Goal: Task Accomplishment & Management: Complete application form

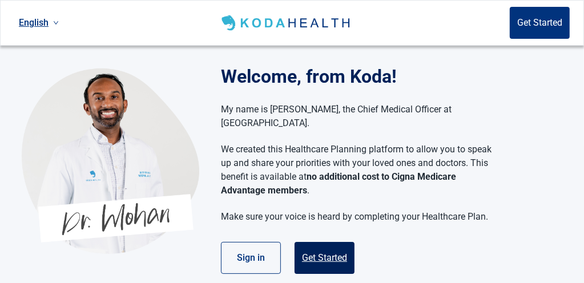
click at [343, 242] on button "Get Started" at bounding box center [324, 258] width 60 height 32
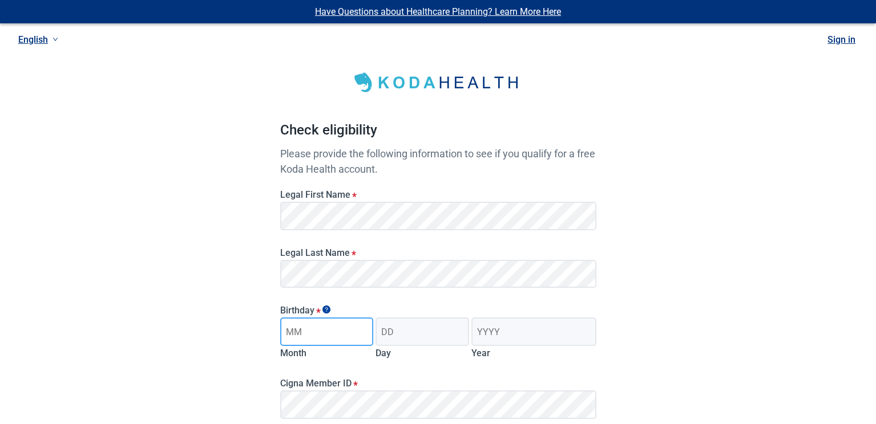
click at [308, 282] on input "Month" at bounding box center [327, 332] width 94 height 29
type input "07"
type input "22"
type input "1955"
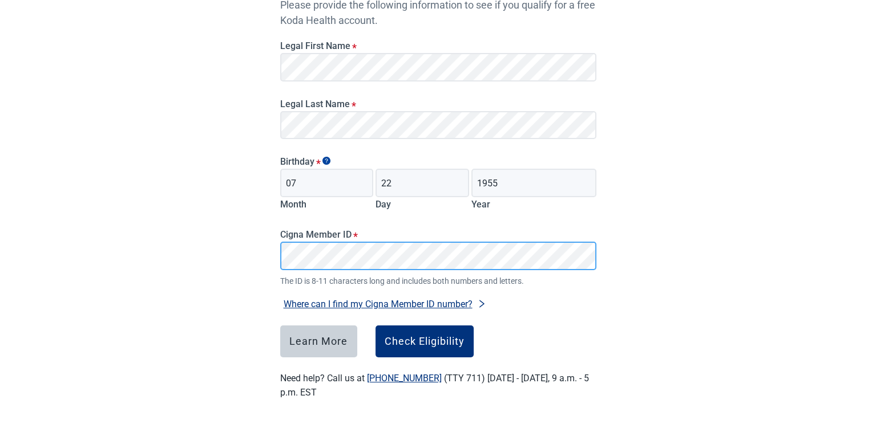
scroll to position [152, 0]
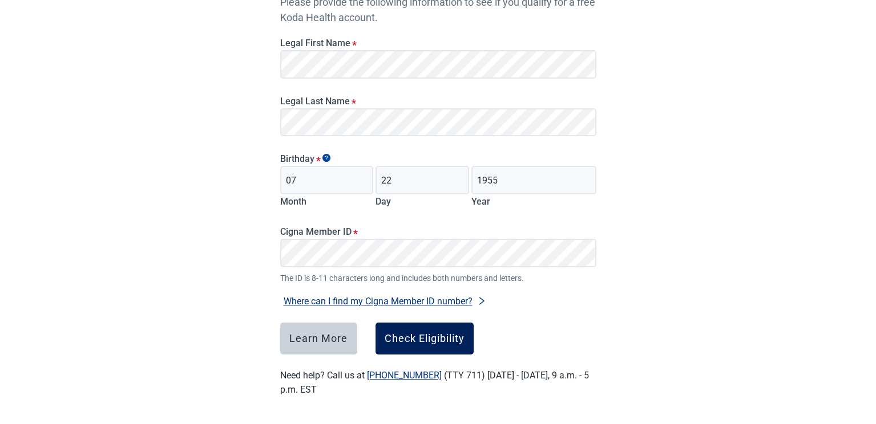
click at [427, 282] on div "Check Eligibility" at bounding box center [424, 338] width 80 height 11
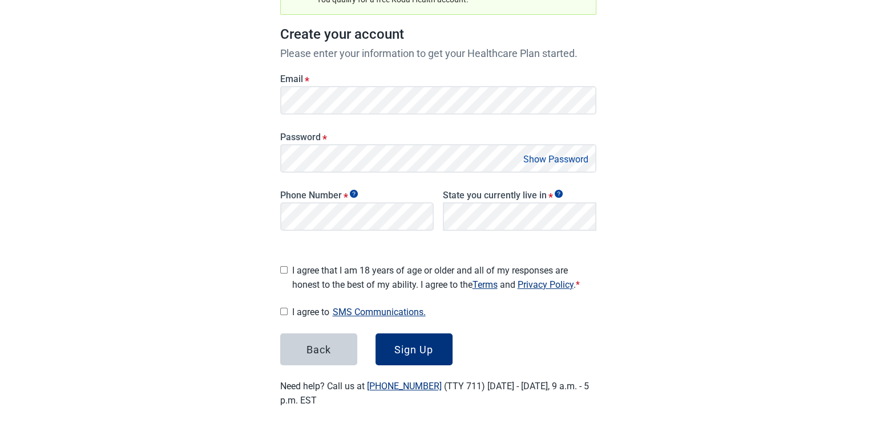
click at [281, 269] on input "I agree that I am 18 years of age or older and all of my responses are honest t…" at bounding box center [283, 269] width 7 height 7
checkbox input "true"
click at [286, 282] on input "I agree to SMS Communications." at bounding box center [283, 311] width 7 height 7
checkbox input "true"
click at [405, 282] on div "Sign Up" at bounding box center [413, 349] width 39 height 11
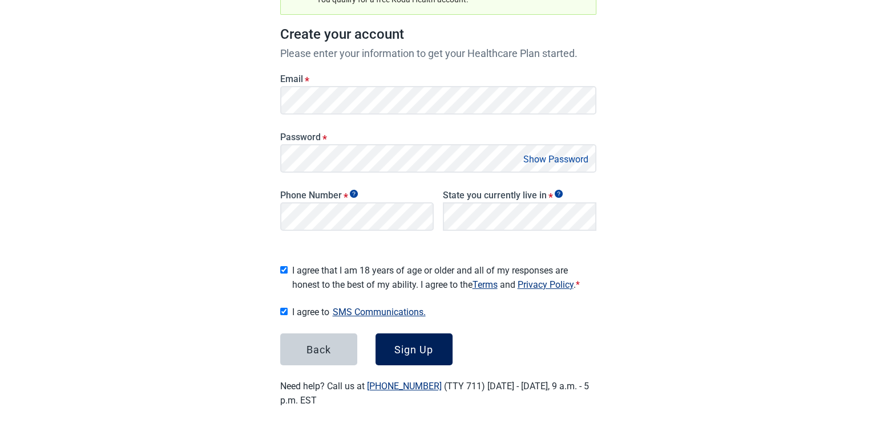
click at [412, 282] on div "Sign Up" at bounding box center [413, 349] width 39 height 11
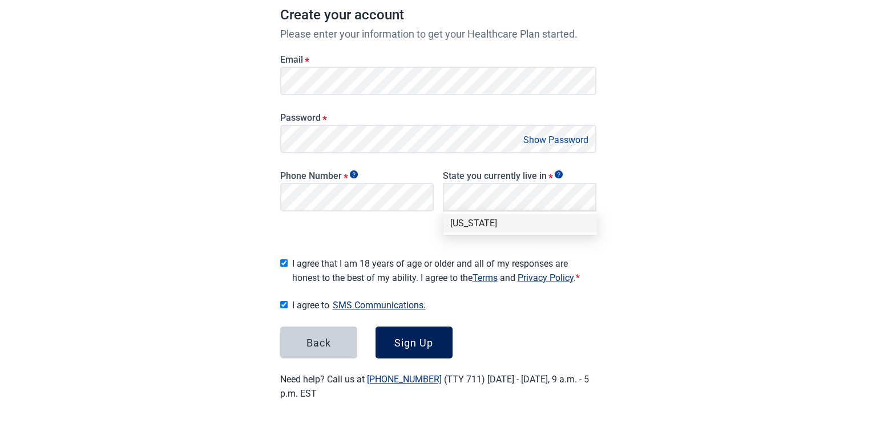
click at [427, 282] on div "Sign Up" at bounding box center [413, 342] width 39 height 11
click at [474, 225] on div "[US_STATE]" at bounding box center [520, 223] width 140 height 13
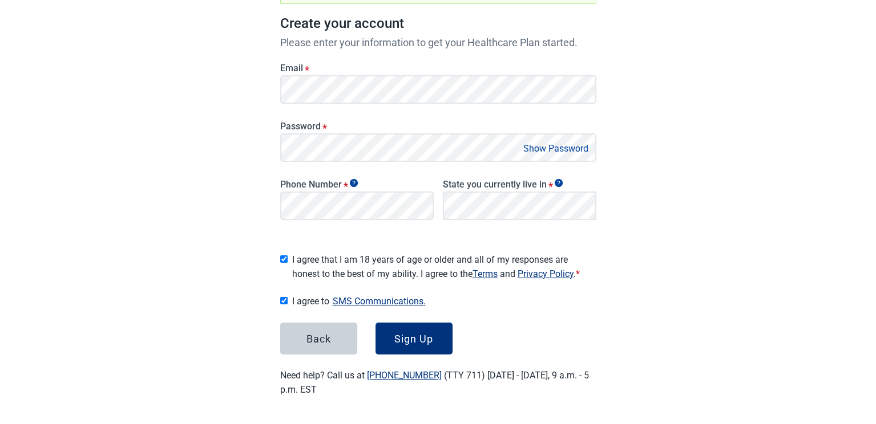
scroll to position [159, 0]
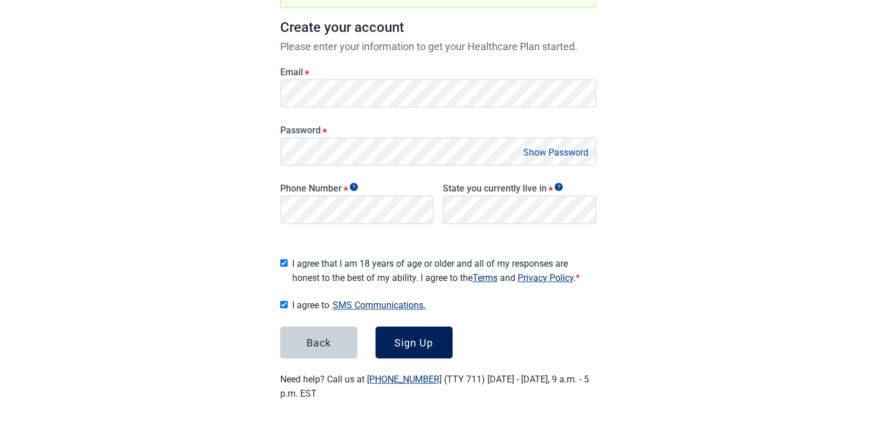
click at [405, 282] on div "Sign Up" at bounding box center [413, 342] width 39 height 11
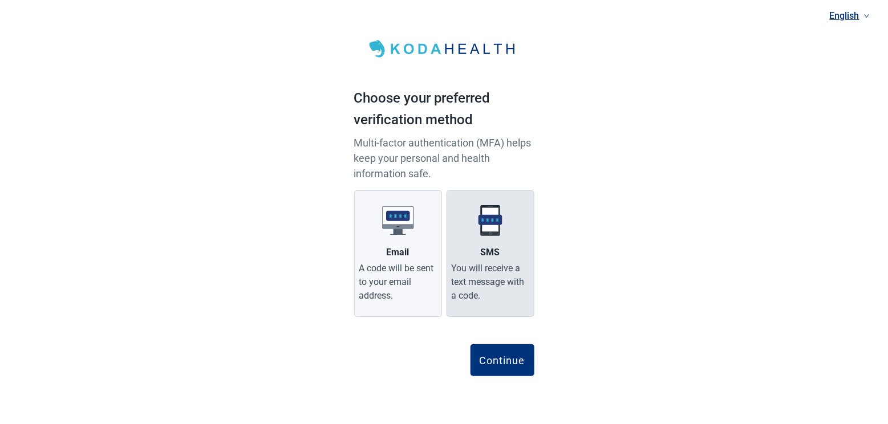
click at [491, 227] on img "Main content" at bounding box center [491, 221] width 32 height 32
click at [0, 0] on input "SMS You will receive a text message with a code." at bounding box center [0, 0] width 0 height 0
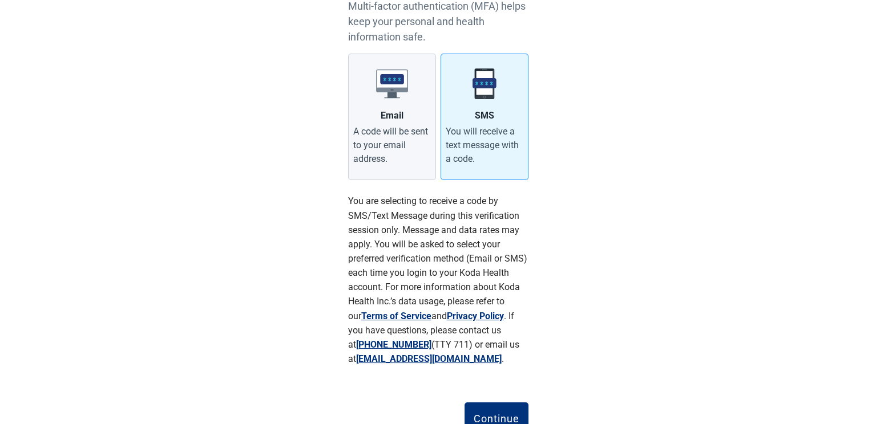
scroll to position [183, 0]
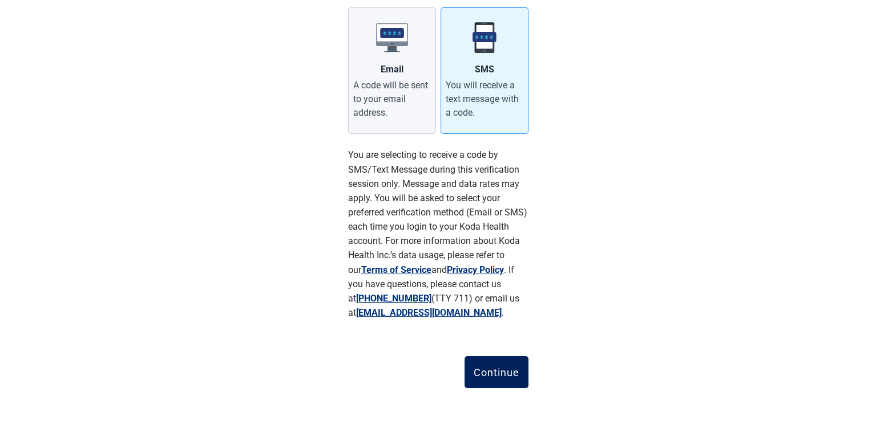
click at [487, 282] on div "Continue" at bounding box center [496, 372] width 46 height 11
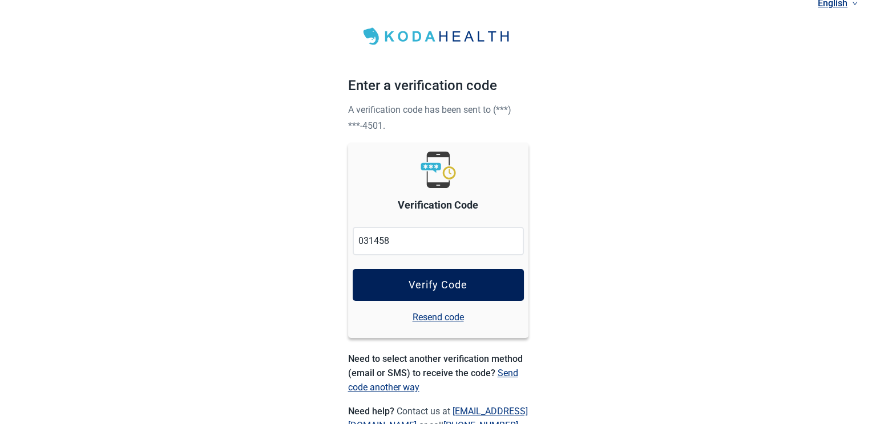
type input "031458"
click at [437, 282] on div "Verify Code" at bounding box center [437, 284] width 59 height 11
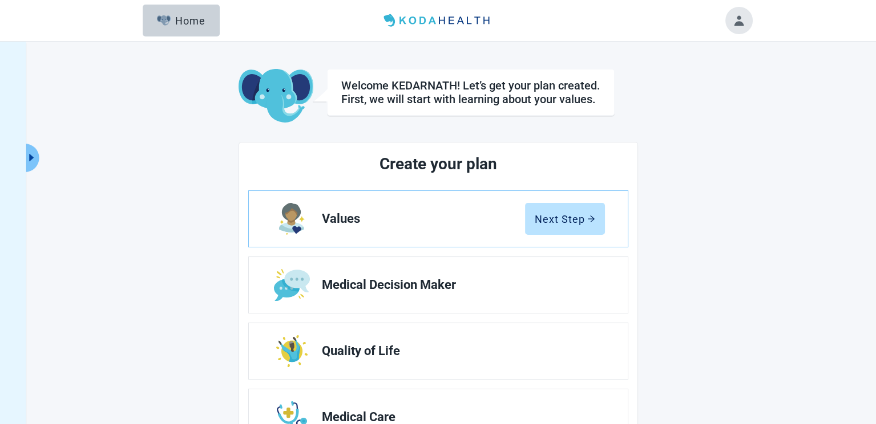
click at [583, 235] on div "Welcome KEDARNATH! Let’s get your plan created. First, we will start with learn…" at bounding box center [438, 324] width 876 height 565
click at [431, 206] on link "Values Next Step" at bounding box center [438, 219] width 379 height 56
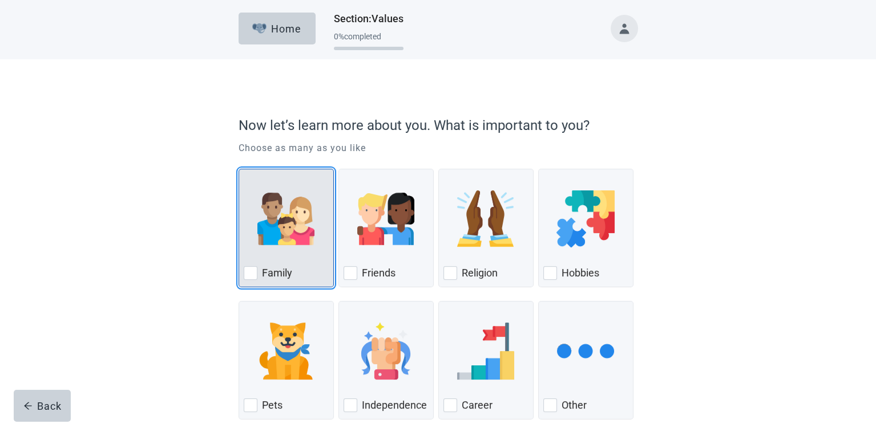
click at [264, 227] on img "Family, checkbox, not checked" at bounding box center [285, 219] width 57 height 57
click at [239, 169] on input "Family" at bounding box center [238, 169] width 1 height 1
checkbox input "true"
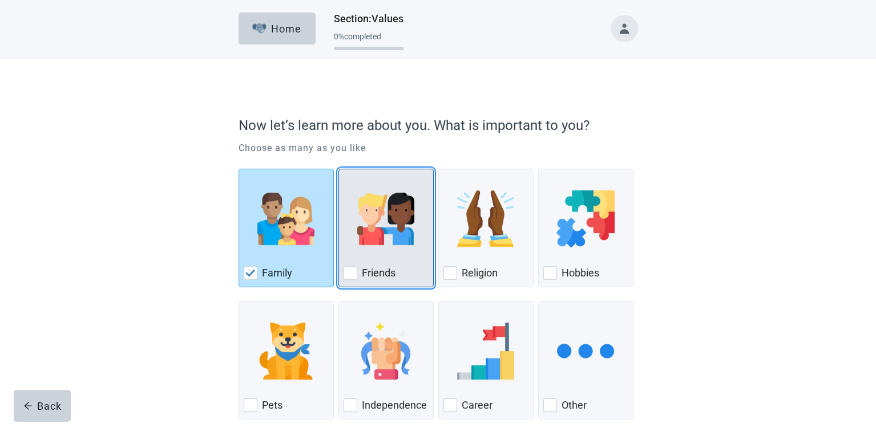
click at [368, 240] on img "Friends, checkbox, not checked" at bounding box center [385, 219] width 57 height 57
click at [339, 169] on input "Friends" at bounding box center [338, 169] width 1 height 1
checkbox input "true"
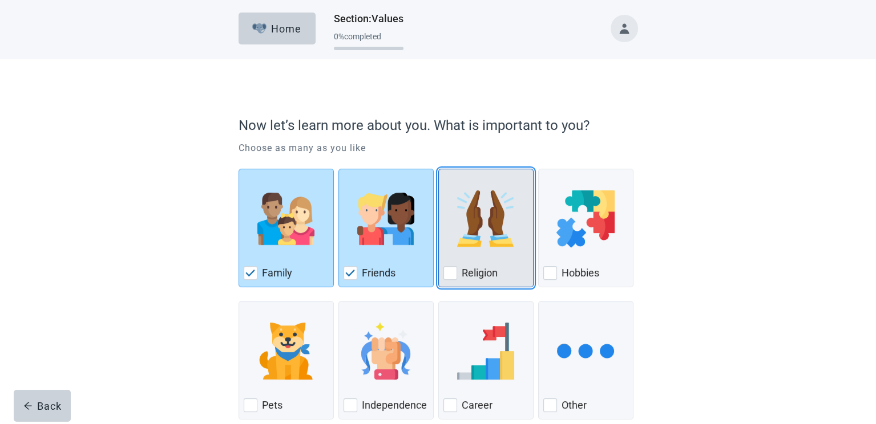
click at [497, 261] on div "Religion, checkbox, not checked" at bounding box center [485, 219] width 85 height 90
click at [439, 169] on input "Religion" at bounding box center [438, 169] width 1 height 1
checkbox input "true"
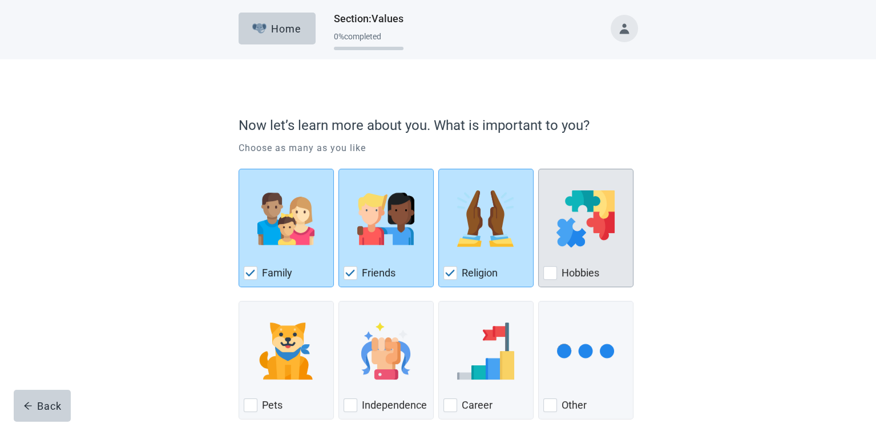
click at [583, 259] on div "Hobbies, checkbox, not checked" at bounding box center [585, 219] width 85 height 90
click at [538, 169] on input "Hobbies" at bounding box center [538, 169] width 1 height 1
checkbox input "true"
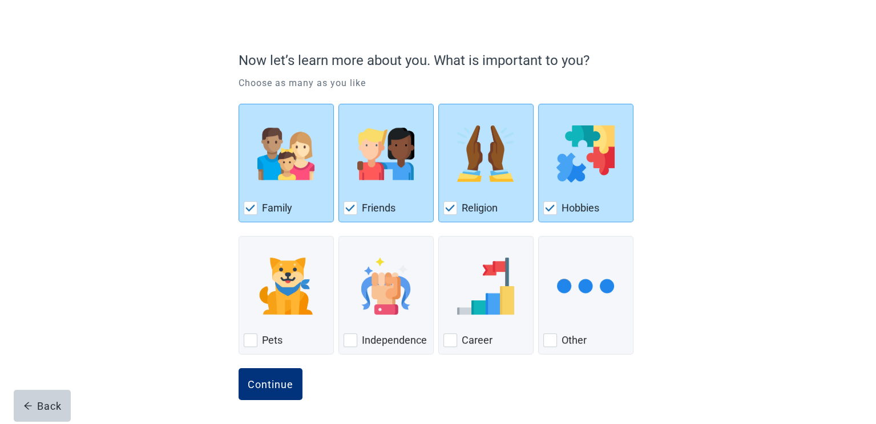
scroll to position [66, 0]
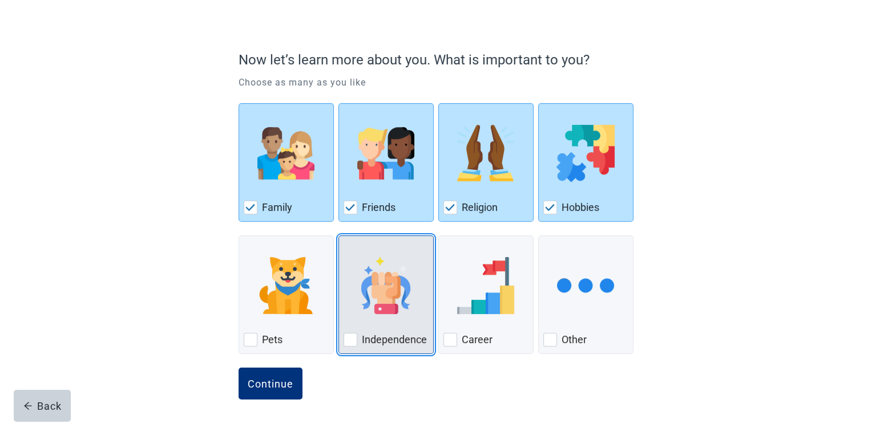
click at [354, 282] on div "Independence, checkbox, not checked" at bounding box center [350, 340] width 14 height 14
click at [339, 236] on input "Independence" at bounding box center [338, 236] width 1 height 1
checkbox input "true"
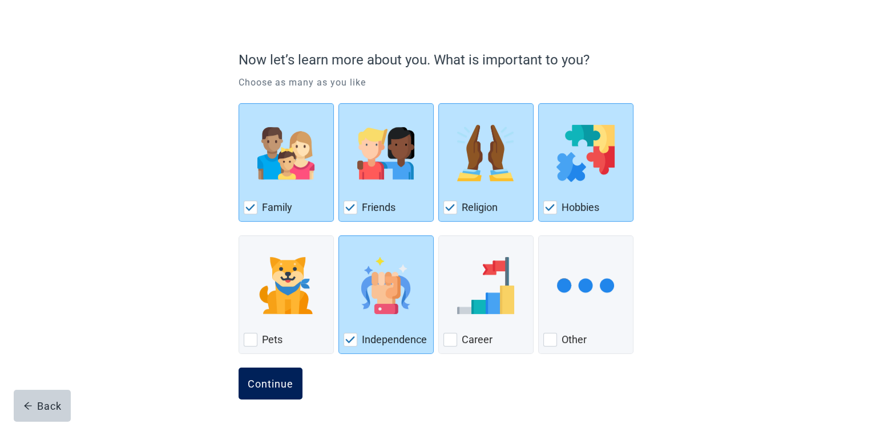
click at [278, 282] on div "Continue" at bounding box center [271, 383] width 46 height 11
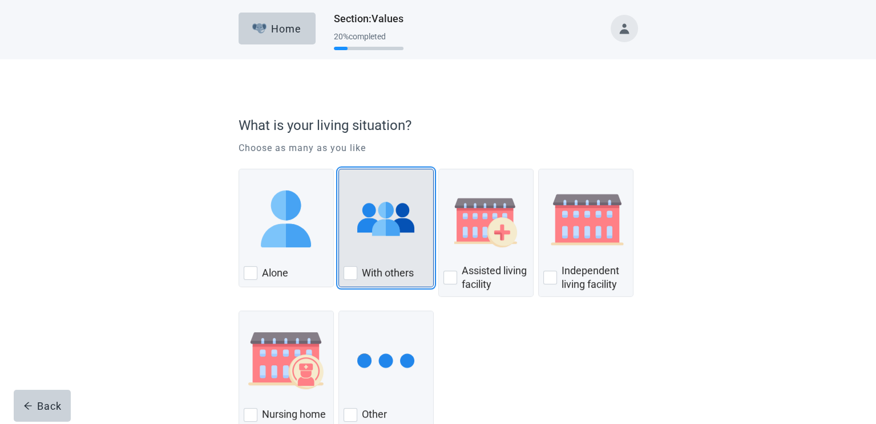
click at [354, 274] on div "With Others, checkbox, not checked" at bounding box center [350, 273] width 14 height 14
click at [339, 169] on input "With others" at bounding box center [338, 169] width 1 height 1
checkbox input "true"
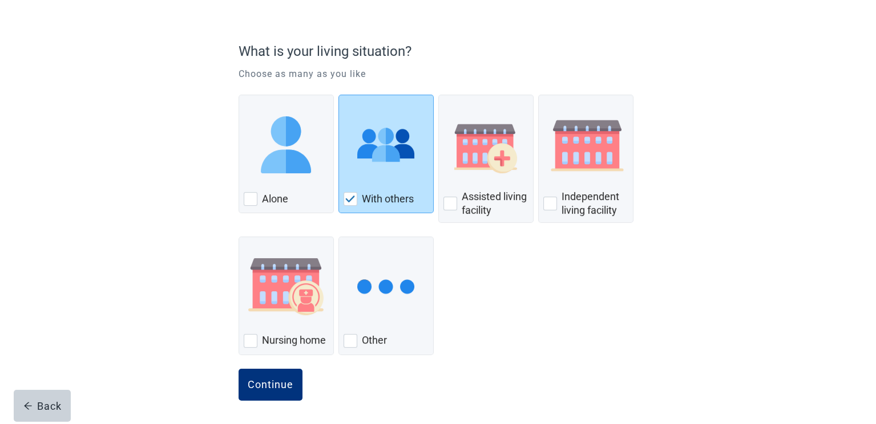
scroll to position [75, 0]
click at [281, 282] on div "Continue" at bounding box center [271, 384] width 46 height 11
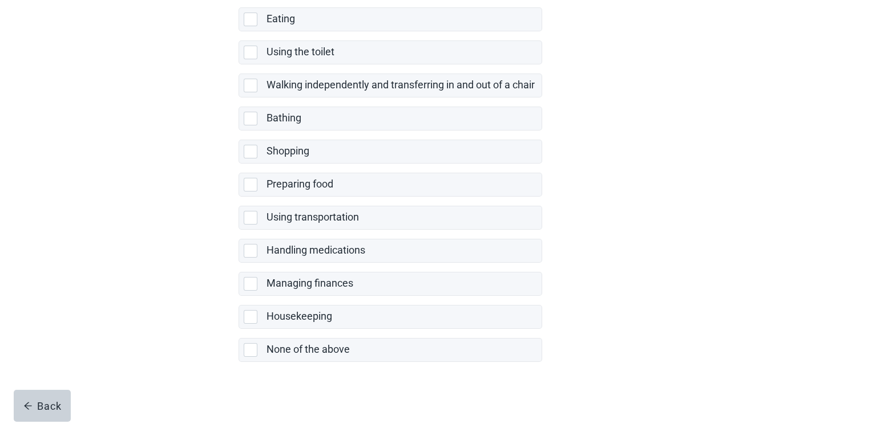
scroll to position [203, 0]
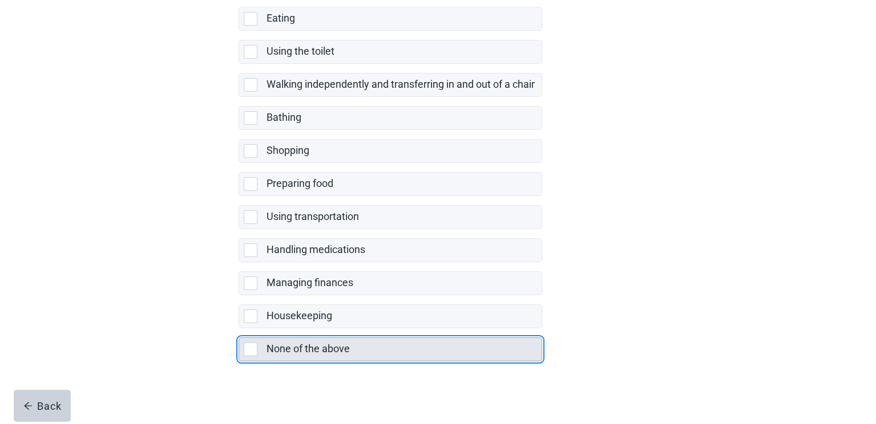
click at [254, 282] on div "None of the above, checkbox, not selected" at bounding box center [251, 350] width 14 height 14
click at [239, 282] on input "None of the above" at bounding box center [238, 329] width 1 height 1
checkbox input "true"
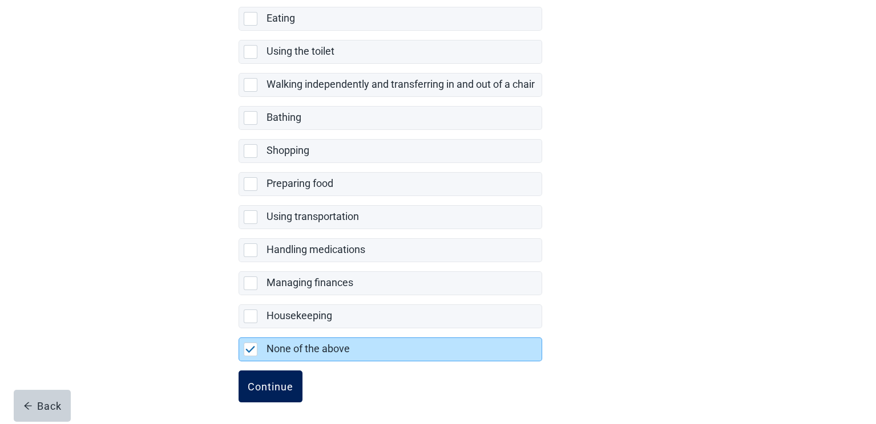
click at [258, 282] on div "Continue" at bounding box center [271, 386] width 46 height 11
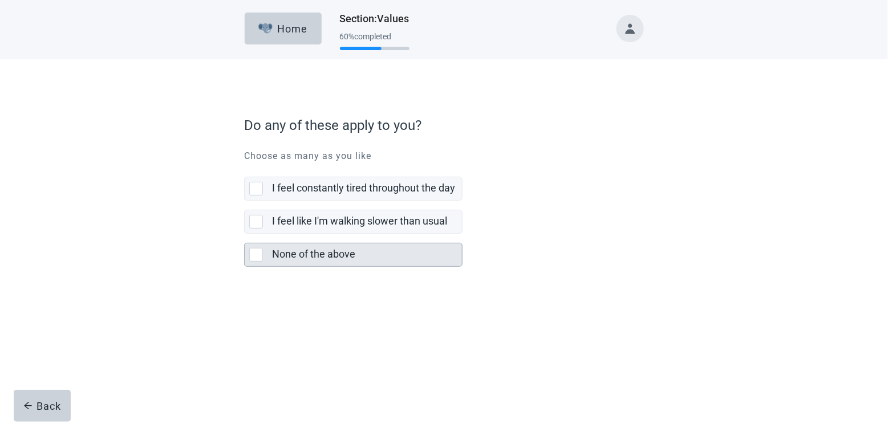
click at [252, 252] on div "None of the above, checkbox, not selected" at bounding box center [256, 255] width 14 height 14
click at [245, 234] on input "None of the above" at bounding box center [244, 234] width 1 height 1
checkbox input "true"
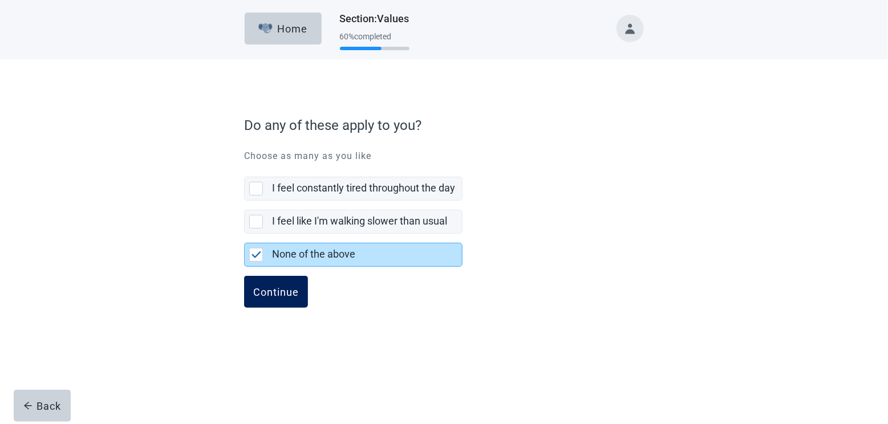
click at [265, 282] on div "Continue" at bounding box center [276, 291] width 46 height 11
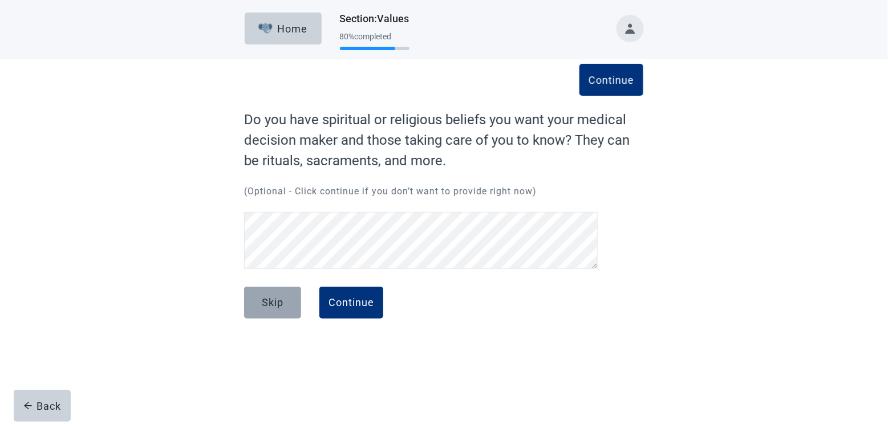
click at [266, 282] on div "Skip" at bounding box center [273, 302] width 22 height 11
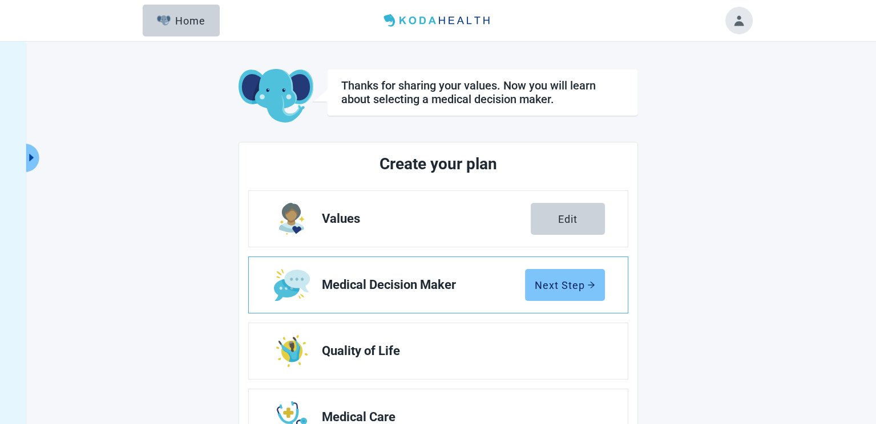
click at [545, 282] on div "Next Step" at bounding box center [564, 284] width 60 height 11
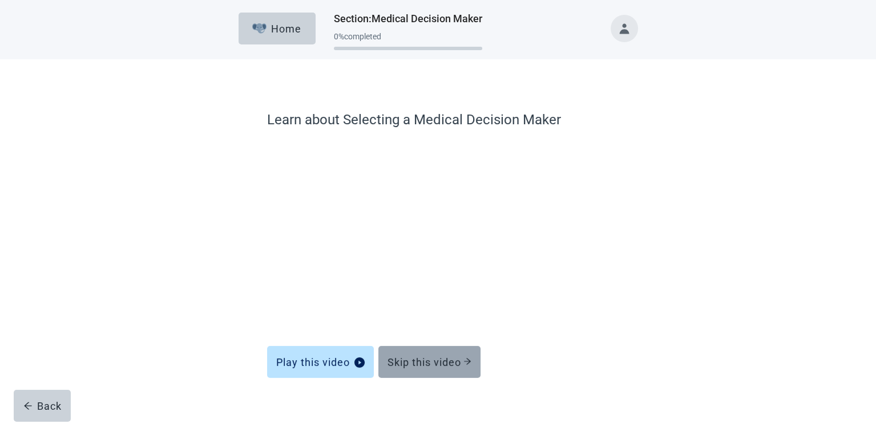
click at [457, 282] on div "Skip this video" at bounding box center [429, 361] width 84 height 11
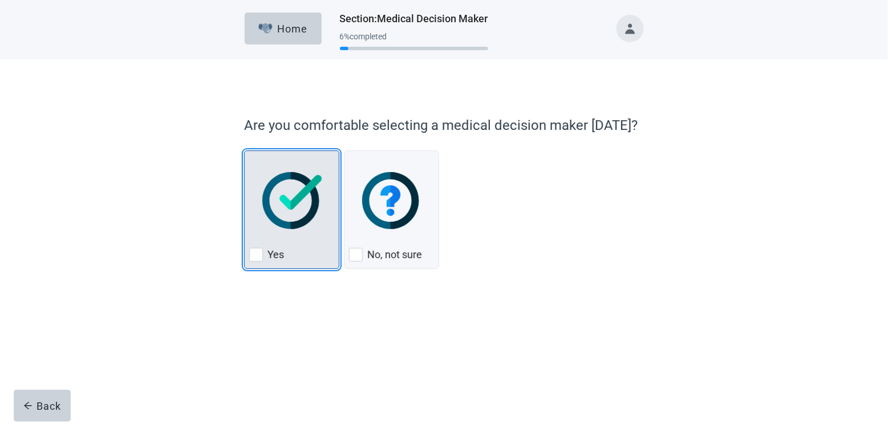
click at [256, 255] on div "Yes, checkbox, not checked" at bounding box center [256, 255] width 14 height 14
click at [245, 151] on input "Yes" at bounding box center [244, 151] width 1 height 1
checkbox input "true"
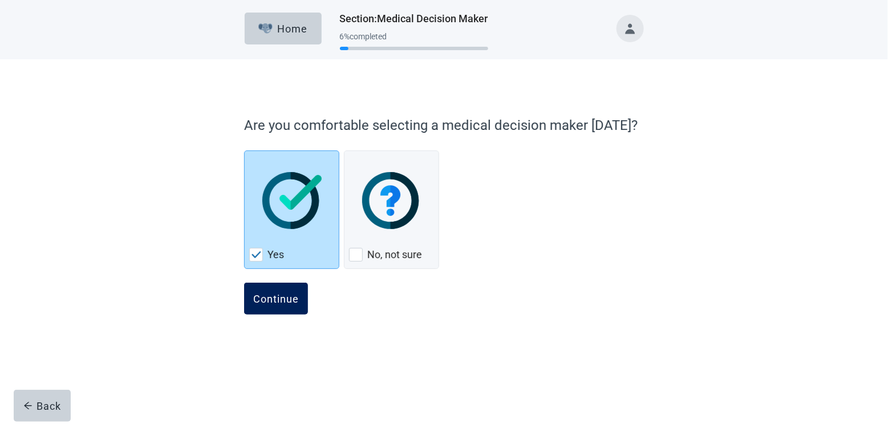
click at [273, 282] on div "Continue" at bounding box center [276, 298] width 46 height 11
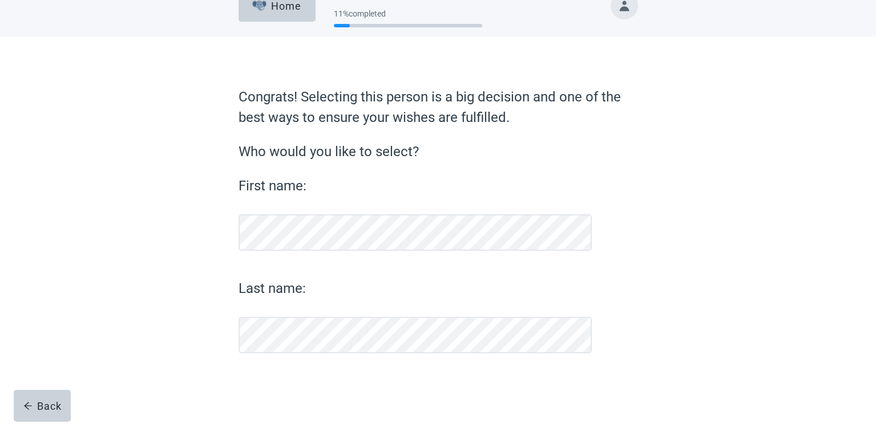
scroll to position [22, 0]
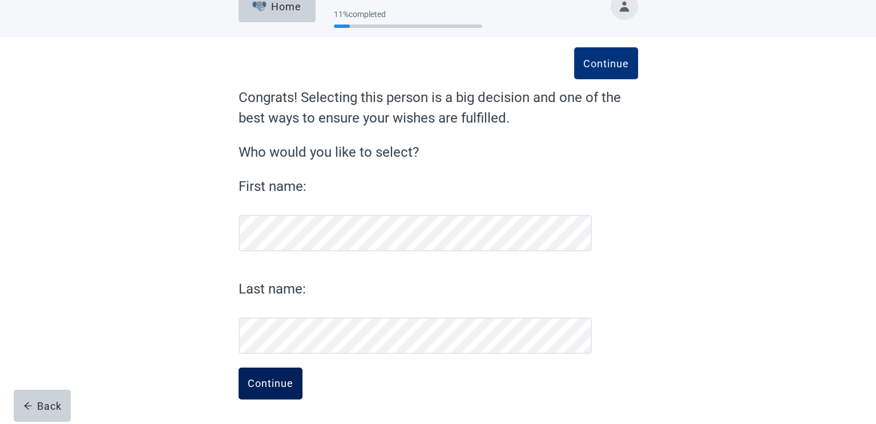
click at [277, 282] on div "Continue" at bounding box center [271, 383] width 46 height 11
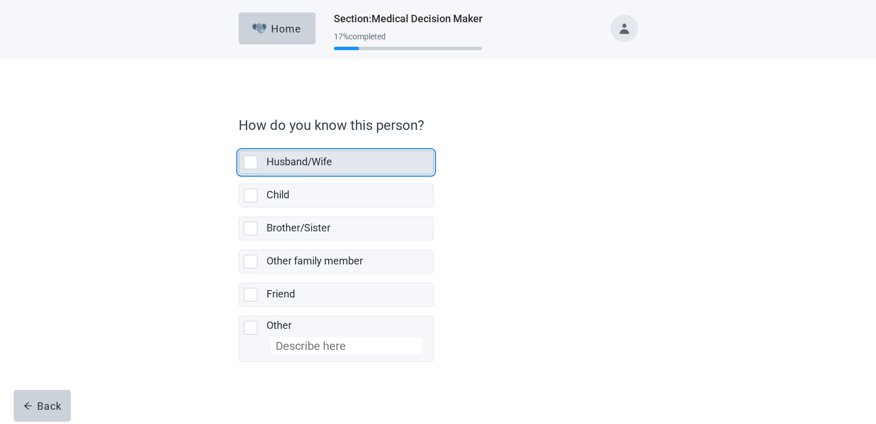
click at [249, 163] on div "Husband/Wife, checkbox, not selected" at bounding box center [251, 163] width 14 height 14
click at [239, 142] on input "Husband/Wife" at bounding box center [238, 141] width 1 height 1
checkbox input "true"
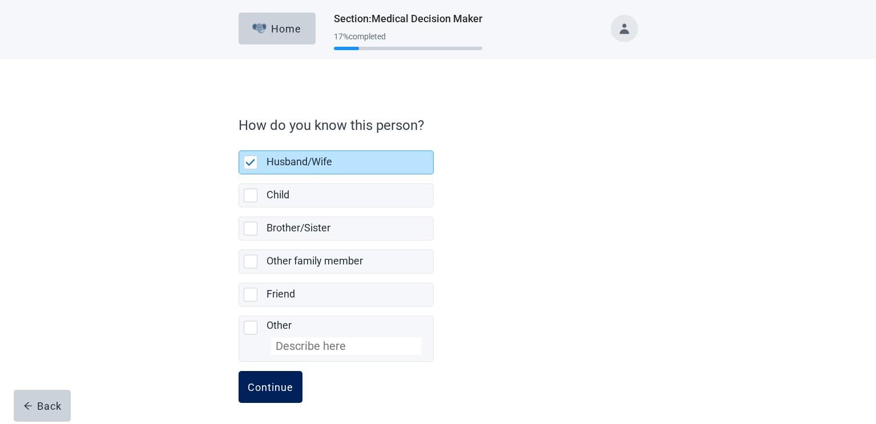
click at [281, 282] on div "Continue" at bounding box center [271, 387] width 46 height 11
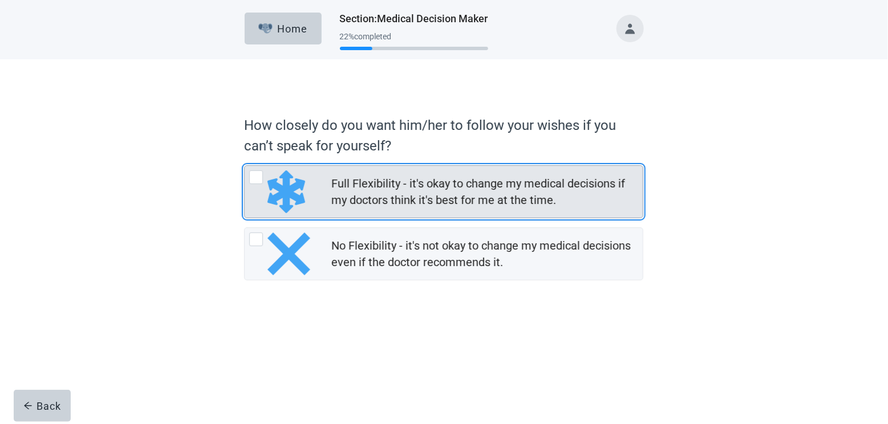
click at [259, 175] on div "Full Flexibility - it's okay to change my medical decisions if my doctors think…" at bounding box center [256, 178] width 14 height 14
click at [245, 166] on input "Full Flexibility - it's okay to change my medical decisions if my doctors think…" at bounding box center [244, 165] width 1 height 1
radio input "true"
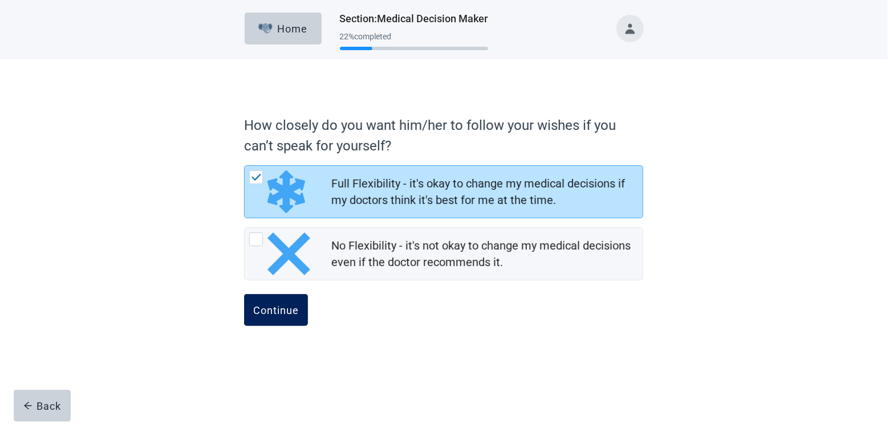
click at [281, 282] on button "Continue" at bounding box center [276, 310] width 64 height 32
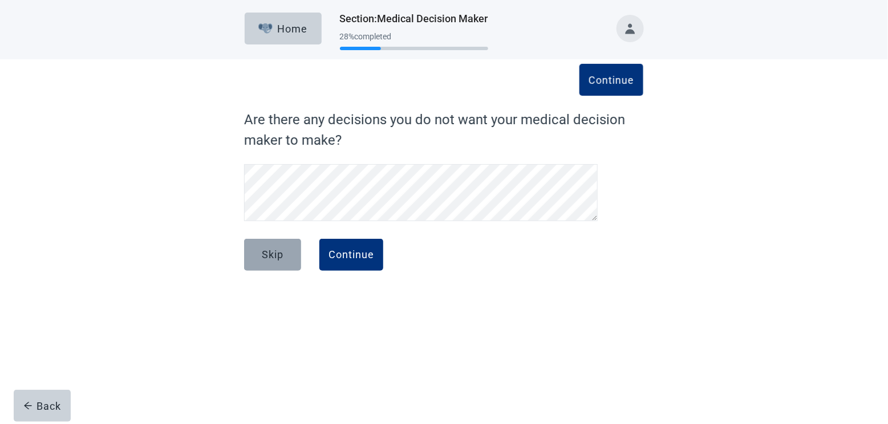
click at [279, 259] on div "Skip" at bounding box center [273, 254] width 22 height 11
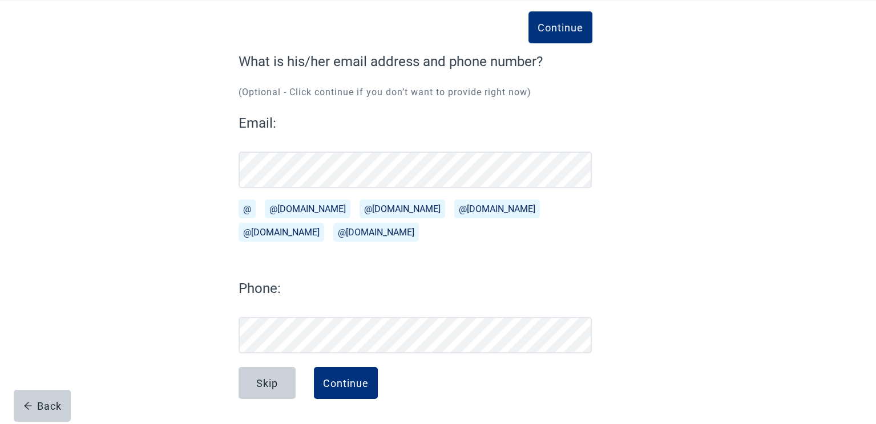
scroll to position [58, 0]
click at [291, 208] on button "@[DOMAIN_NAME]" at bounding box center [308, 209] width 86 height 19
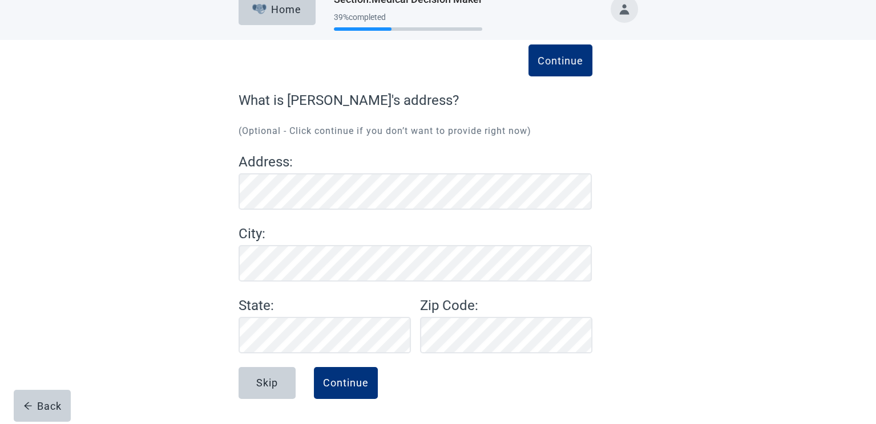
scroll to position [19, 0]
click at [264, 282] on div "Skip" at bounding box center [267, 383] width 22 height 11
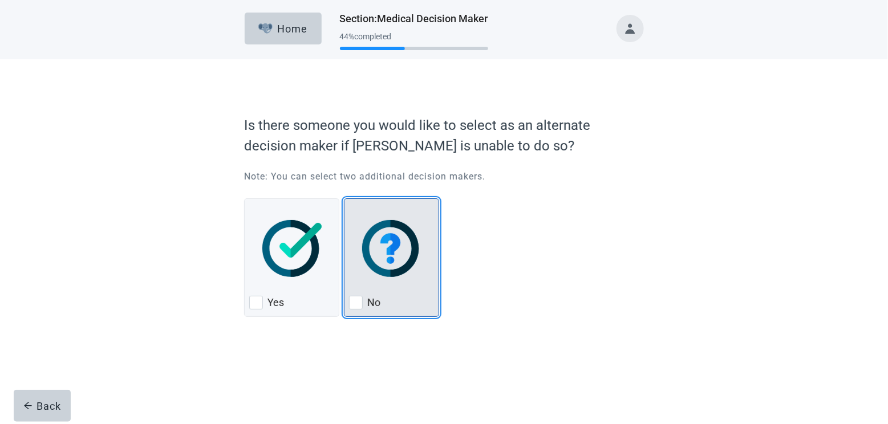
click at [362, 282] on div "No, checkbox, not checked" at bounding box center [356, 303] width 14 height 14
click at [345, 199] on input "No" at bounding box center [344, 198] width 1 height 1
checkbox input "true"
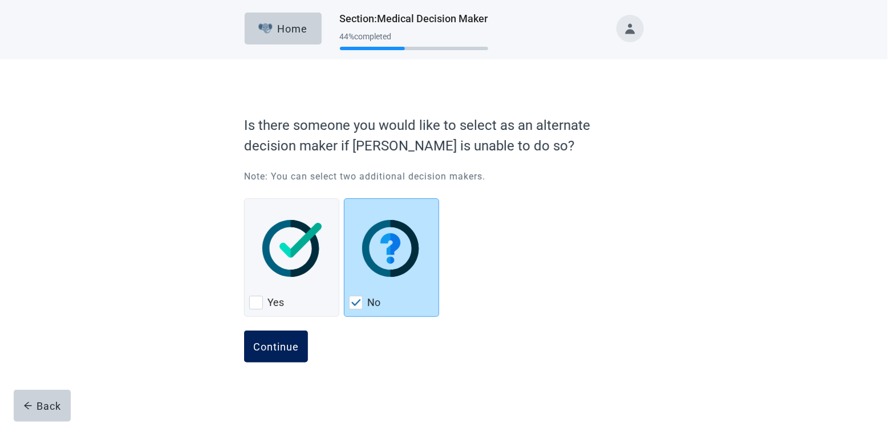
click at [278, 282] on div "Continue" at bounding box center [276, 346] width 46 height 11
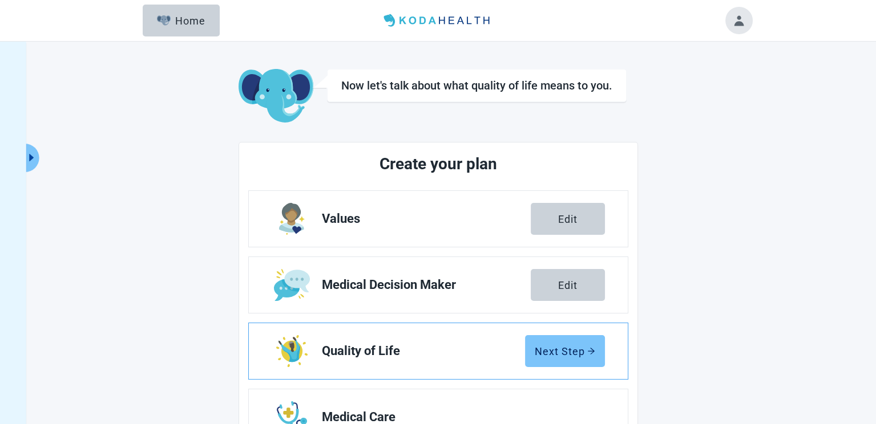
click at [558, 282] on div "Next Step" at bounding box center [564, 351] width 60 height 11
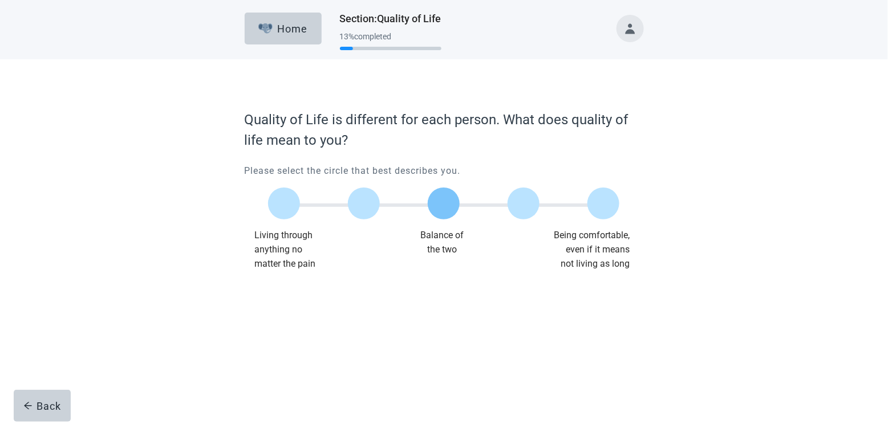
click at [444, 204] on label "Main content" at bounding box center [444, 204] width 32 height 32
click at [444, 204] on input "Quality of life scale: 50 out of 100. Balance of the two" at bounding box center [444, 204] width 0 height 0
click at [287, 282] on div "Continue" at bounding box center [276, 294] width 46 height 11
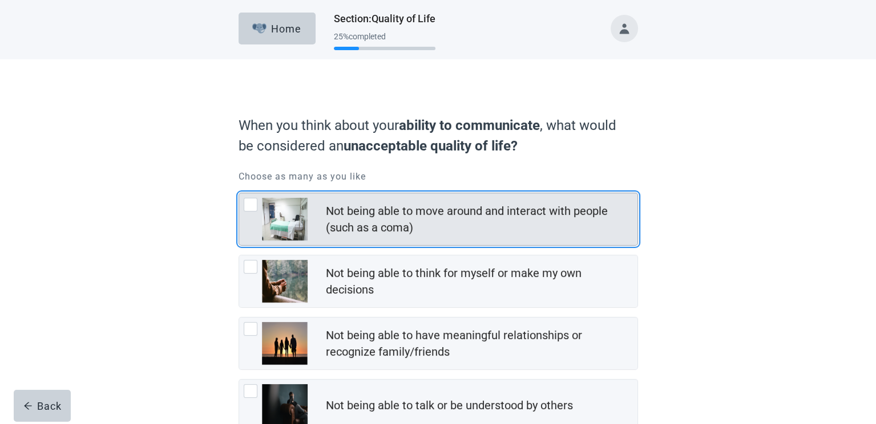
click at [248, 203] on div "Not being able to move around and interact with people (such as a coma), checkb…" at bounding box center [251, 205] width 14 height 14
click at [239, 193] on input "Not being able to move around and interact with people (such as a coma)" at bounding box center [238, 193] width 1 height 1
checkbox input "true"
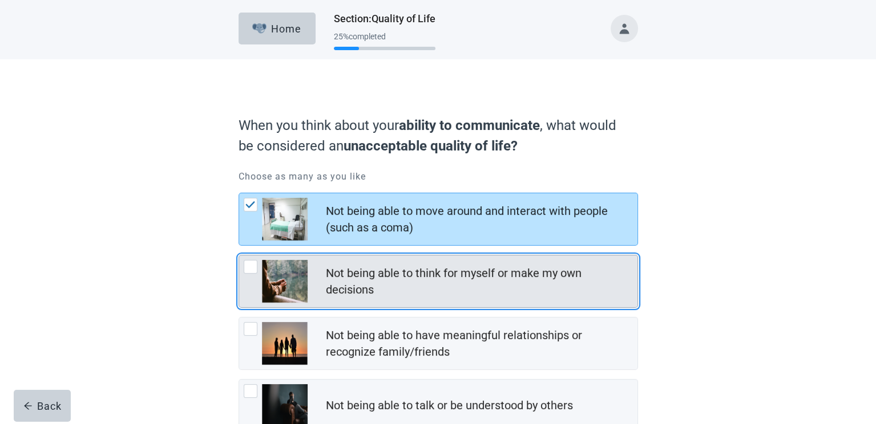
click at [248, 268] on div "Not being able to think for myself or make my own decisions, checkbox, not chec…" at bounding box center [251, 267] width 14 height 14
click at [239, 256] on input "Not being able to think for myself or make my own decisions" at bounding box center [238, 255] width 1 height 1
checkbox input "true"
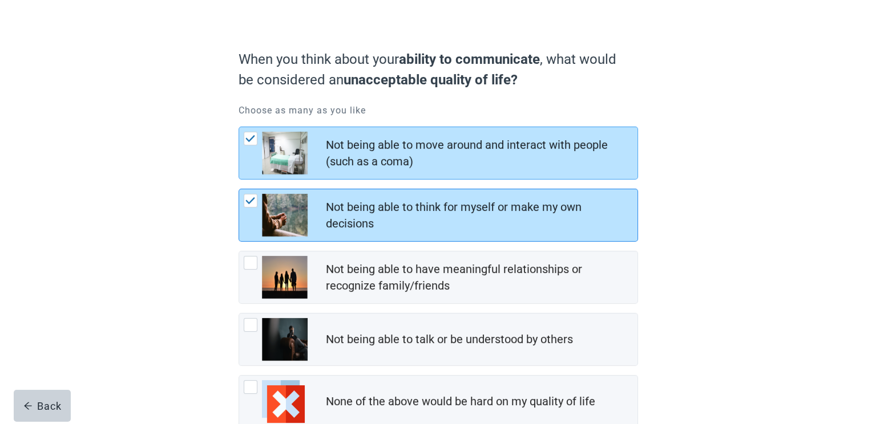
scroll to position [68, 0]
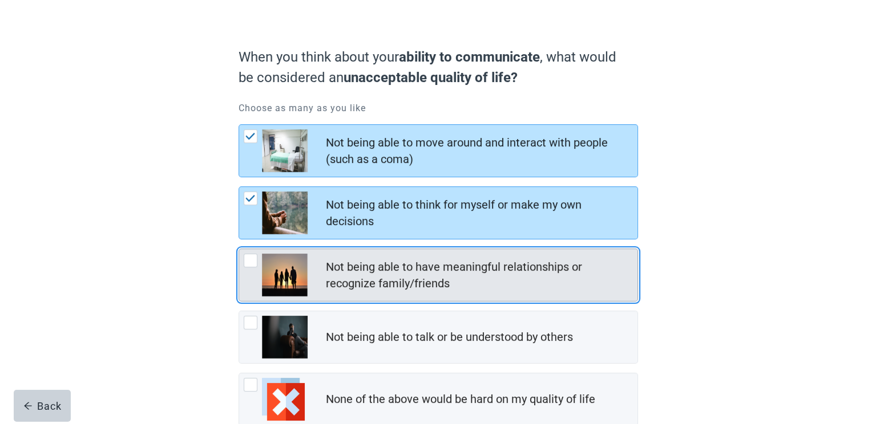
click at [249, 259] on div "Not being able to have meaningful relationships or recognize family/friends, ch…" at bounding box center [251, 261] width 14 height 14
click at [239, 249] on input "Not being able to have meaningful relationships or recognize family/friends" at bounding box center [238, 249] width 1 height 1
checkbox input "true"
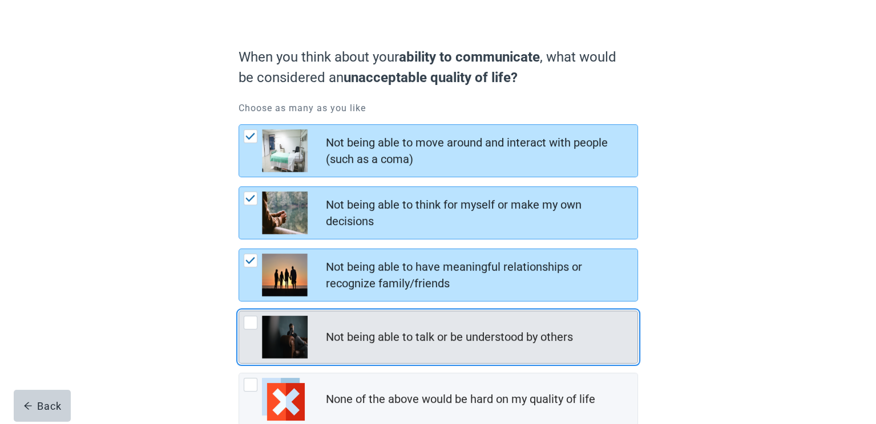
click at [252, 282] on div "Not being able to talk or be understood by others, checkbox, not checked" at bounding box center [251, 323] width 14 height 14
click at [239, 282] on input "Not being able to talk or be understood by others" at bounding box center [238, 311] width 1 height 1
checkbox input "true"
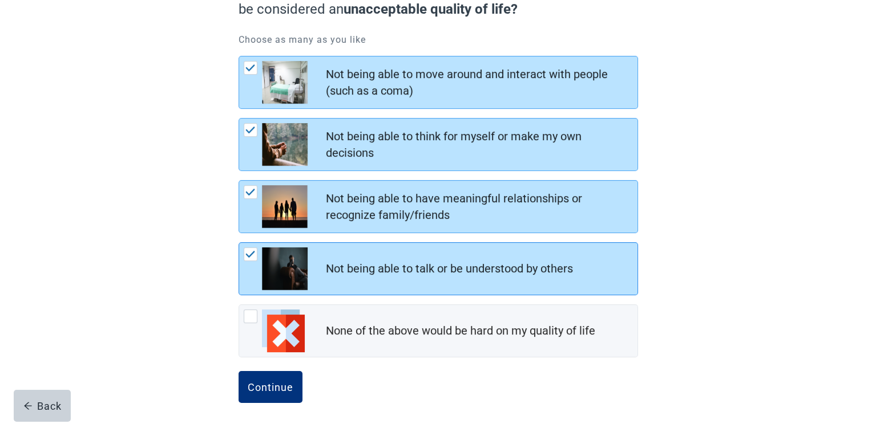
scroll to position [139, 0]
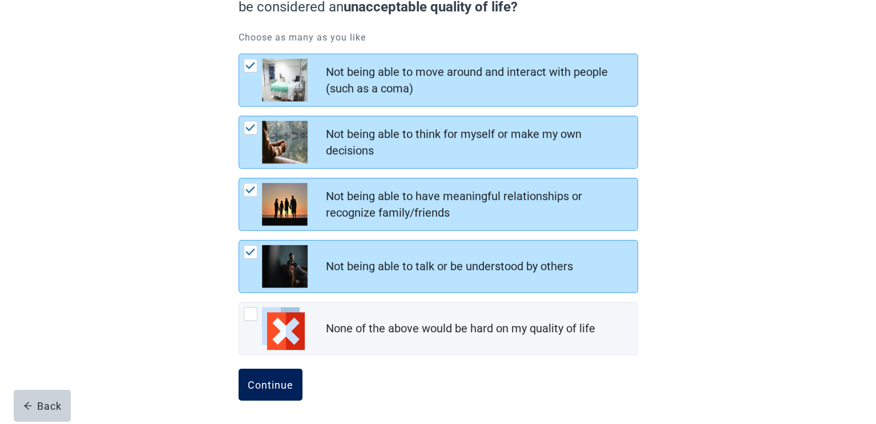
click at [276, 282] on div "Continue" at bounding box center [271, 384] width 46 height 11
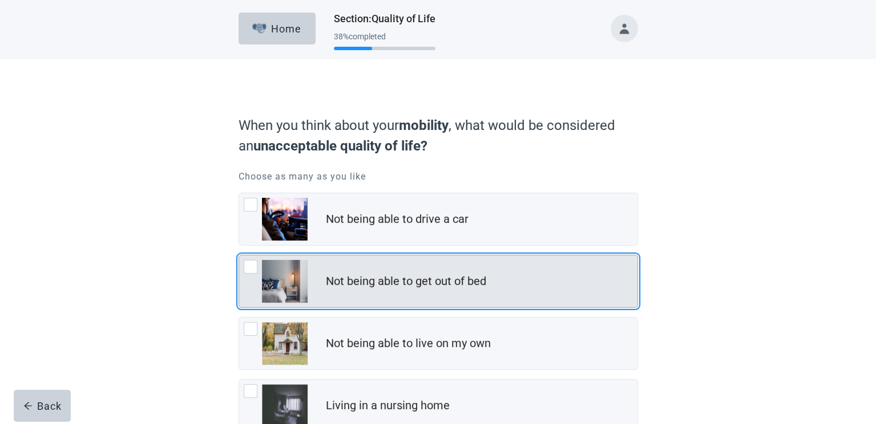
click at [252, 271] on div "Not being able to get out of bed, checkbox, not checked" at bounding box center [251, 267] width 14 height 14
click at [239, 256] on input "Not being able to get out of bed" at bounding box center [238, 255] width 1 height 1
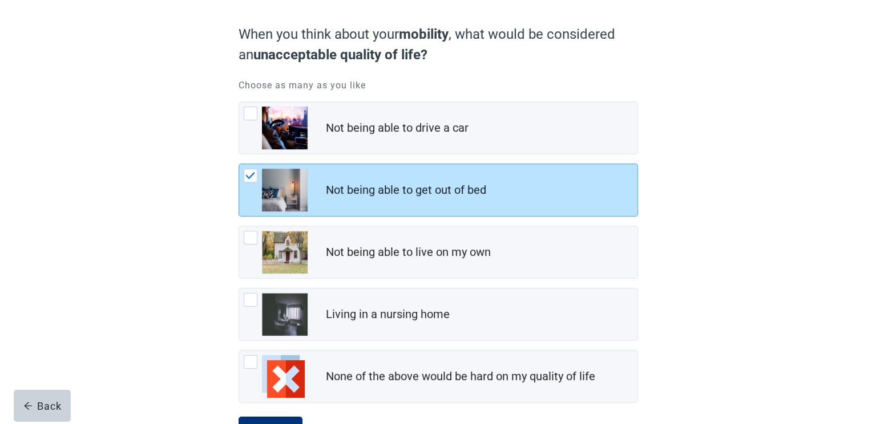
scroll to position [103, 0]
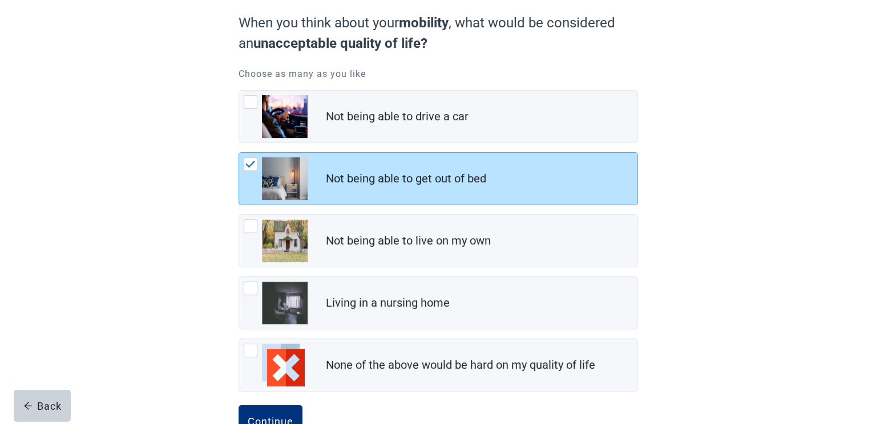
click at [583, 258] on div "When you think about your mobility , what would be considered an unacceptable q…" at bounding box center [438, 210] width 788 height 506
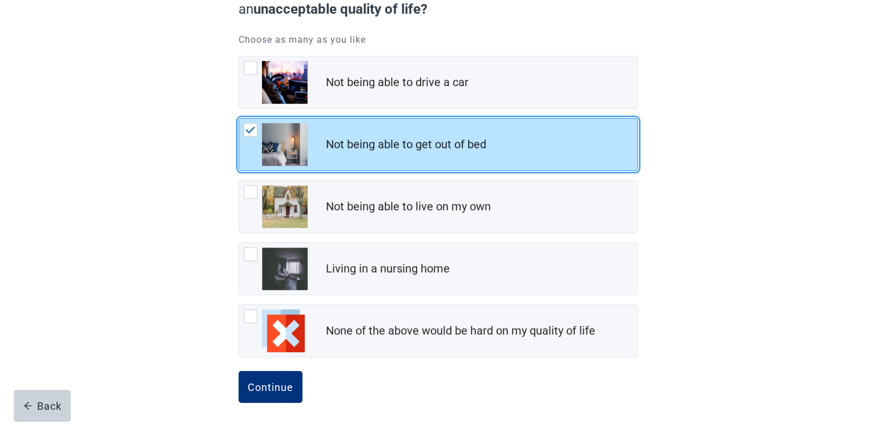
click at [250, 127] on img "Not being able to get out of bed, checkbox, checked" at bounding box center [250, 130] width 10 height 7
click at [239, 119] on input "Not being able to get out of bed" at bounding box center [238, 118] width 1 height 1
checkbox input "false"
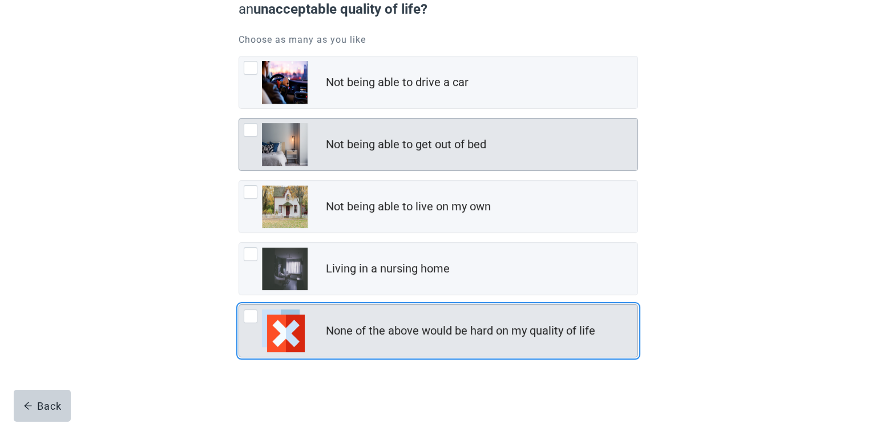
click at [247, 282] on div "None of the above would be hard on my quality of life, checkbox, not checked" at bounding box center [251, 317] width 14 height 14
click at [239, 282] on input "None of the above would be hard on my quality of life" at bounding box center [238, 305] width 1 height 1
checkbox input "true"
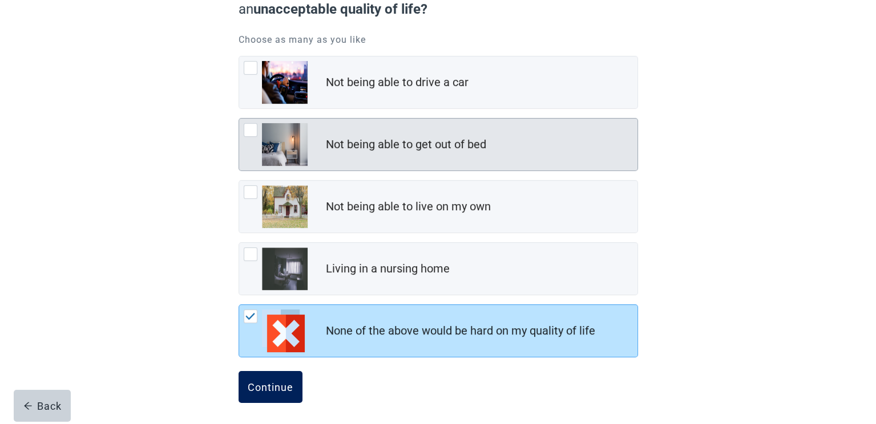
click at [275, 282] on div "Continue" at bounding box center [271, 387] width 46 height 11
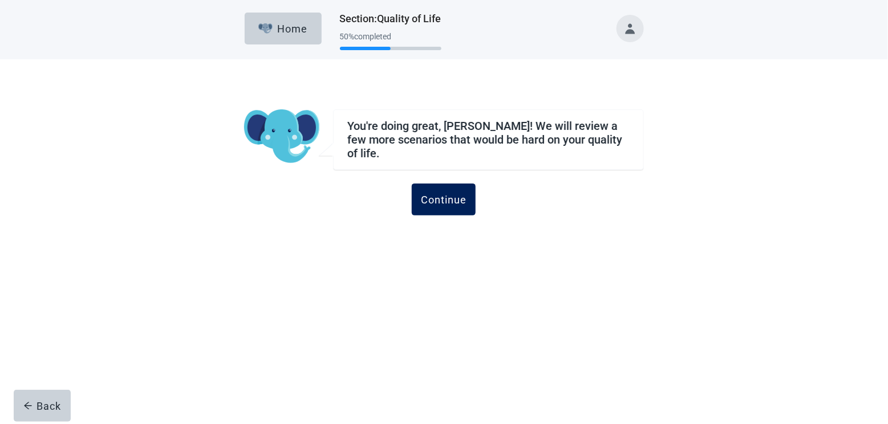
click at [448, 209] on button "Continue" at bounding box center [444, 200] width 64 height 32
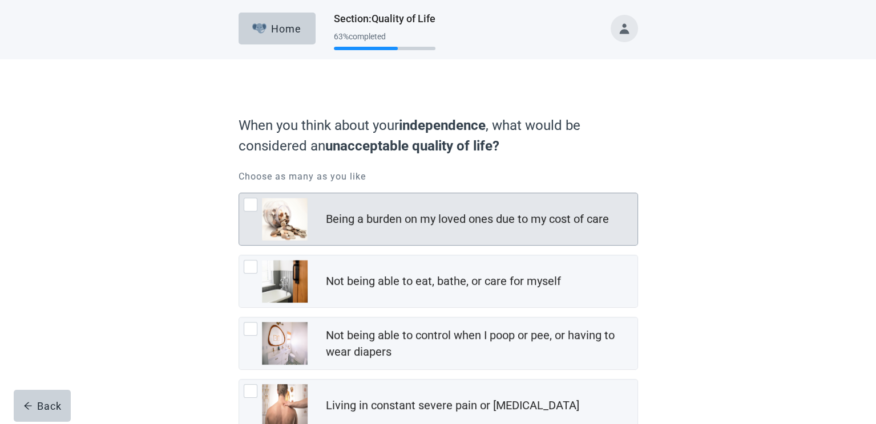
click at [248, 212] on div "Being a burden on my loved ones due to my cost of care, checkbox, not checked" at bounding box center [276, 219] width 64 height 43
click at [239, 193] on input "Being a burden on my loved ones due to my cost of care" at bounding box center [238, 193] width 1 height 1
checkbox input "true"
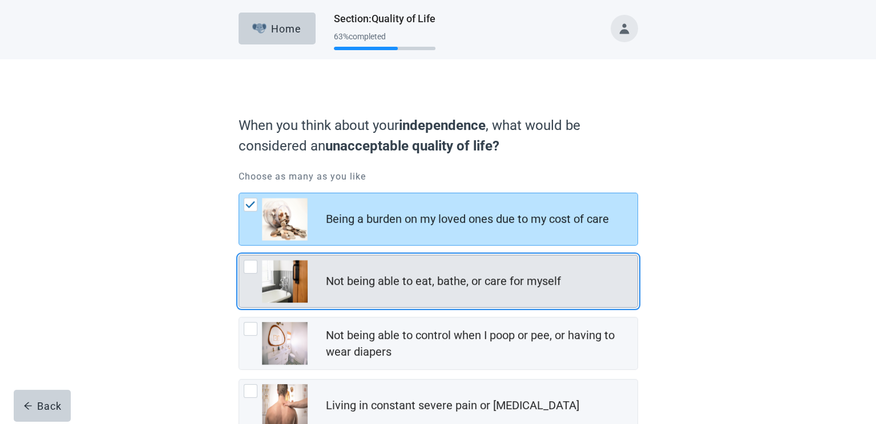
click at [252, 268] on div "Not being able to eat, bathe, or care for myself, checkbox, not checked" at bounding box center [251, 267] width 14 height 14
click at [239, 256] on input "Not being able to eat, bathe, or care for myself" at bounding box center [238, 255] width 1 height 1
checkbox input "true"
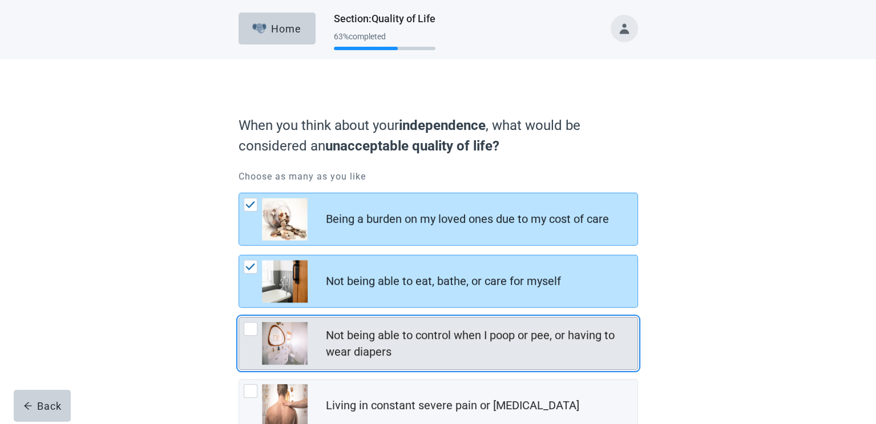
click at [253, 282] on div "Not being able to control when I poop or pee, or having to wear diapers, checkb…" at bounding box center [251, 329] width 14 height 14
click at [239, 282] on input "Not being able to control when I poop or pee, or having to wear diapers" at bounding box center [238, 317] width 1 height 1
checkbox input "true"
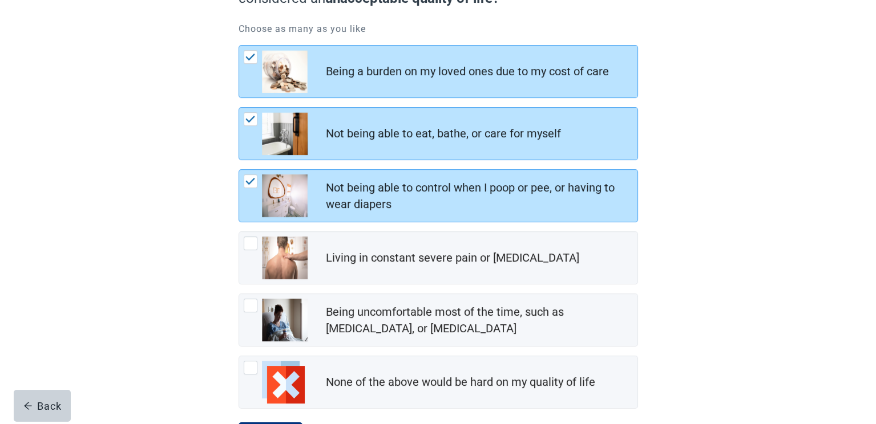
scroll to position [171, 0]
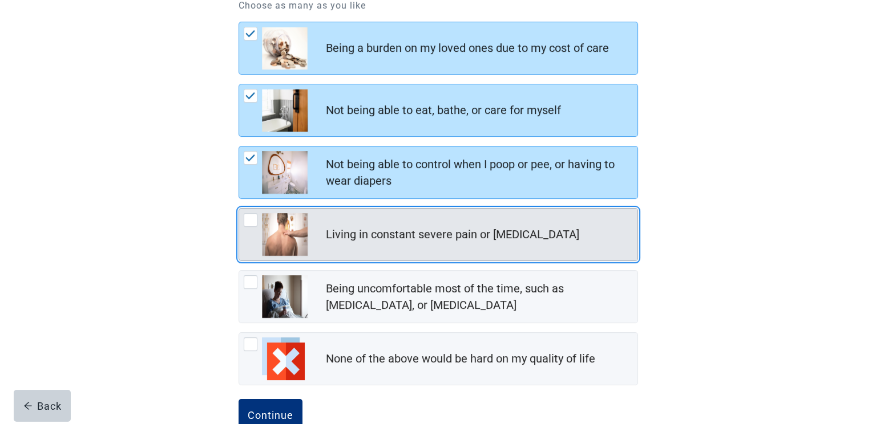
click at [248, 221] on div "Living in constant severe pain or shortness of breath, checkbox, not checked" at bounding box center [251, 220] width 14 height 14
click at [239, 209] on input "Living in constant severe pain or [MEDICAL_DATA]" at bounding box center [238, 208] width 1 height 1
checkbox input "true"
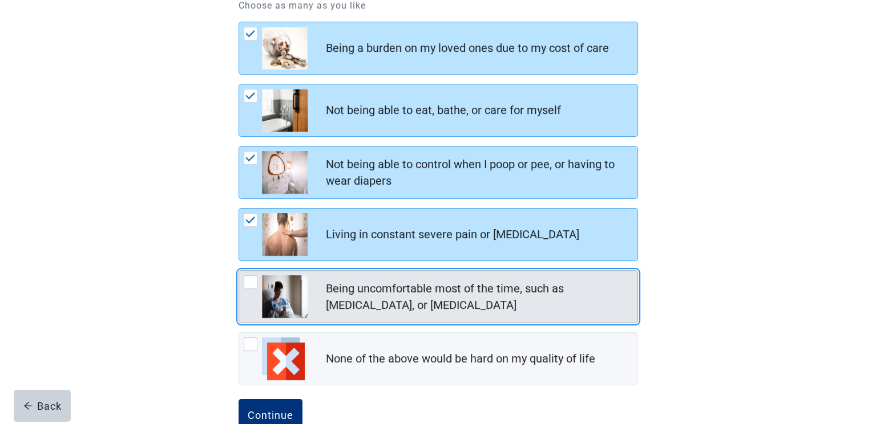
click at [249, 282] on div "Being uncomfortable most of the time, such as nausea, vomiting, or diarrhea, ch…" at bounding box center [251, 282] width 14 height 14
click at [239, 271] on input "Being uncomfortable most of the time, such as [MEDICAL_DATA], or [MEDICAL_DATA]" at bounding box center [238, 270] width 1 height 1
checkbox input "true"
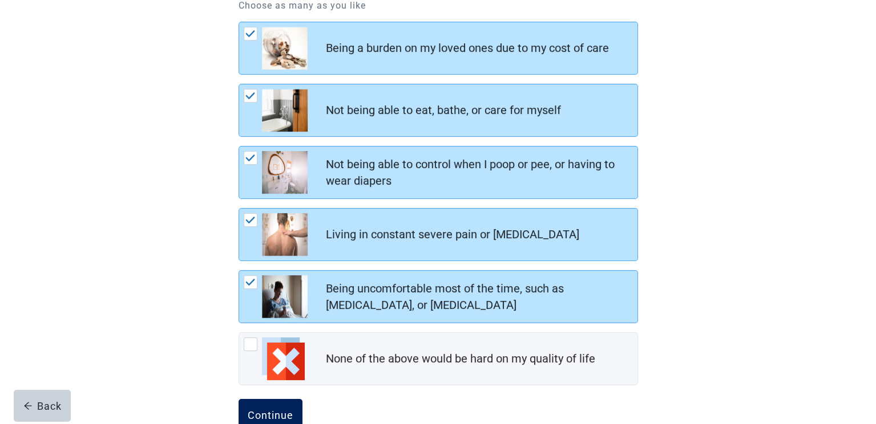
click at [281, 282] on button "Continue" at bounding box center [270, 415] width 64 height 32
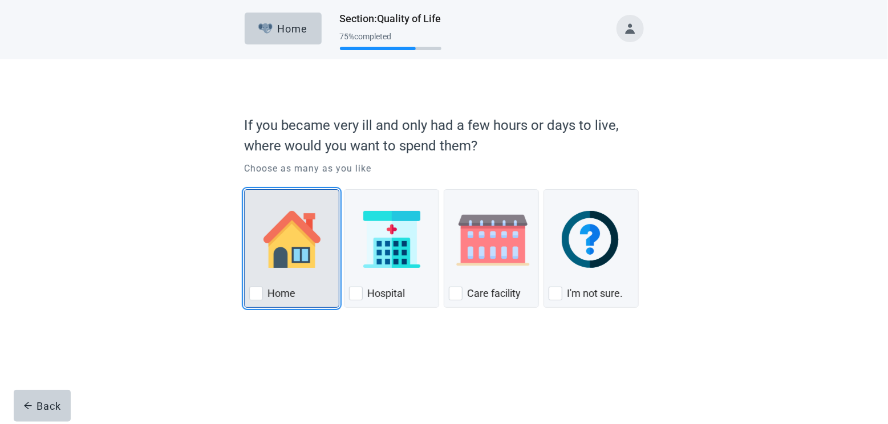
click at [261, 282] on div "Home, checkbox, not checked" at bounding box center [256, 294] width 14 height 14
click at [245, 190] on input "Home" at bounding box center [244, 189] width 1 height 1
checkbox input "true"
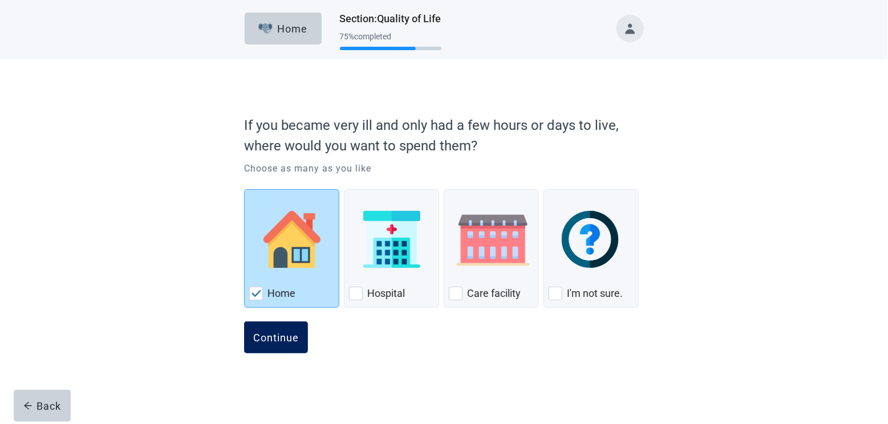
click at [280, 282] on div "Continue" at bounding box center [276, 337] width 46 height 11
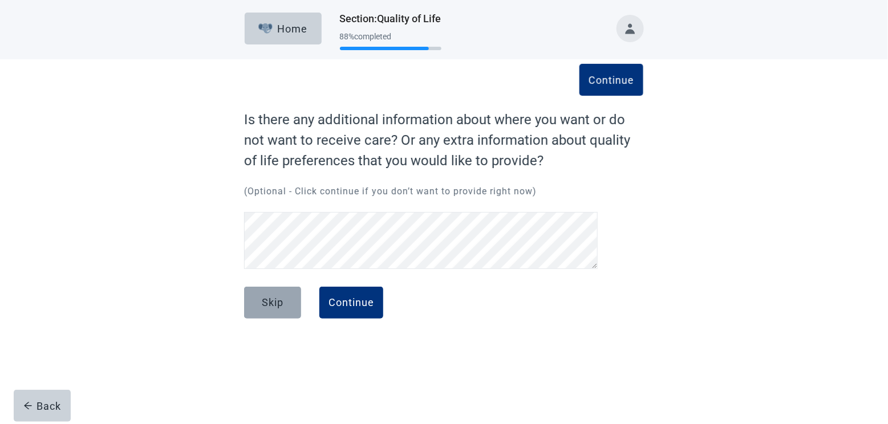
click at [270, 282] on div "Skip" at bounding box center [273, 302] width 22 height 11
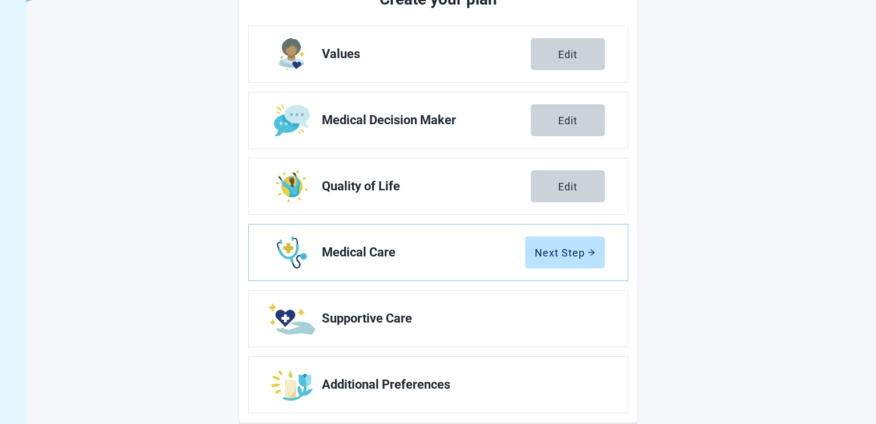
scroll to position [171, 0]
click at [547, 255] on div "Next Step" at bounding box center [564, 251] width 60 height 11
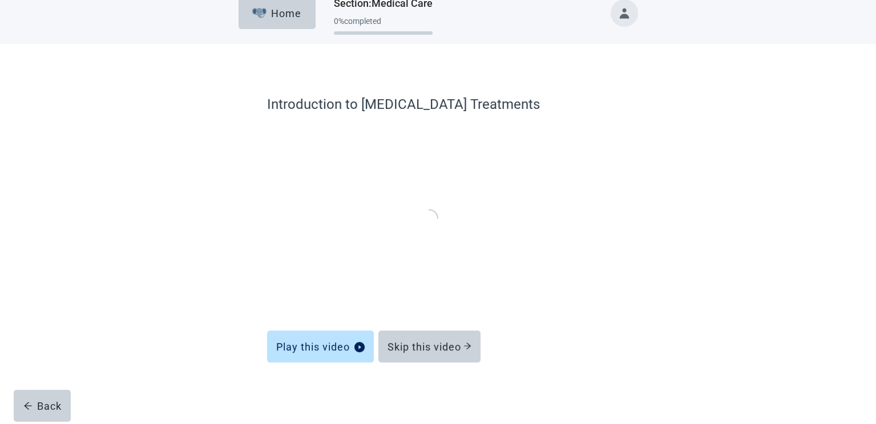
scroll to position [15, 0]
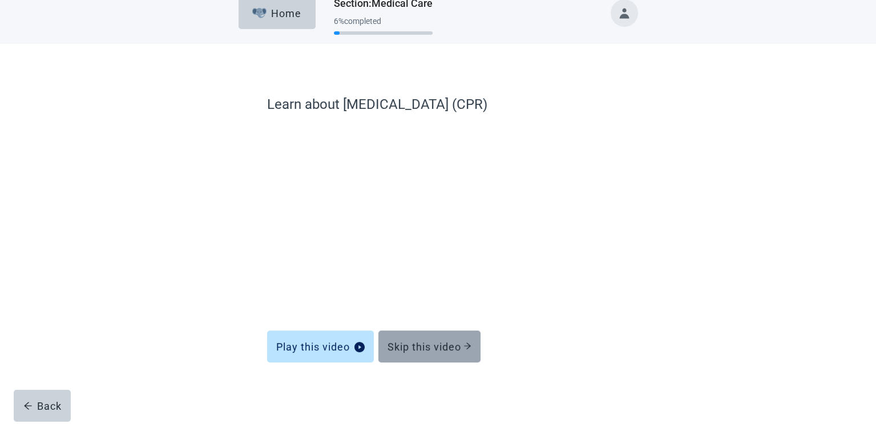
scroll to position [15, 0]
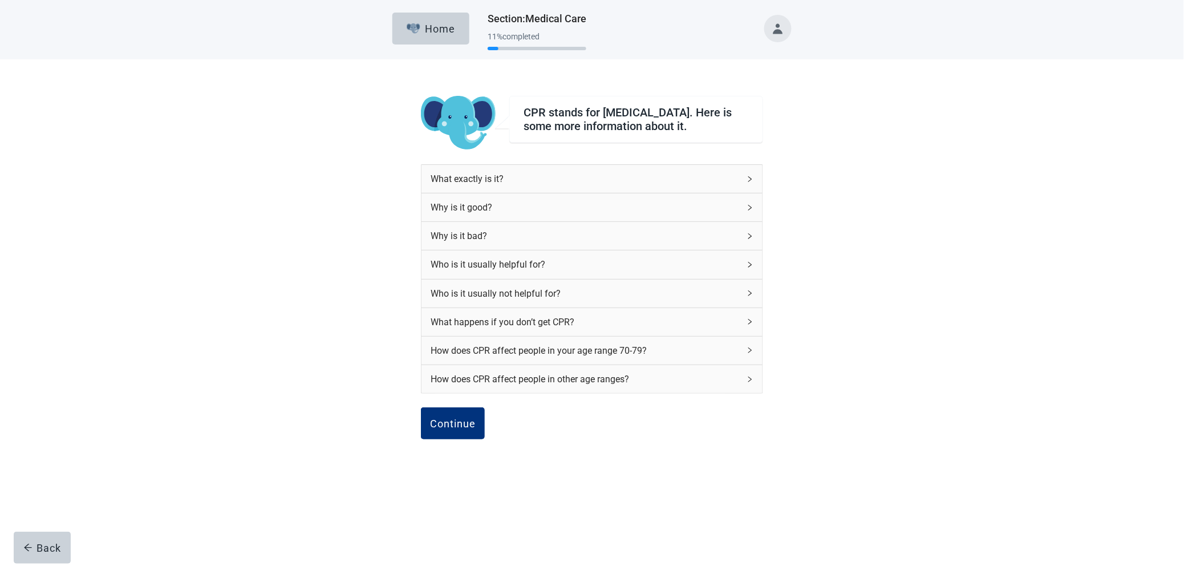
click at [583, 183] on icon "right" at bounding box center [750, 179] width 7 height 7
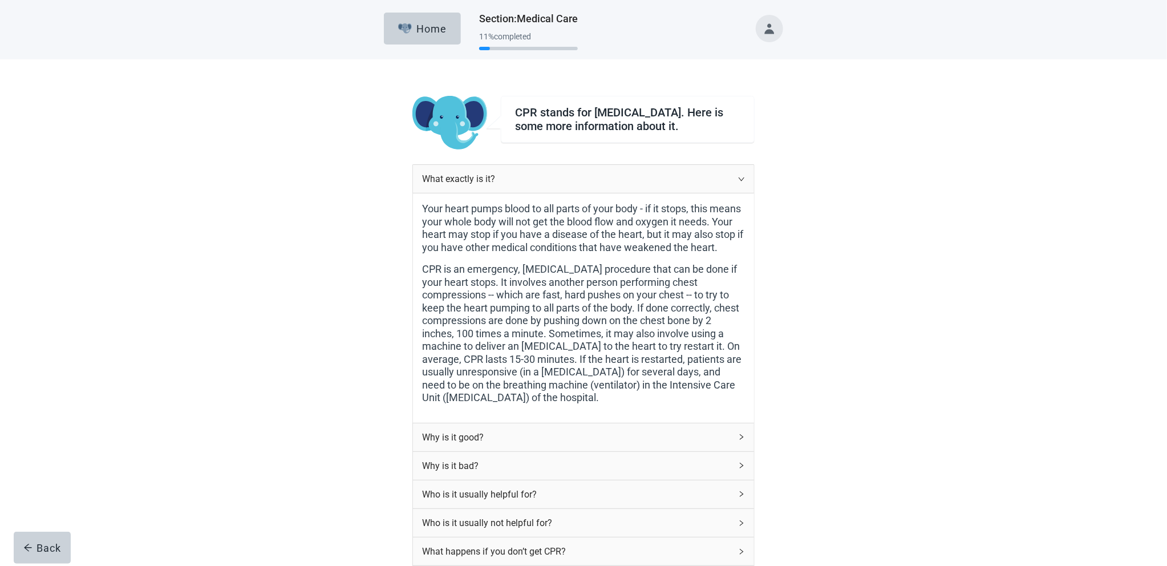
click at [583, 183] on icon "right" at bounding box center [741, 179] width 7 height 7
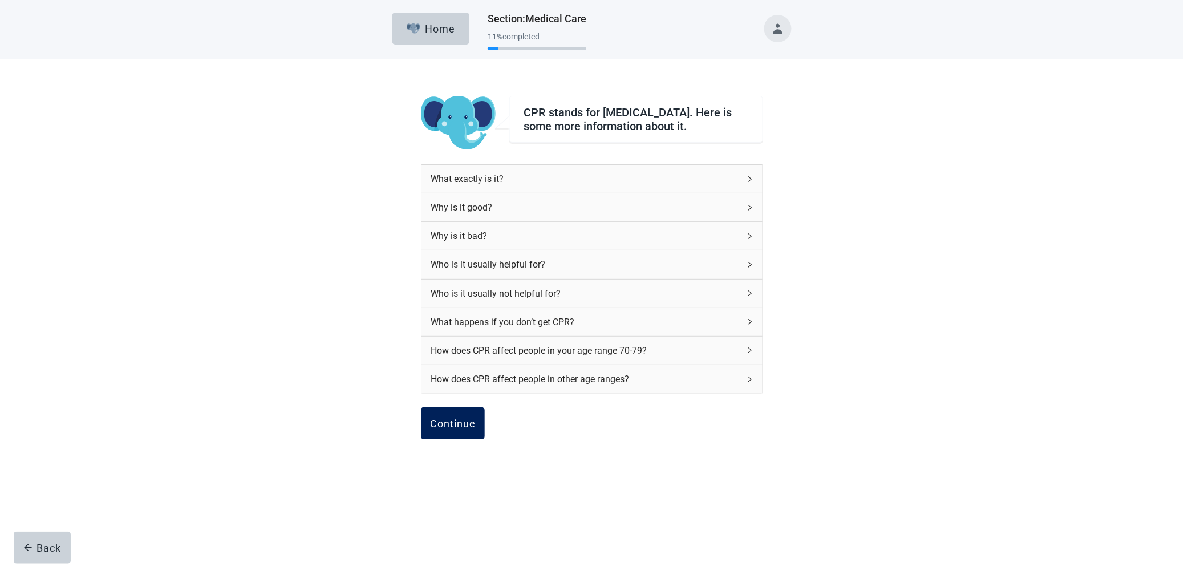
click at [447, 282] on div "Continue" at bounding box center [453, 423] width 46 height 11
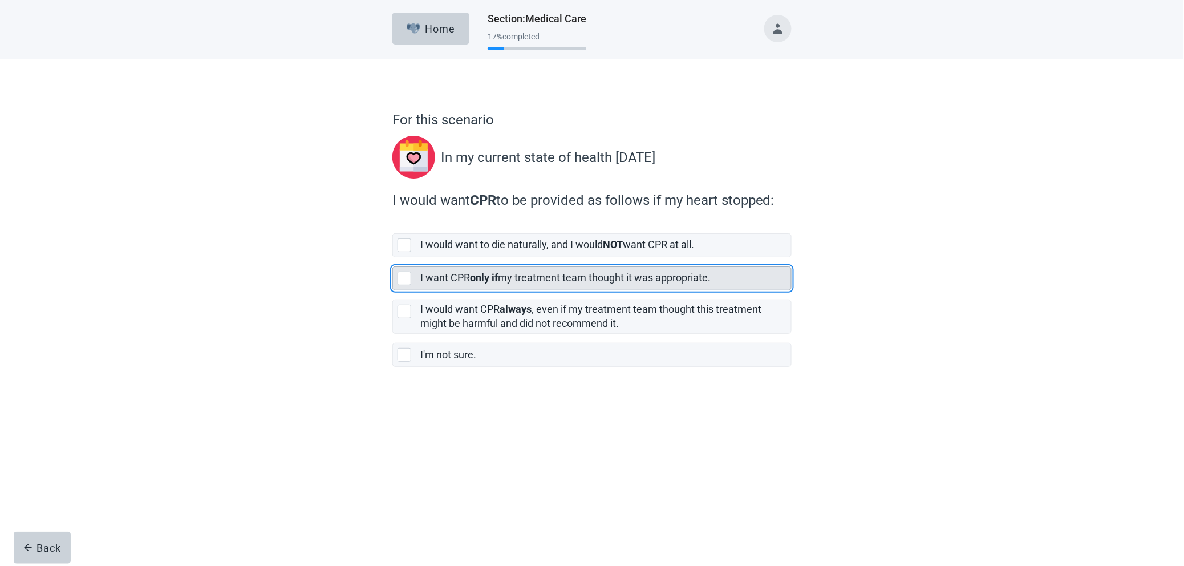
click at [405, 282] on div "[object Object], checkbox, not selected" at bounding box center [405, 279] width 14 height 14
click at [393, 258] on input "I want CPR only if my treatment team thought it was appropriate." at bounding box center [392, 257] width 1 height 1
checkbox input "true"
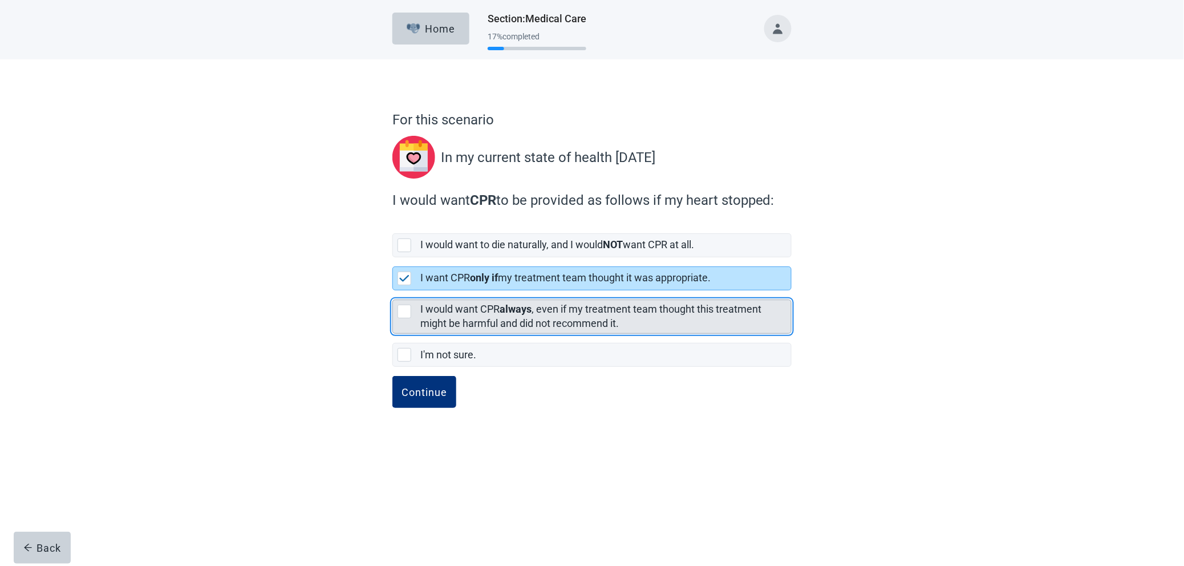
click at [404, 282] on div "[object Object], checkbox, not selected" at bounding box center [405, 312] width 14 height 14
click at [393, 282] on input "I would want CPR always , even if my treatment team thought this treatment migh…" at bounding box center [392, 290] width 1 height 1
checkbox input "true"
checkbox input "false"
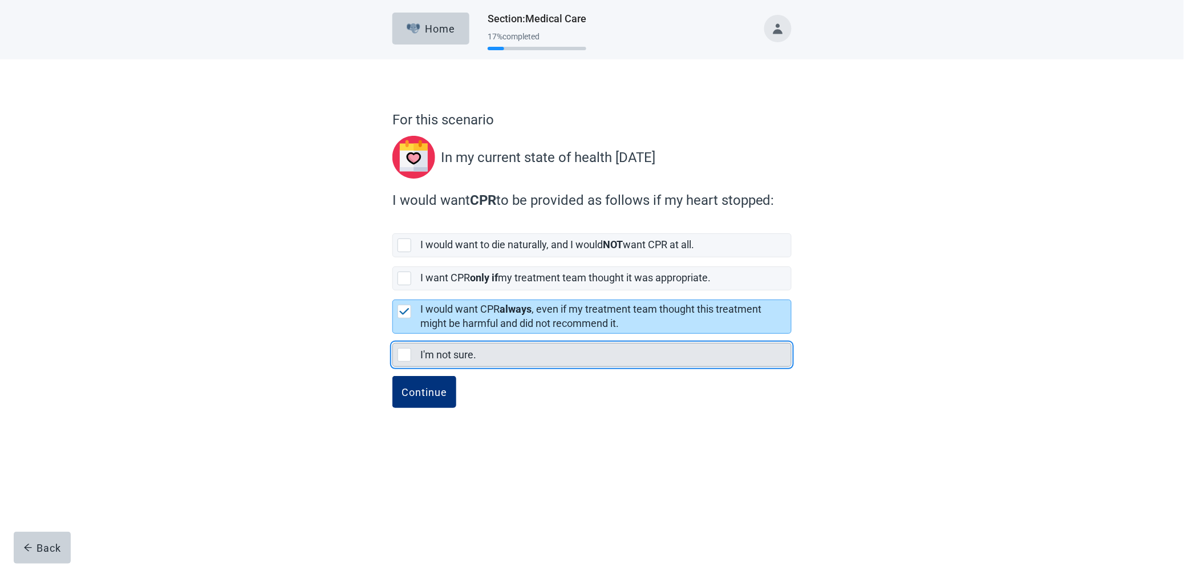
click at [401, 282] on div "I'm not sure., checkbox, not selected" at bounding box center [405, 355] width 14 height 14
click at [393, 282] on input "I'm not sure." at bounding box center [392, 334] width 1 height 1
checkbox input "true"
checkbox input "false"
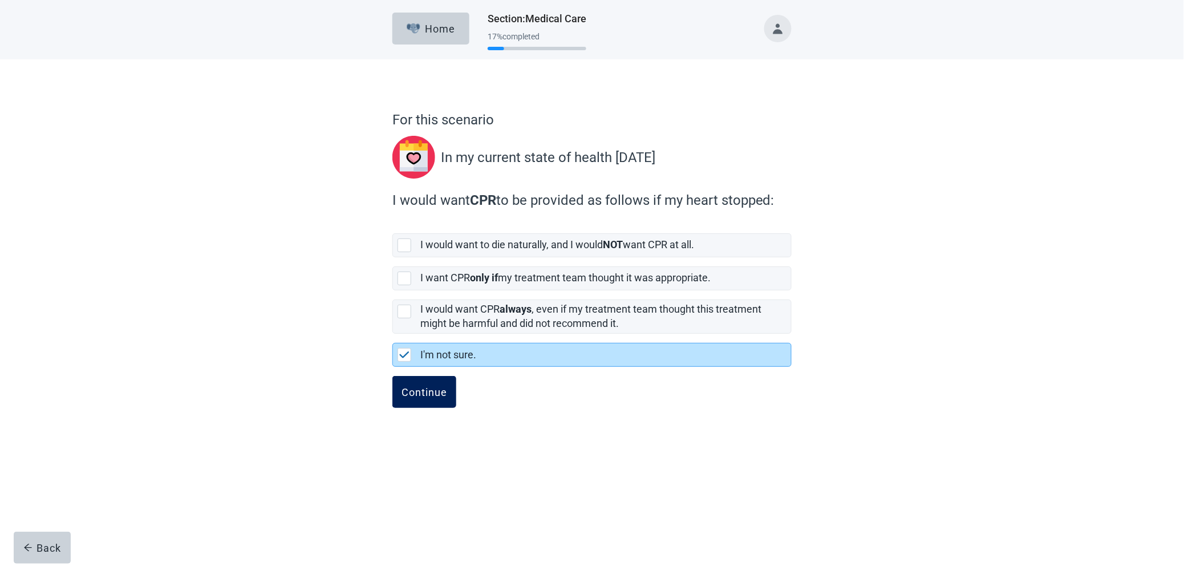
click at [416, 282] on div "Continue" at bounding box center [425, 391] width 46 height 11
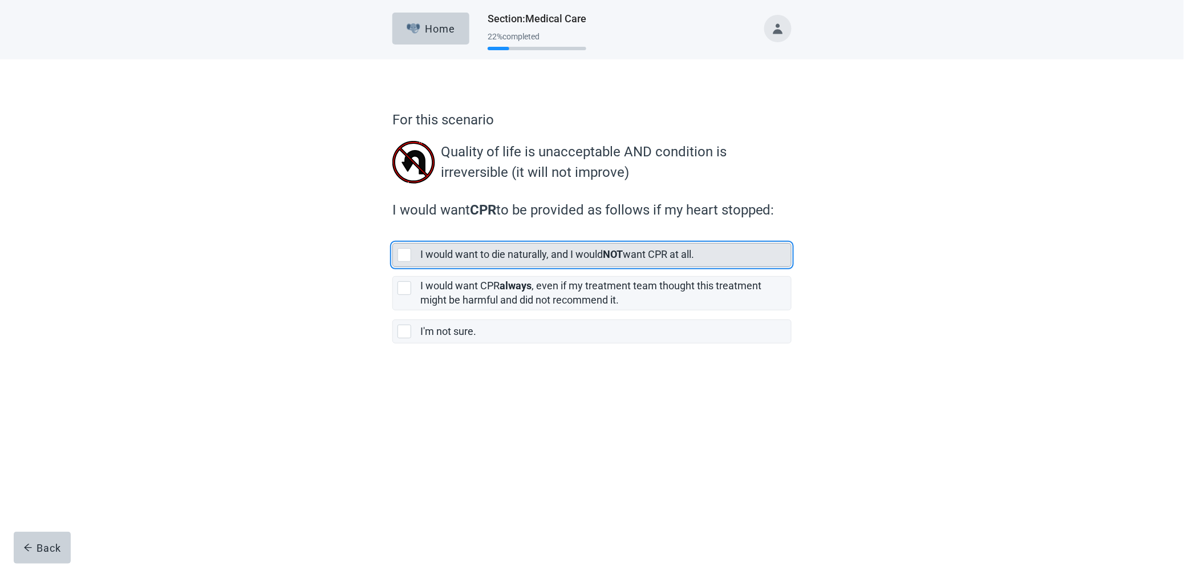
click at [408, 260] on div "[object Object], checkbox, not selected" at bounding box center [405, 255] width 14 height 14
click at [393, 234] on input "I would want to die naturally, and I would NOT want CPR at all." at bounding box center [392, 234] width 1 height 1
checkbox input "true"
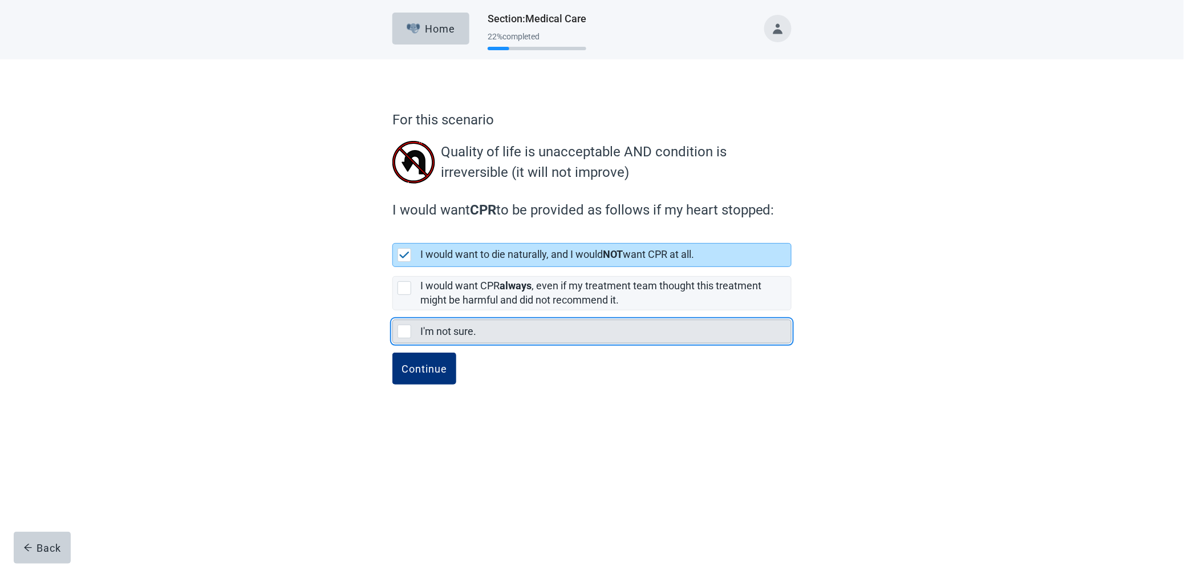
click at [399, 282] on div "I'm not sure., checkbox, not selected" at bounding box center [405, 332] width 14 height 14
click at [393, 282] on input "I'm not sure." at bounding box center [392, 310] width 1 height 1
checkbox input "true"
checkbox input "false"
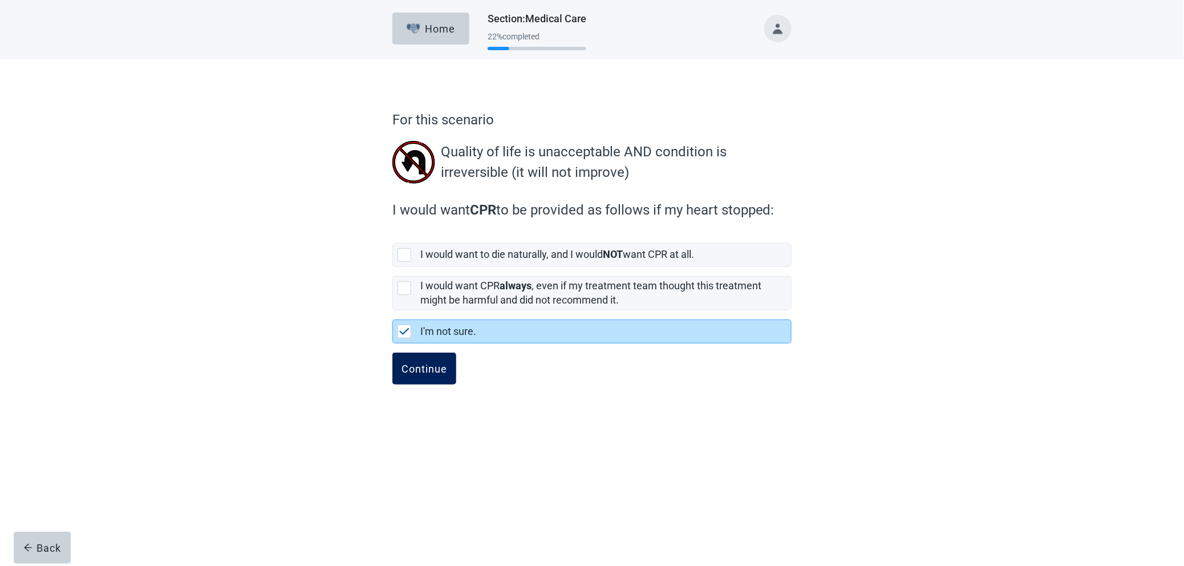
click at [412, 282] on div "Continue" at bounding box center [425, 368] width 46 height 11
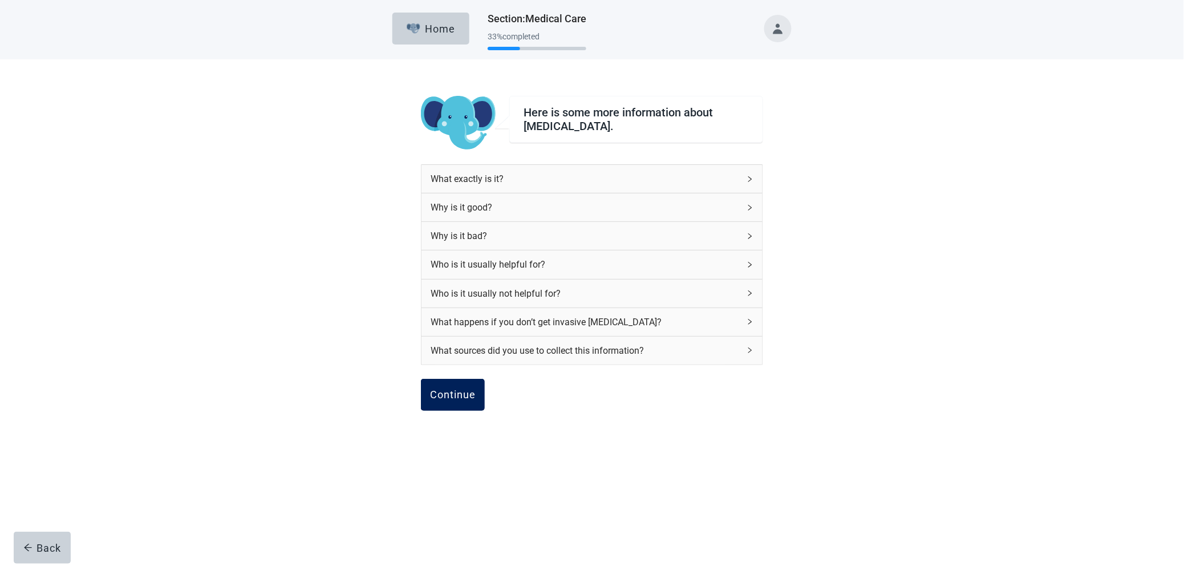
click at [452, 282] on div "Continue" at bounding box center [453, 394] width 46 height 11
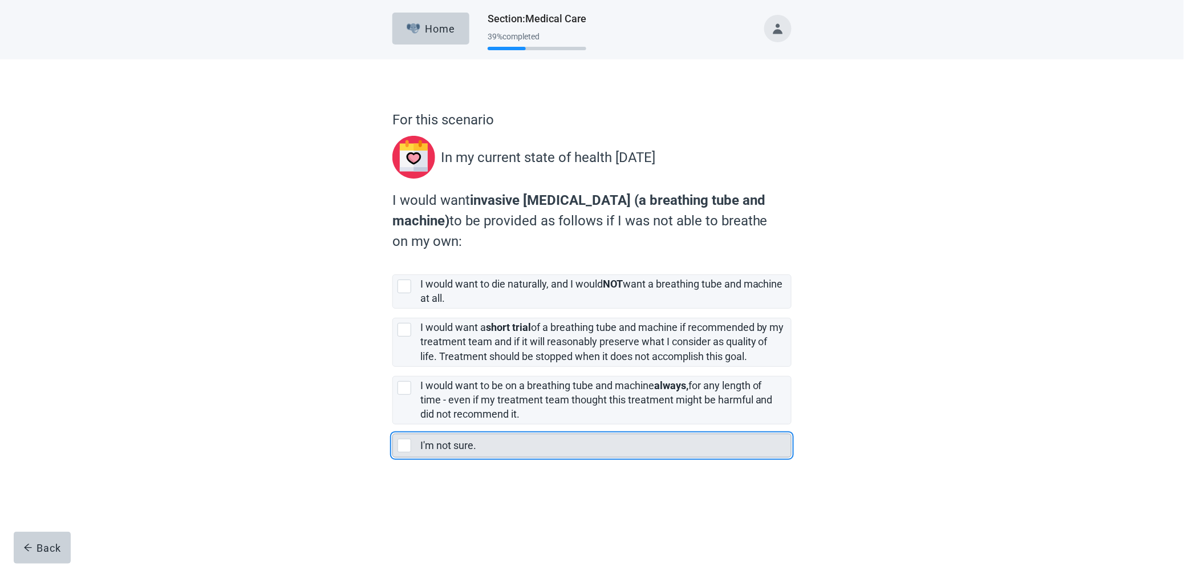
click at [408, 282] on div "I'm not sure., checkbox, not selected" at bounding box center [405, 446] width 14 height 14
click at [393, 282] on input "I'm not sure." at bounding box center [392, 424] width 1 height 1
checkbox input "true"
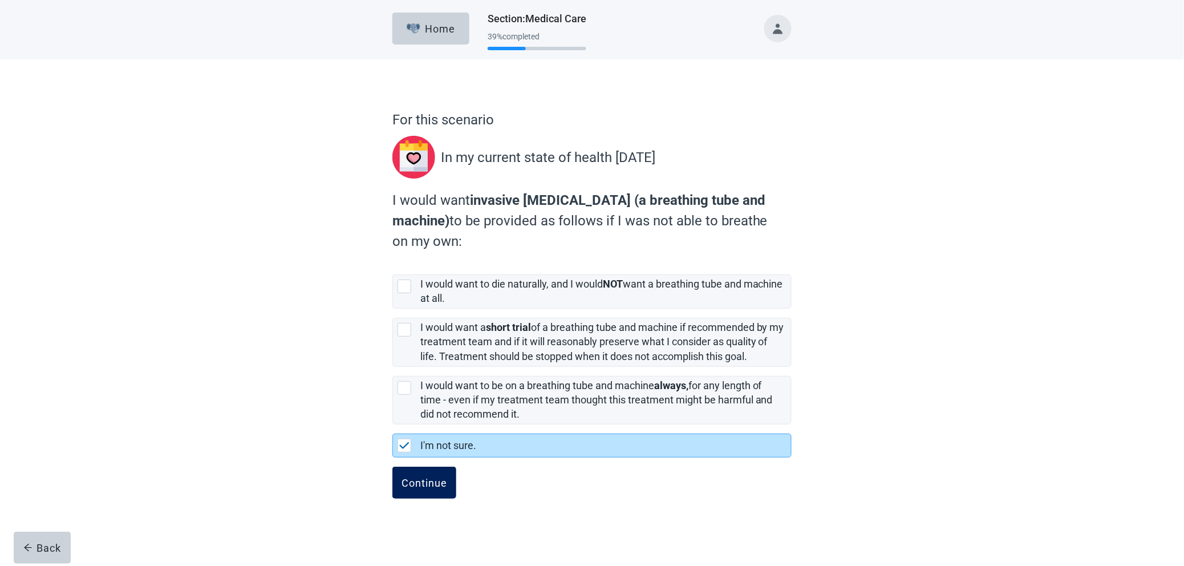
click at [427, 282] on button "Continue" at bounding box center [424, 483] width 64 height 32
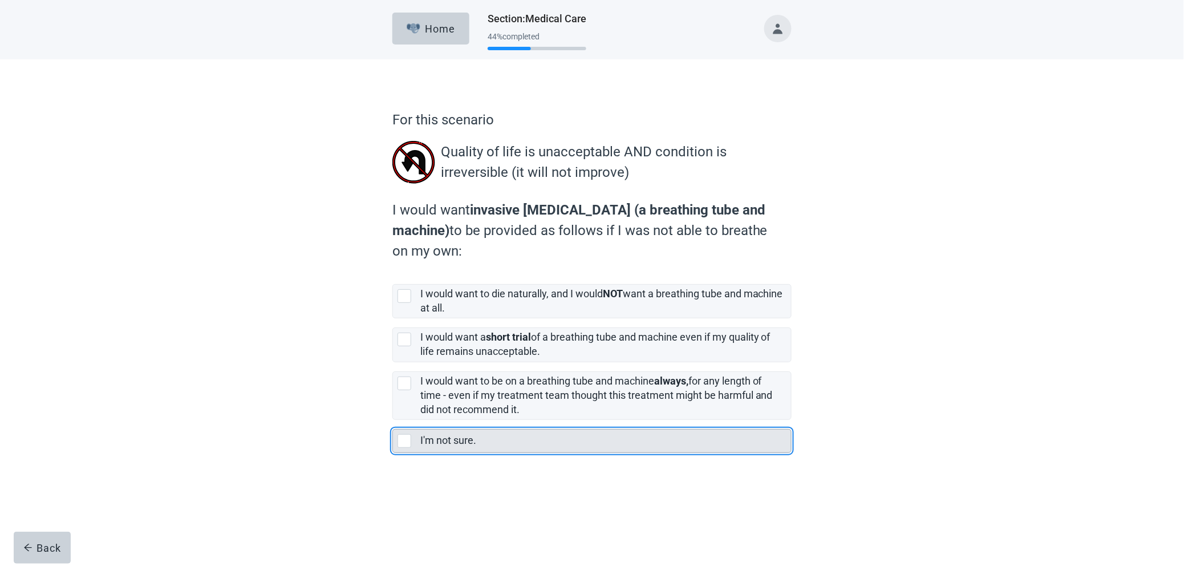
click at [403, 282] on div "I'm not sure., checkbox, not selected" at bounding box center [405, 441] width 14 height 14
click at [393, 282] on input "I'm not sure." at bounding box center [392, 420] width 1 height 1
checkbox input "true"
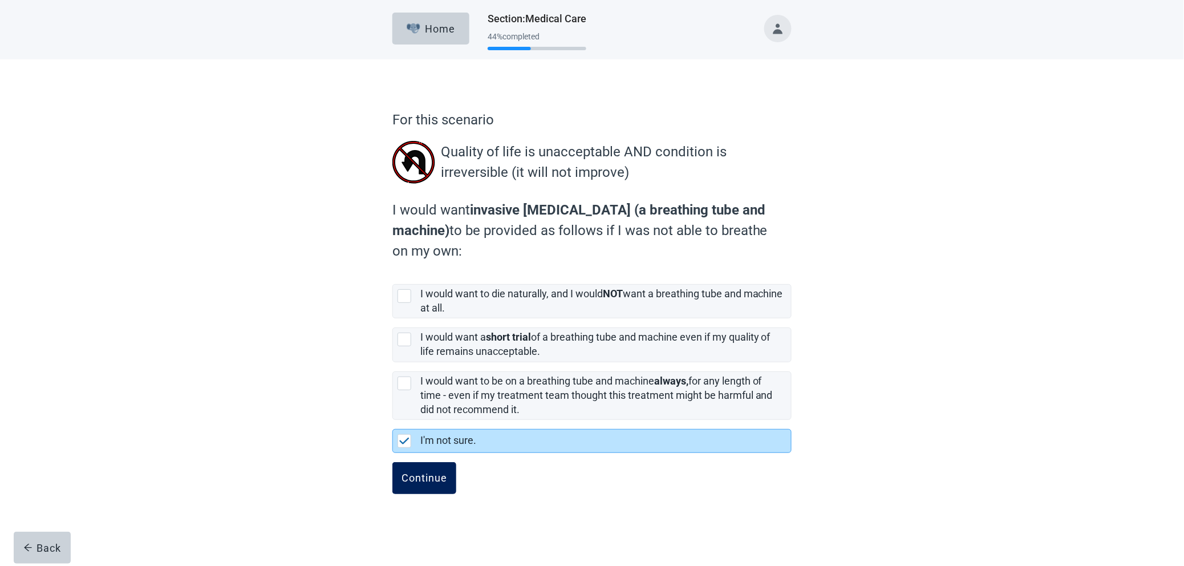
click at [419, 282] on div "Continue" at bounding box center [425, 477] width 46 height 11
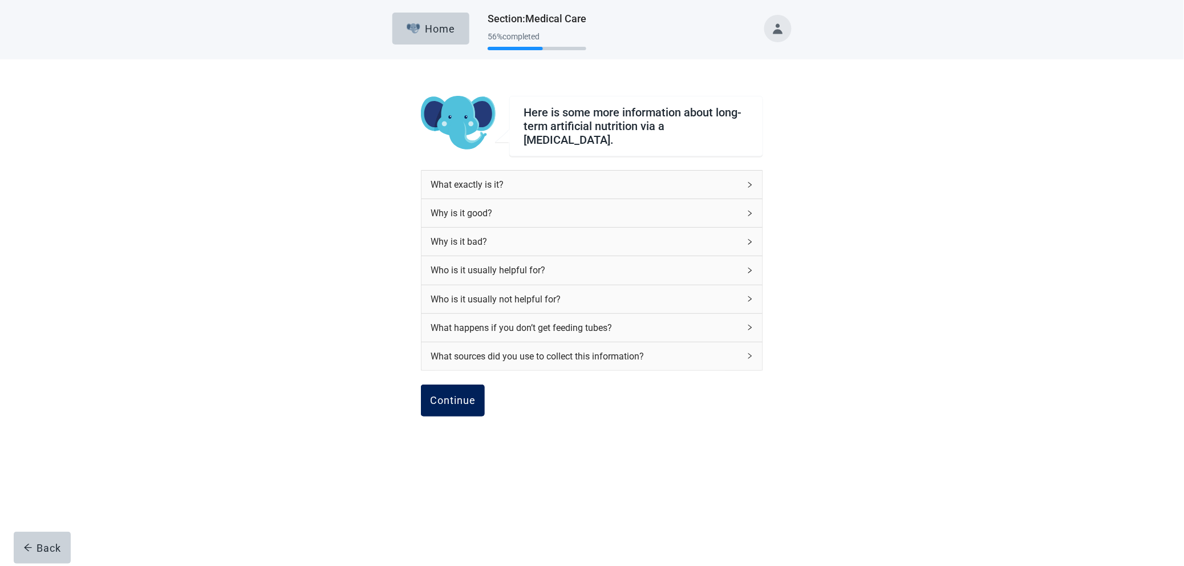
click at [445, 282] on div "Continue" at bounding box center [453, 400] width 46 height 11
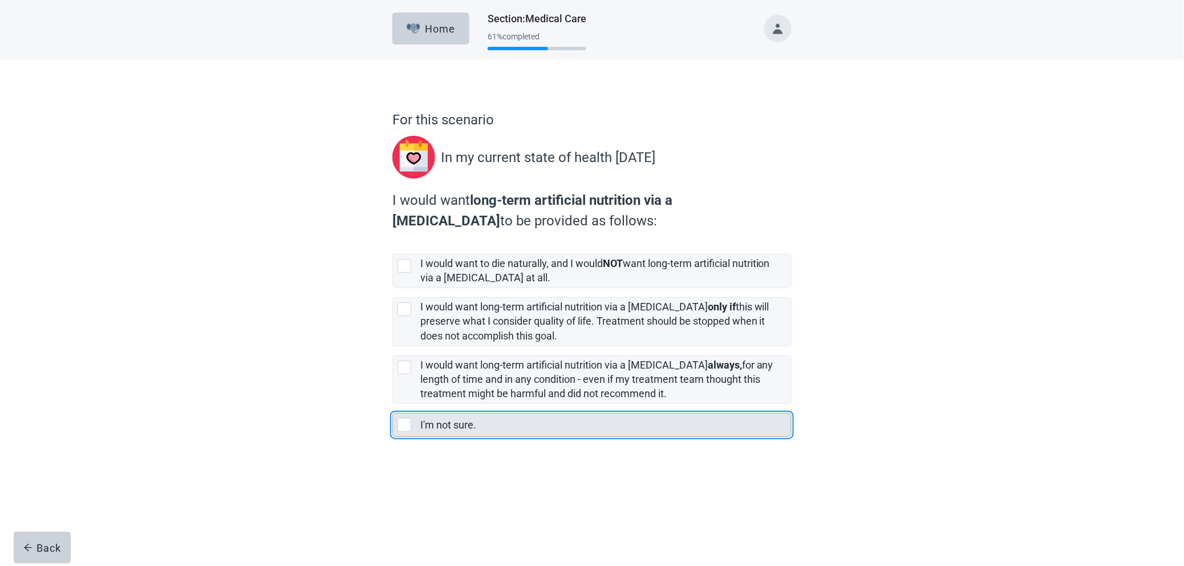
click at [400, 282] on div "I'm not sure., checkbox, not selected" at bounding box center [405, 425] width 14 height 14
click at [393, 282] on input "I'm not sure." at bounding box center [392, 404] width 1 height 1
checkbox input "true"
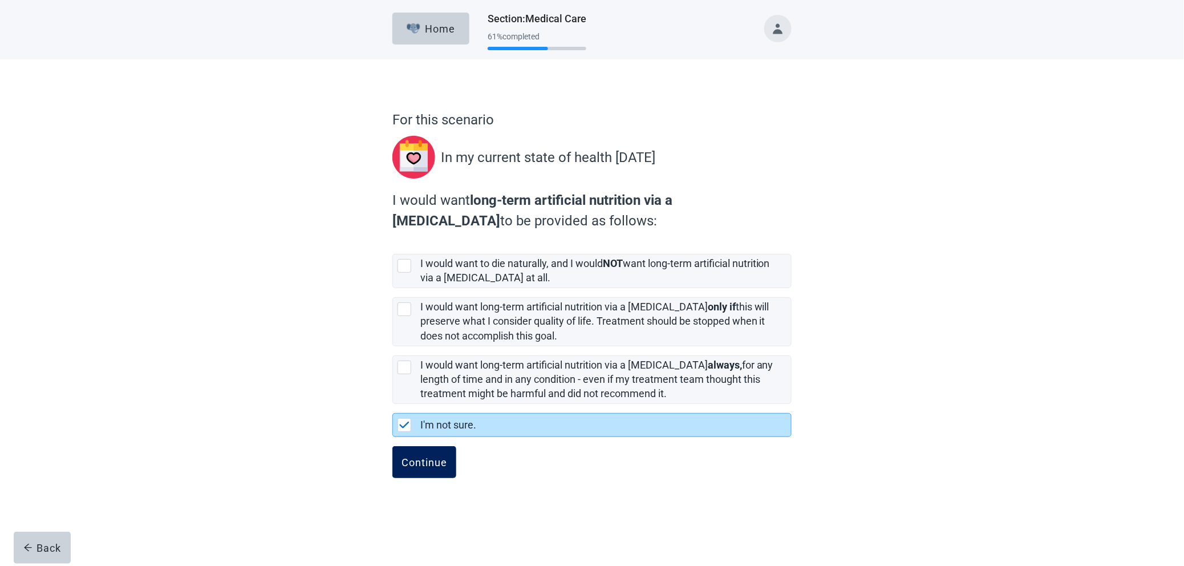
click at [414, 282] on div "Continue" at bounding box center [425, 461] width 46 height 11
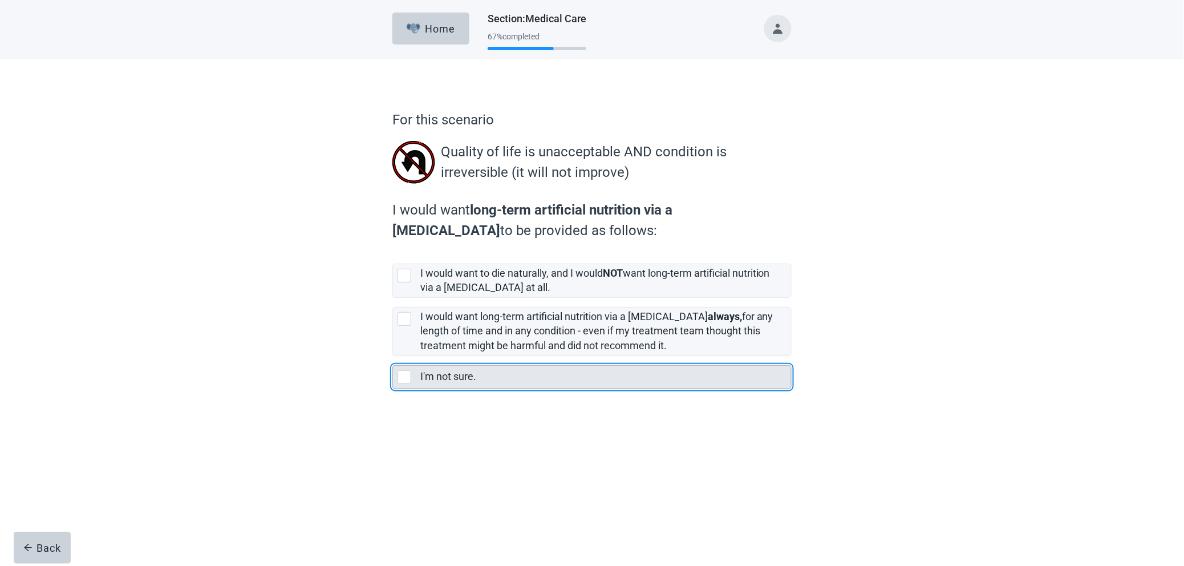
click at [404, 282] on div "I'm not sure., checkbox, not selected" at bounding box center [405, 377] width 14 height 14
click at [393, 282] on input "I'm not sure." at bounding box center [392, 356] width 1 height 1
checkbox input "true"
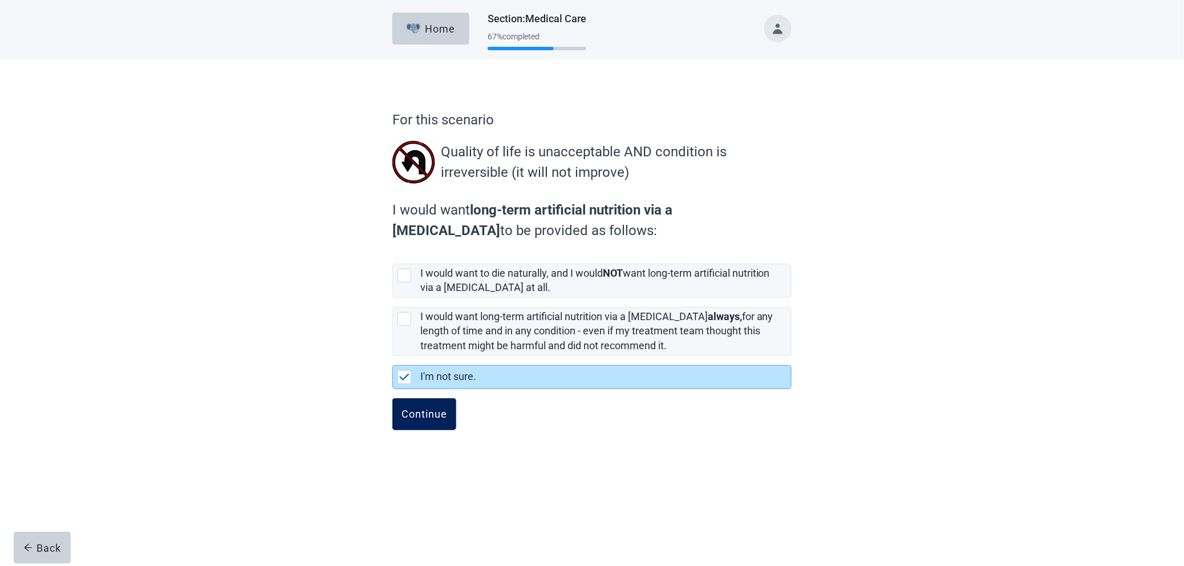
click at [408, 282] on div "Continue" at bounding box center [425, 413] width 46 height 11
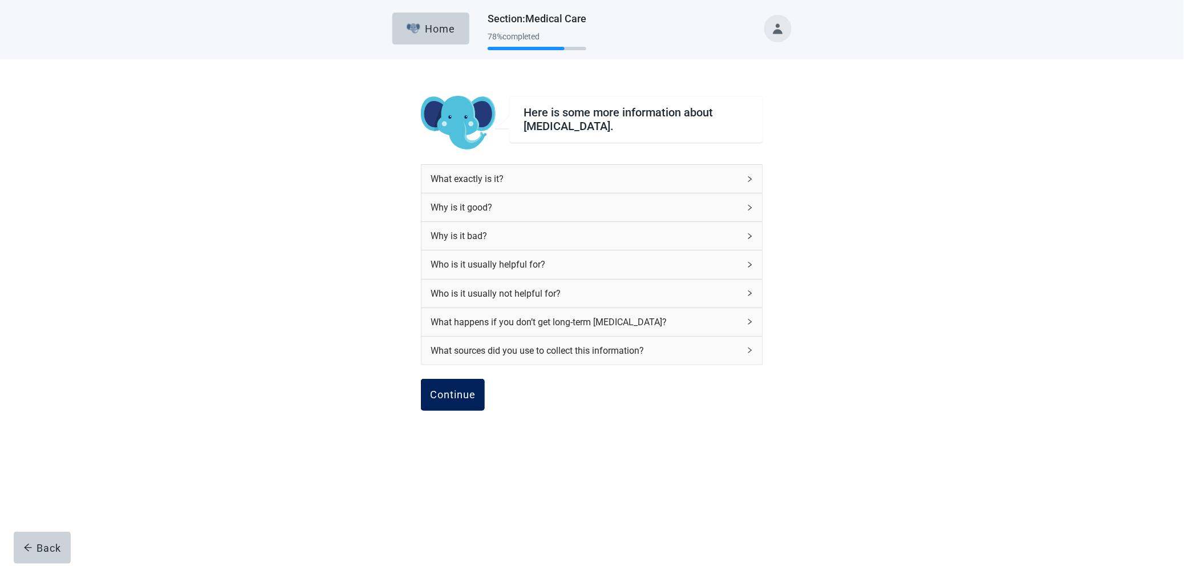
click at [459, 282] on div "Continue" at bounding box center [453, 394] width 46 height 11
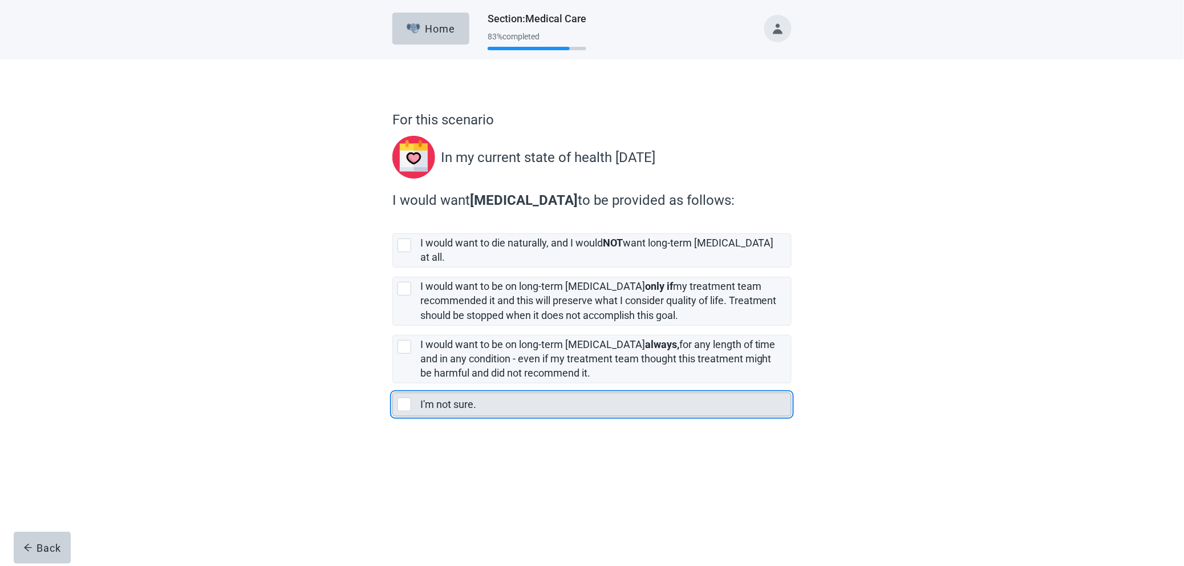
click at [399, 282] on div "I'm not sure., checkbox, not selected" at bounding box center [405, 405] width 14 height 14
click at [393, 282] on input "I'm not sure." at bounding box center [392, 383] width 1 height 1
checkbox input "true"
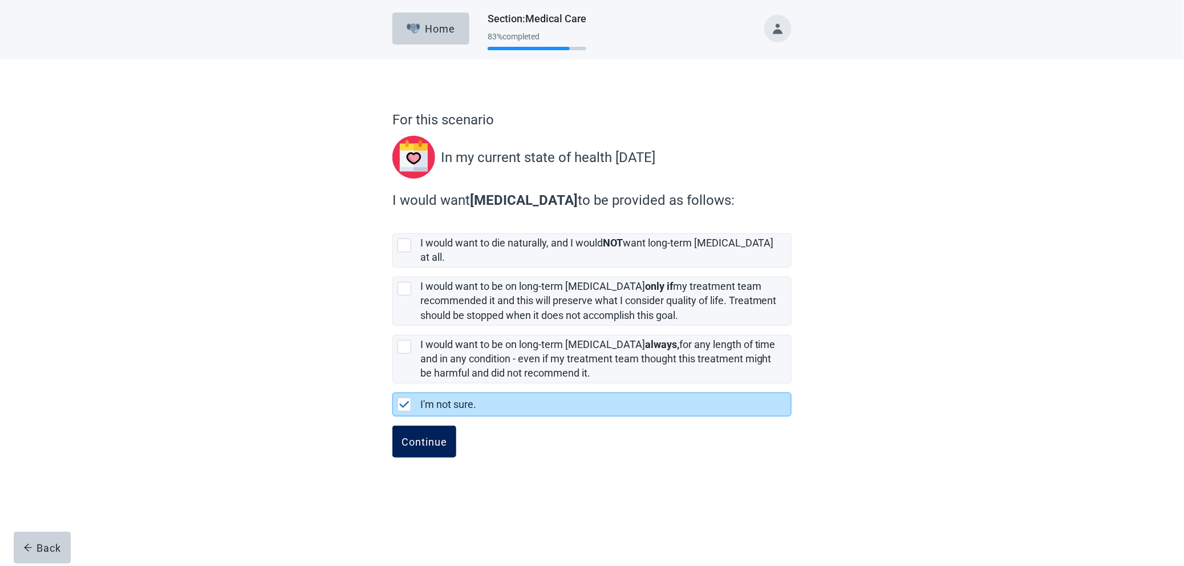
click at [431, 282] on div "Continue" at bounding box center [425, 441] width 46 height 11
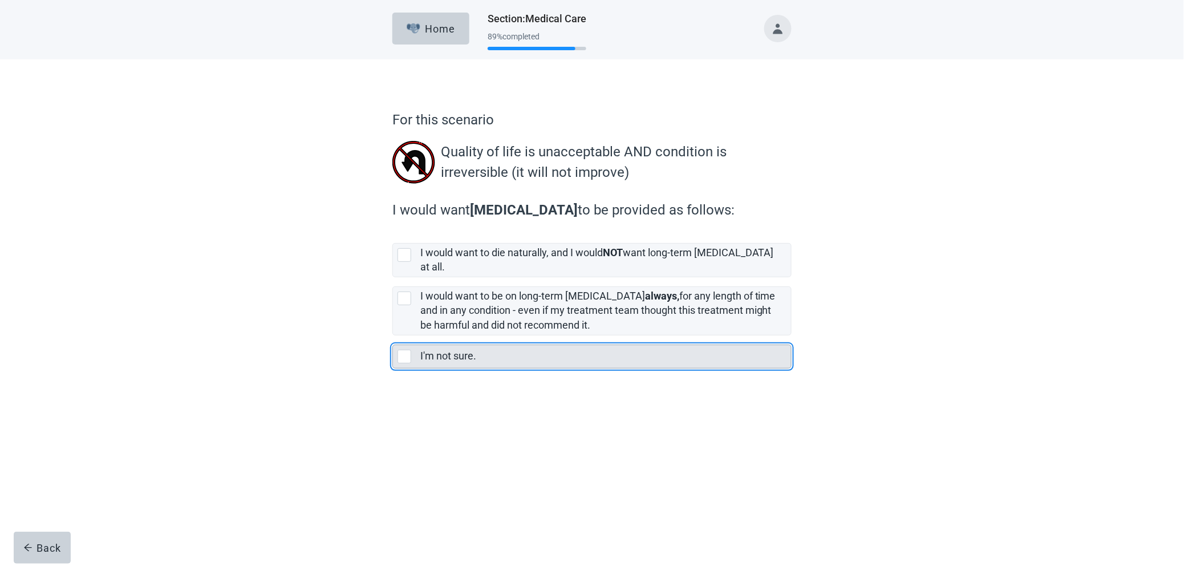
click at [406, 282] on div "I'm not sure., checkbox, not selected" at bounding box center [405, 357] width 14 height 14
click at [393, 282] on input "I'm not sure." at bounding box center [392, 335] width 1 height 1
checkbox input "true"
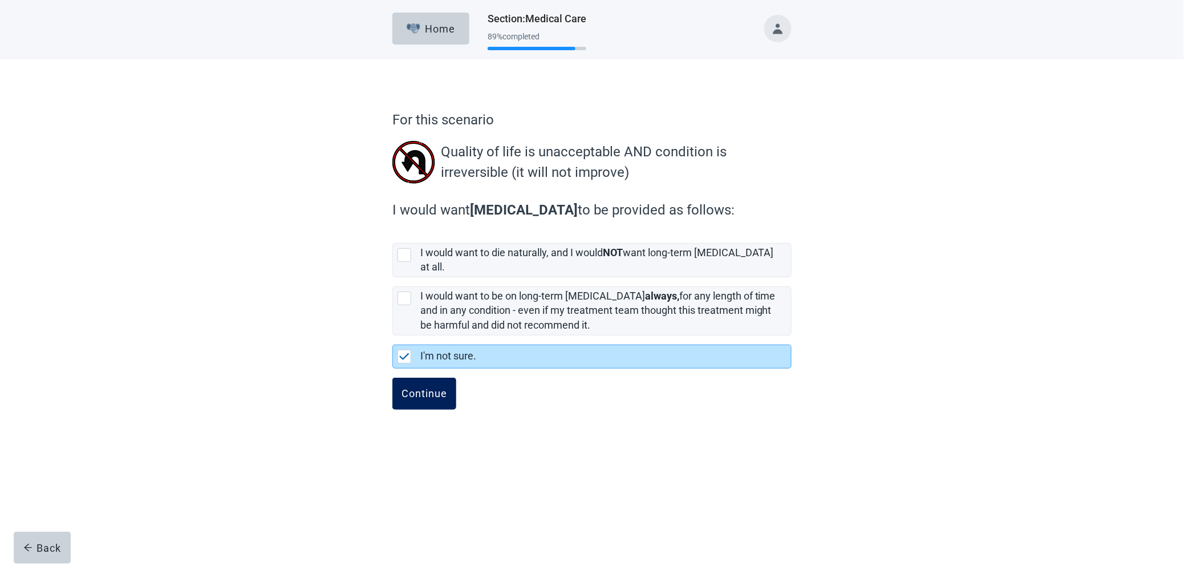
click at [427, 282] on div "Continue" at bounding box center [425, 393] width 46 height 11
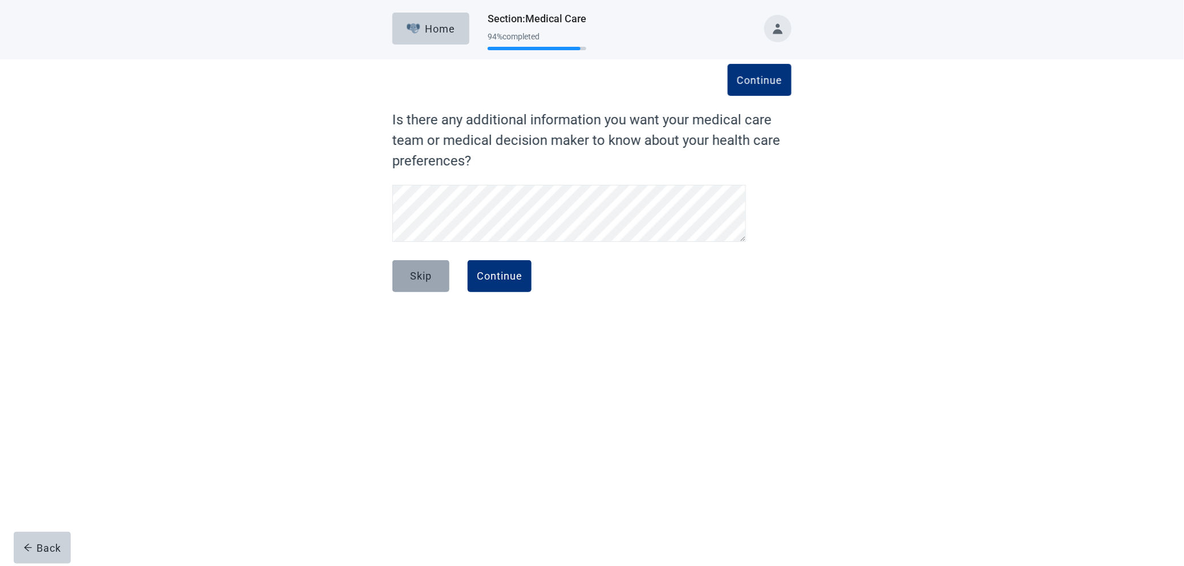
click at [423, 278] on div "Skip" at bounding box center [421, 275] width 22 height 11
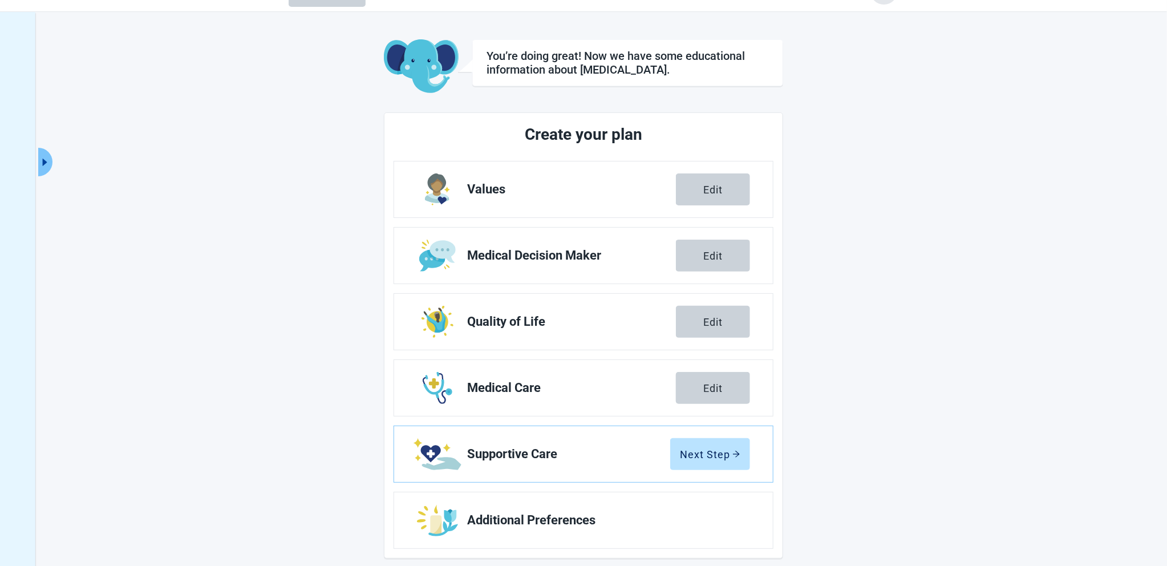
scroll to position [42, 0]
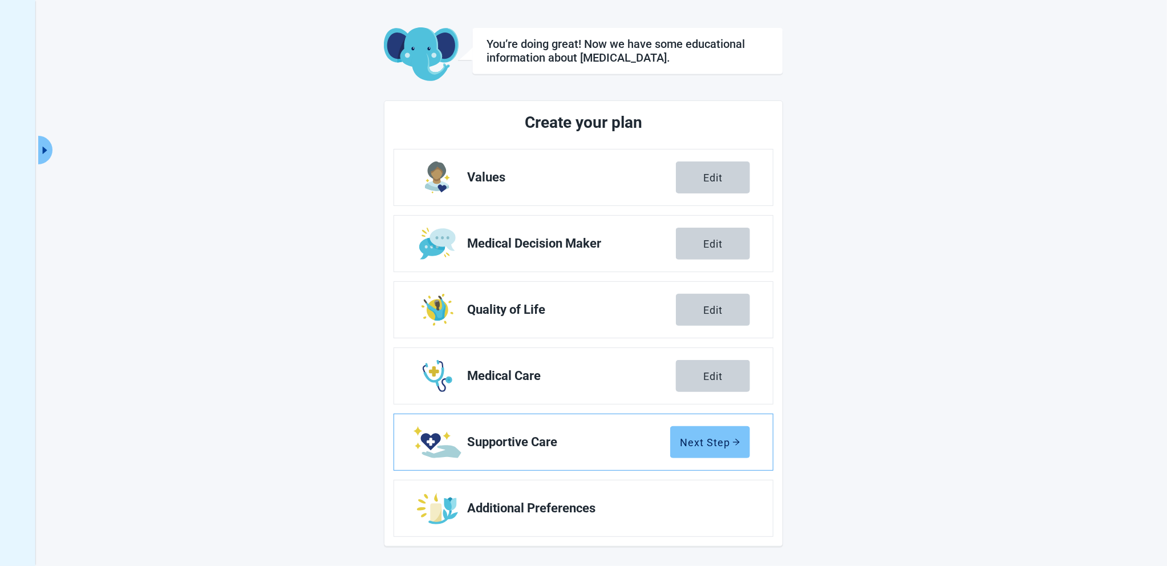
click at [583, 282] on div "Next Step" at bounding box center [710, 441] width 60 height 11
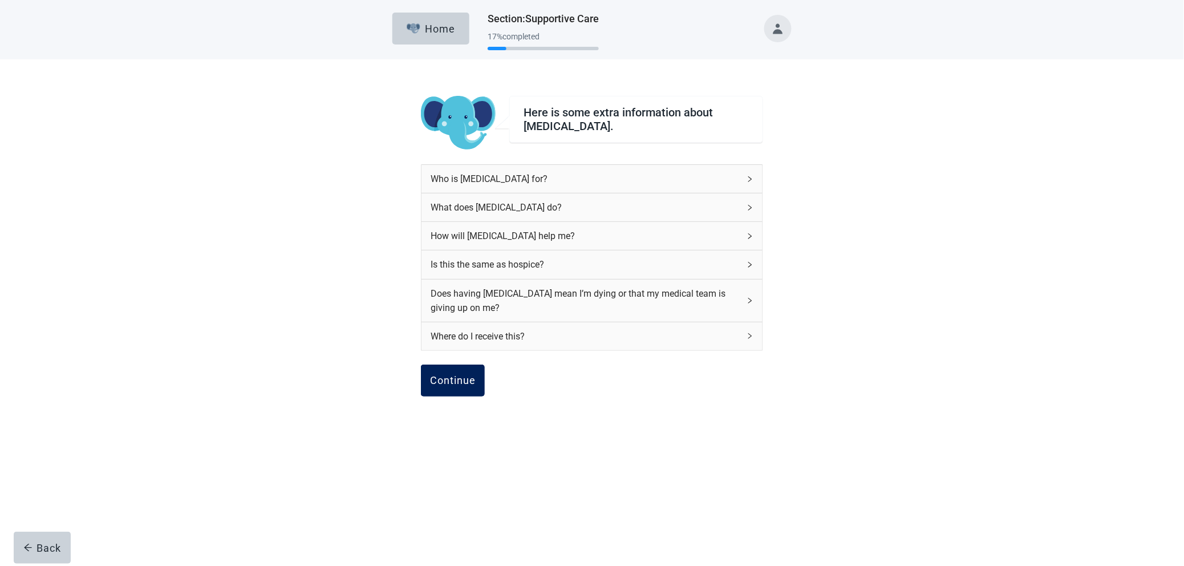
click at [439, 282] on div "Continue" at bounding box center [453, 380] width 46 height 11
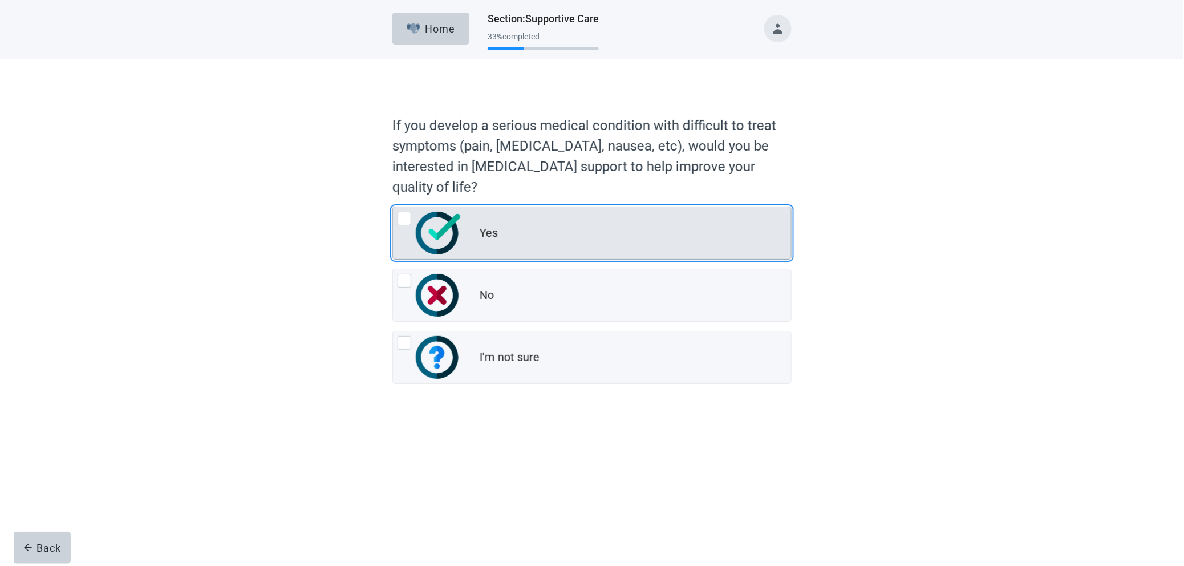
click at [406, 220] on div "Yes, radio button, not checked" at bounding box center [405, 219] width 14 height 14
click at [393, 207] on input "Yes" at bounding box center [392, 206] width 1 height 1
radio input "true"
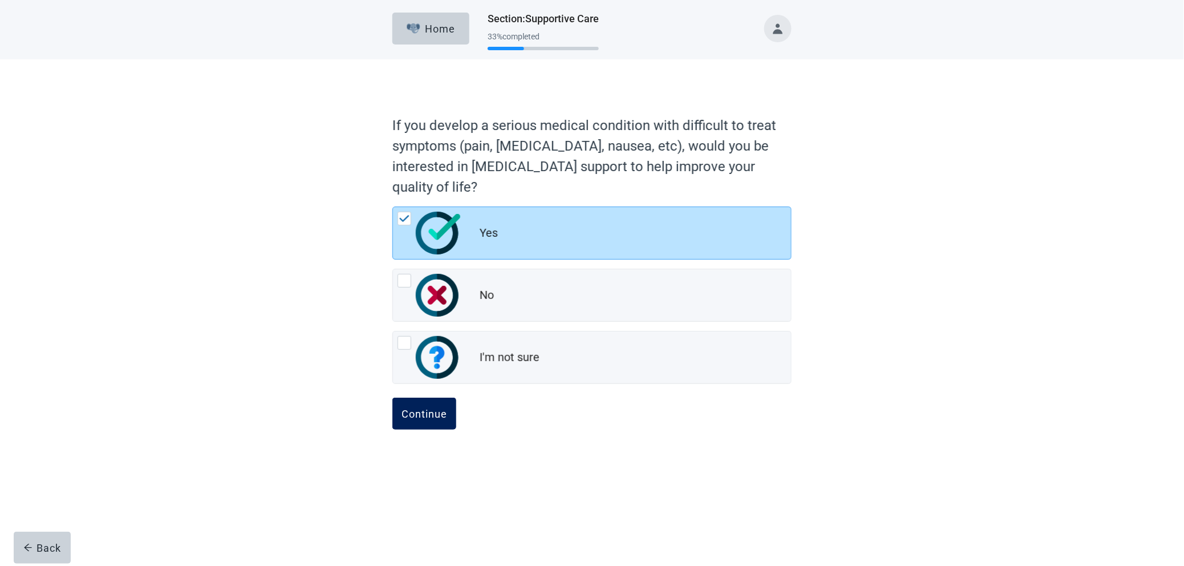
click at [416, 282] on div "Continue" at bounding box center [425, 413] width 46 height 11
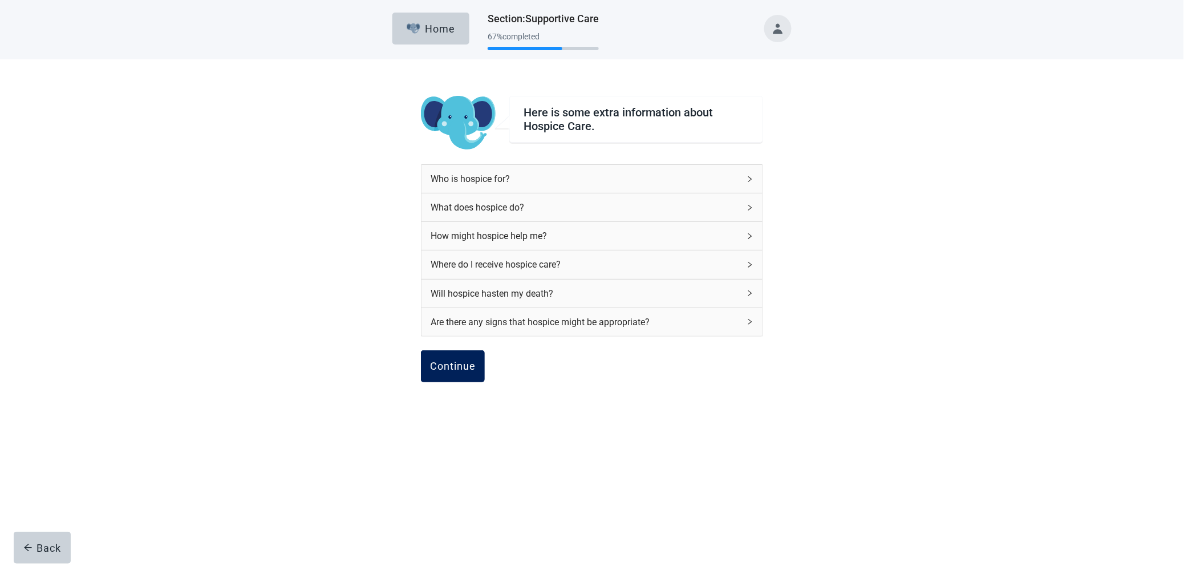
click at [446, 282] on button "Continue" at bounding box center [453, 366] width 64 height 32
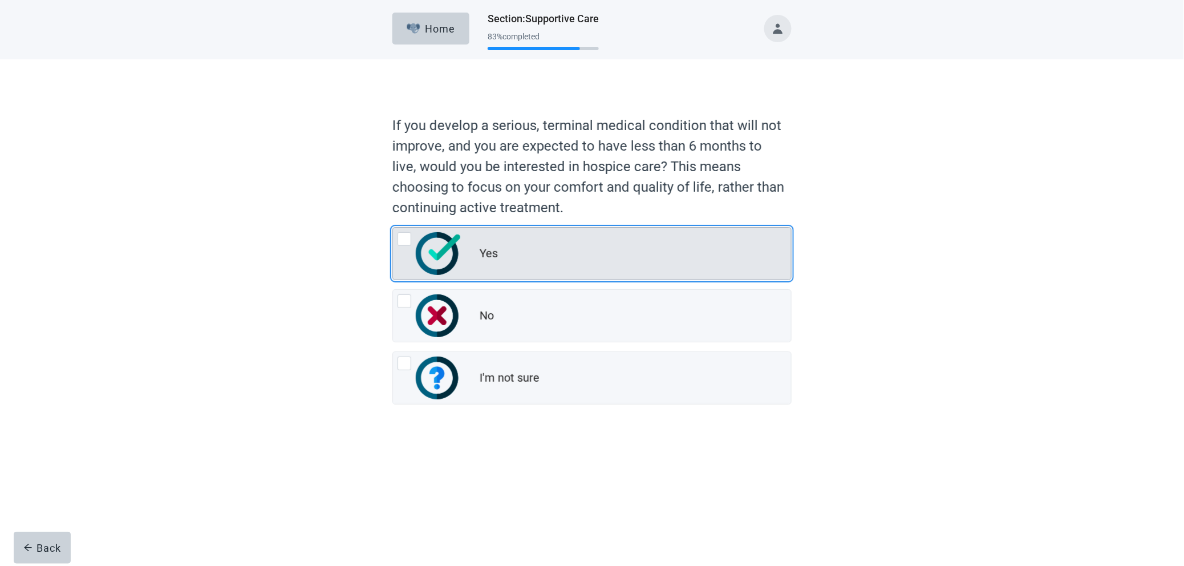
click at [407, 242] on div "Yes, radio button, not checked" at bounding box center [405, 239] width 14 height 14
click at [393, 228] on input "Yes" at bounding box center [392, 227] width 1 height 1
radio input "true"
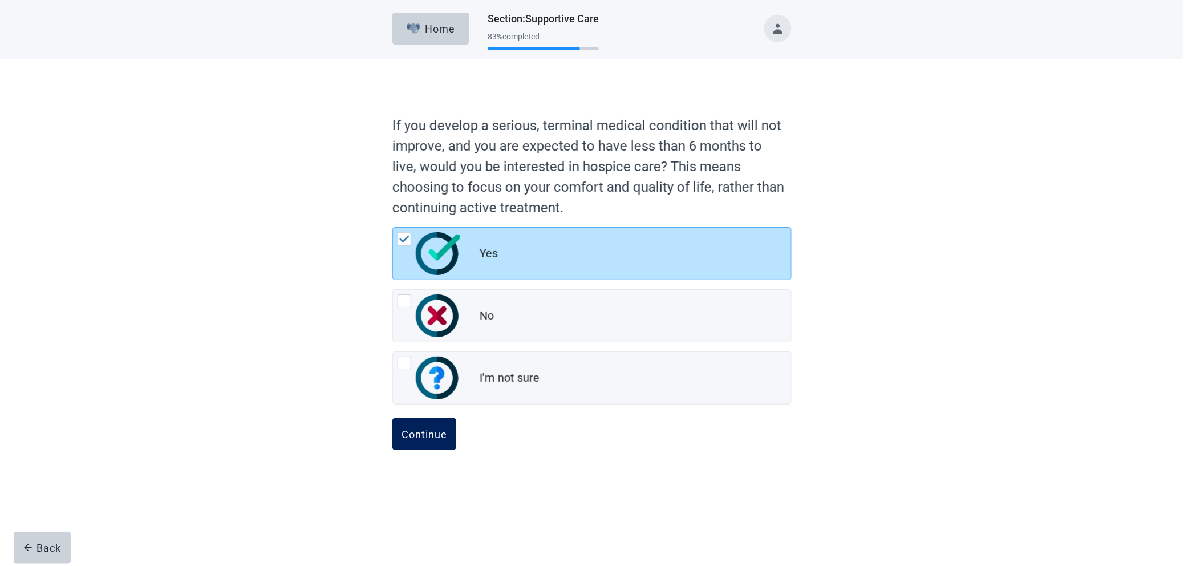
click at [422, 282] on div "Continue" at bounding box center [425, 433] width 46 height 11
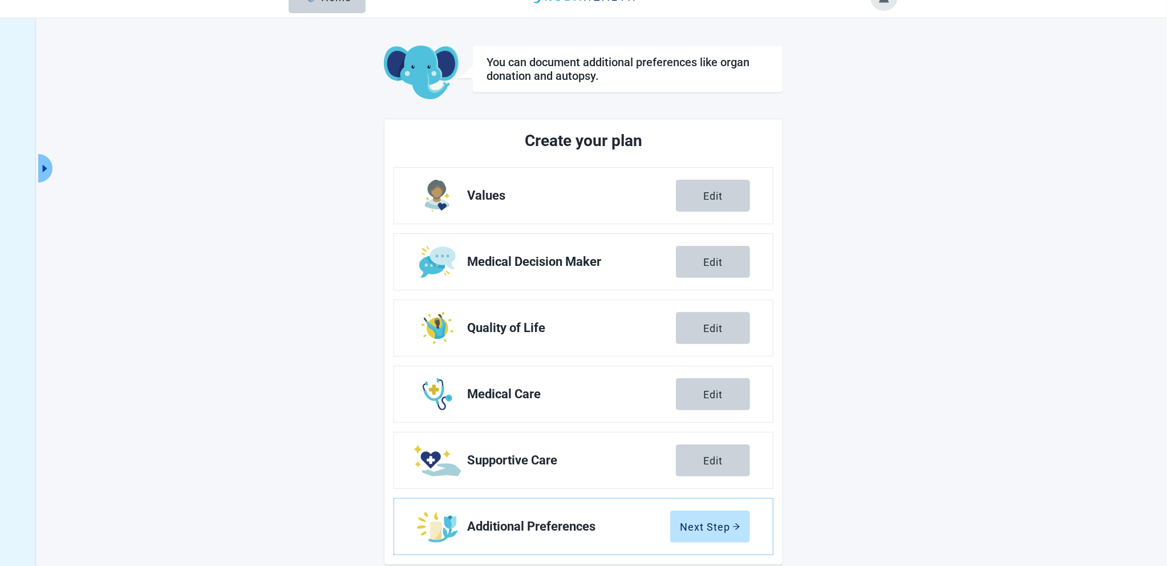
scroll to position [42, 0]
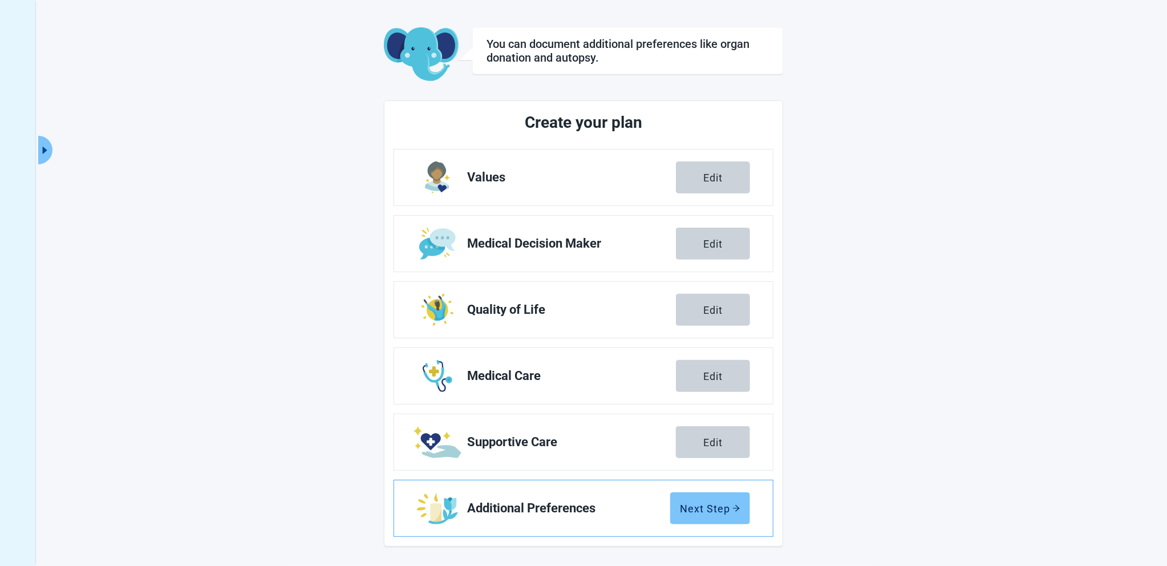
click at [583, 282] on div "Next Step" at bounding box center [710, 508] width 60 height 11
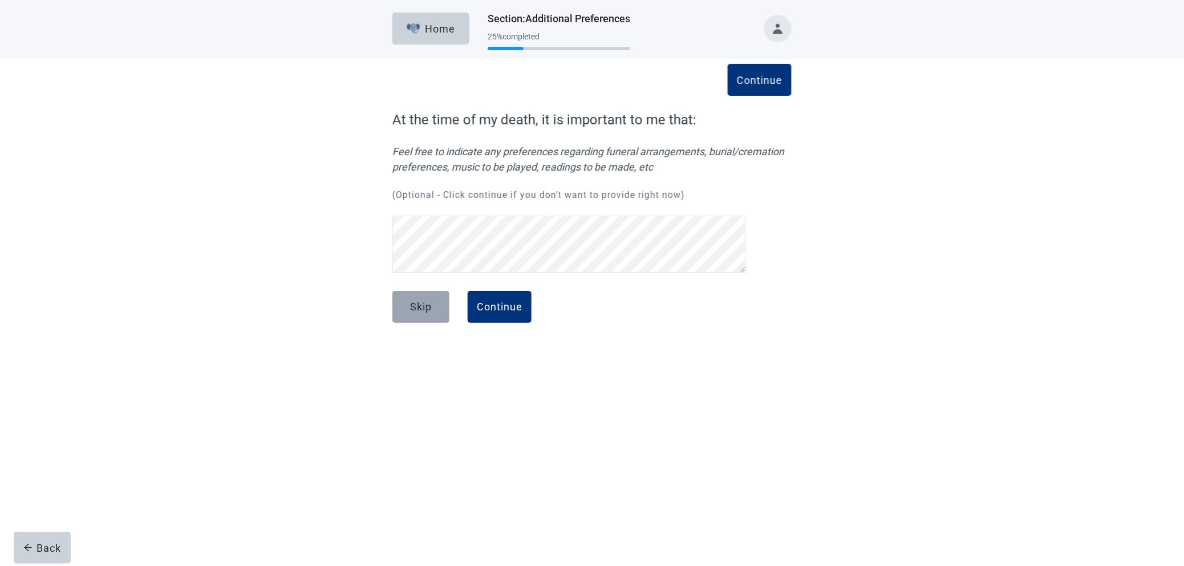
click at [409, 282] on button "Skip" at bounding box center [420, 307] width 57 height 32
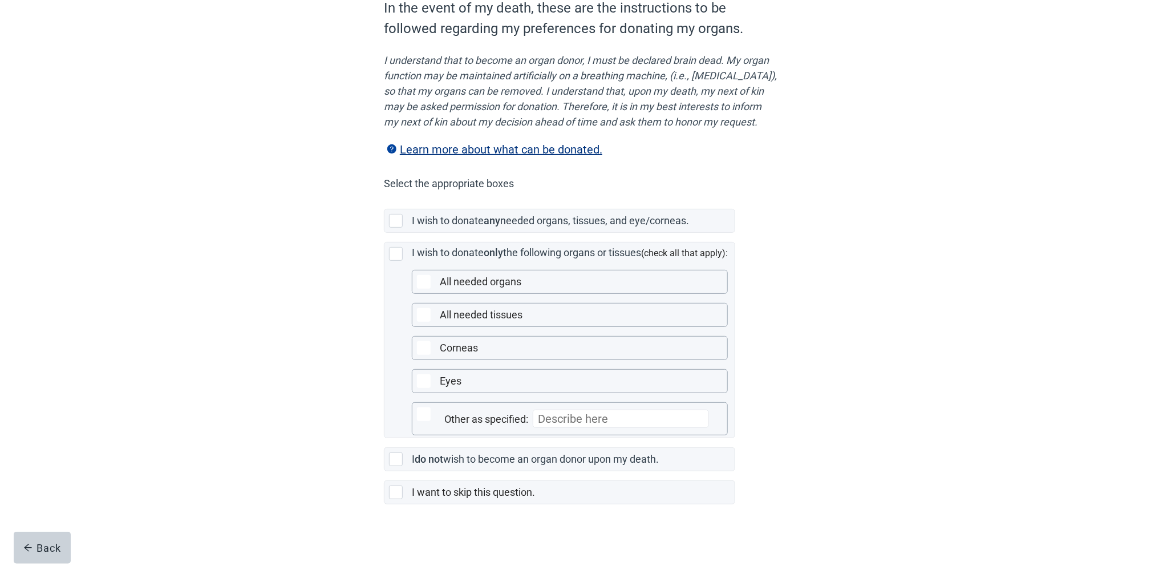
scroll to position [138, 0]
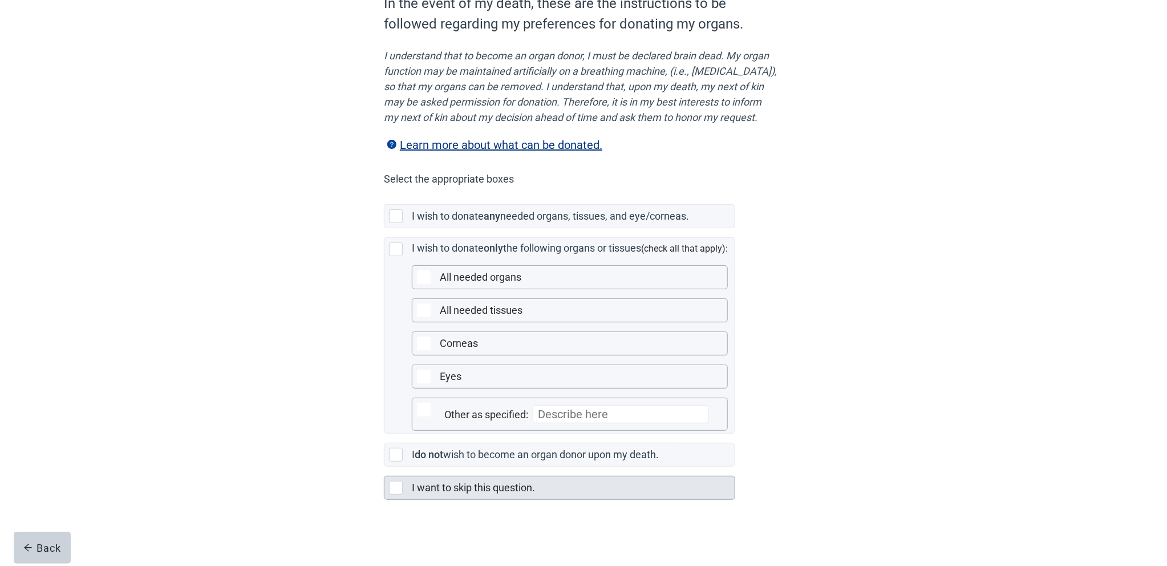
click at [399, 282] on div "Main content" at bounding box center [396, 488] width 14 height 14
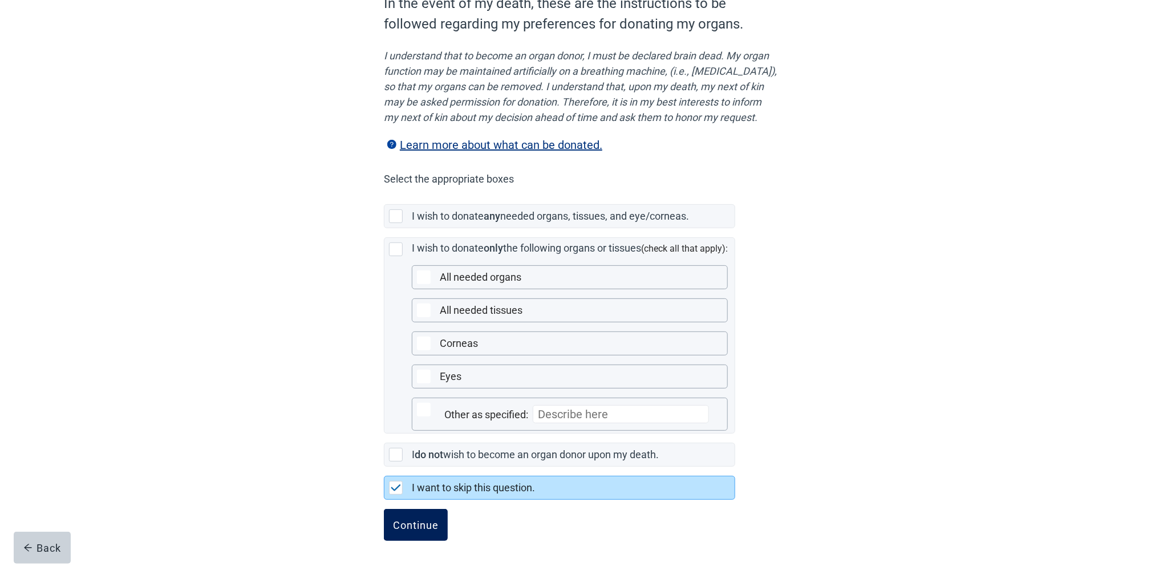
click at [417, 282] on div "Continue" at bounding box center [416, 524] width 46 height 11
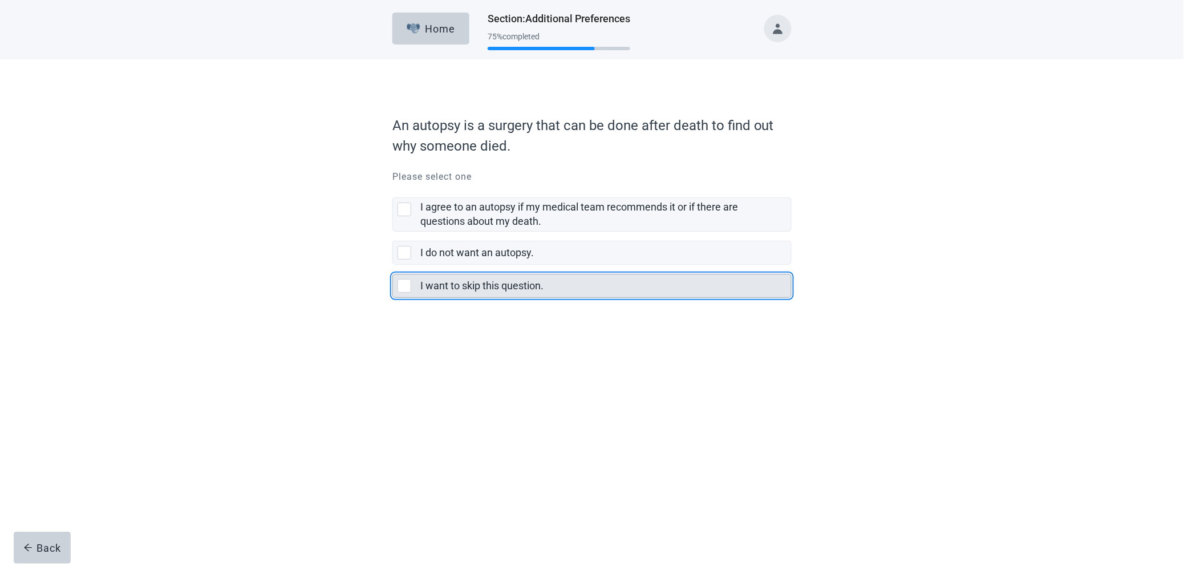
click at [404, 282] on div "I want to skip this question., checkbox, not selected" at bounding box center [405, 286] width 14 height 14
click at [393, 265] on input "I want to skip this question." at bounding box center [392, 265] width 1 height 1
checkbox input "true"
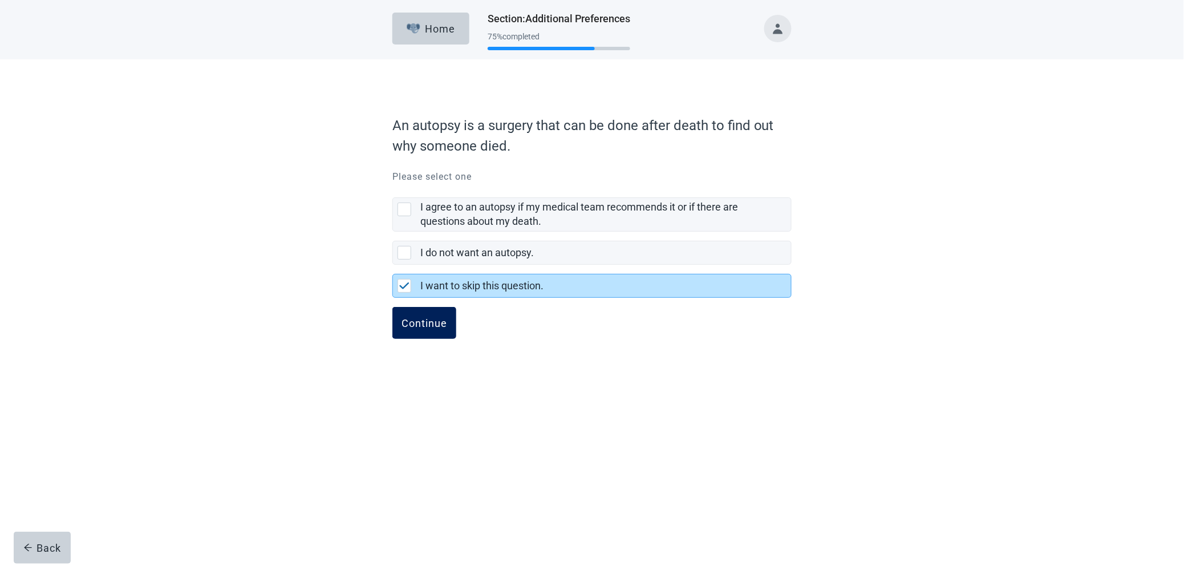
click at [427, 282] on div "Continue" at bounding box center [425, 322] width 46 height 11
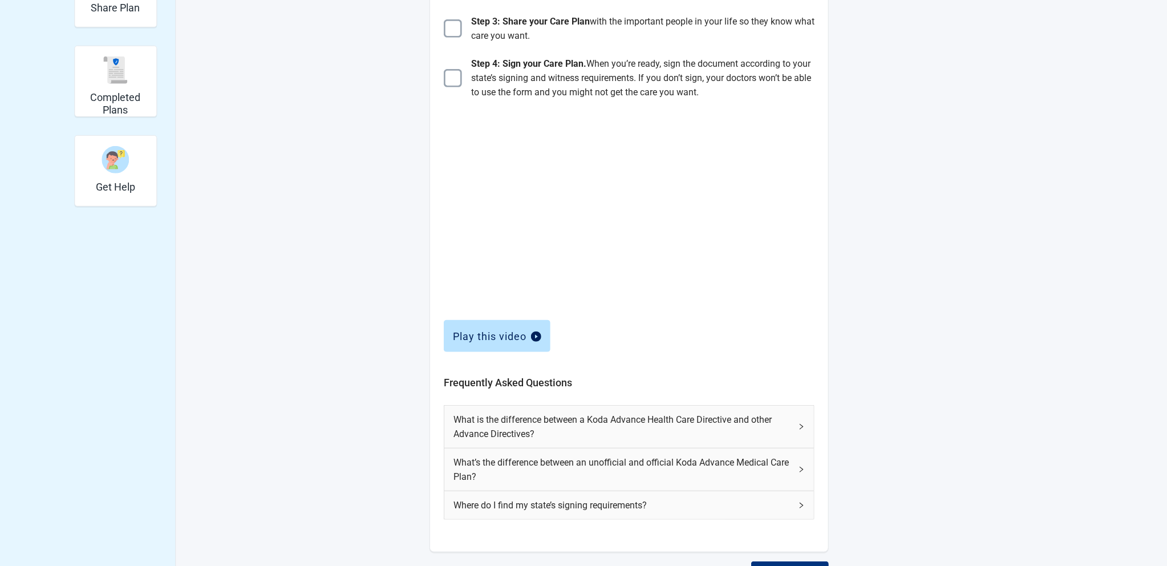
scroll to position [319, 0]
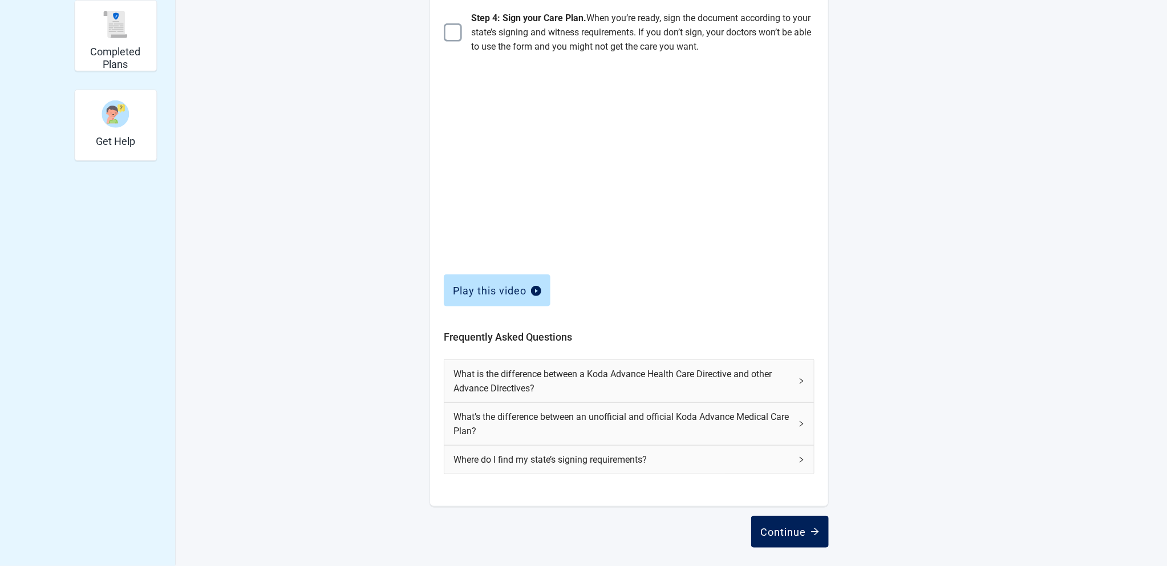
click at [583, 282] on button "Continue" at bounding box center [790, 532] width 78 height 32
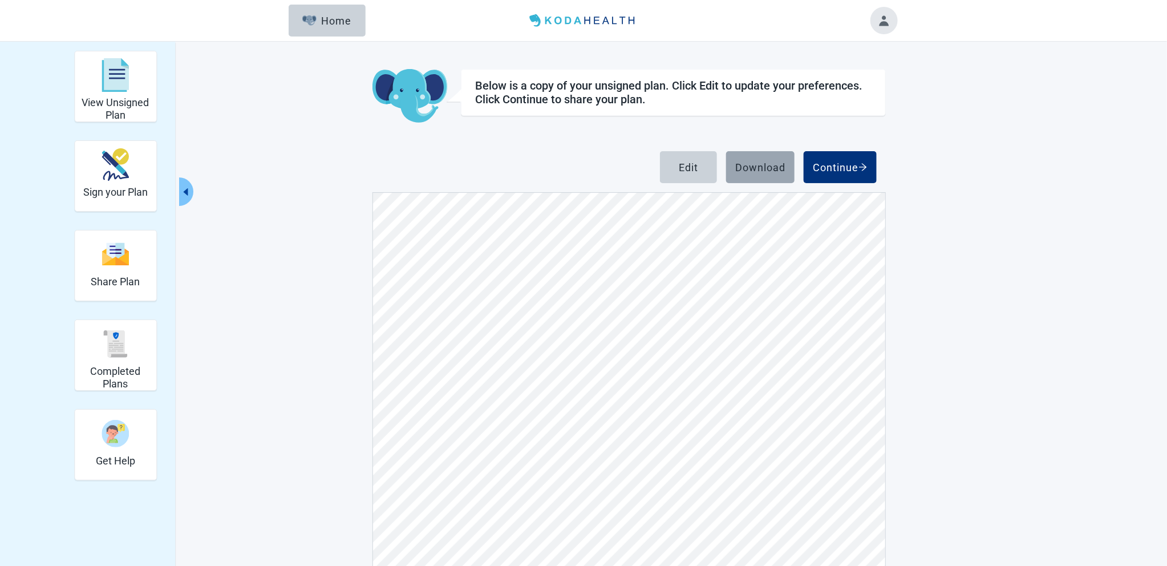
click at [583, 165] on div "Download" at bounding box center [760, 166] width 50 height 11
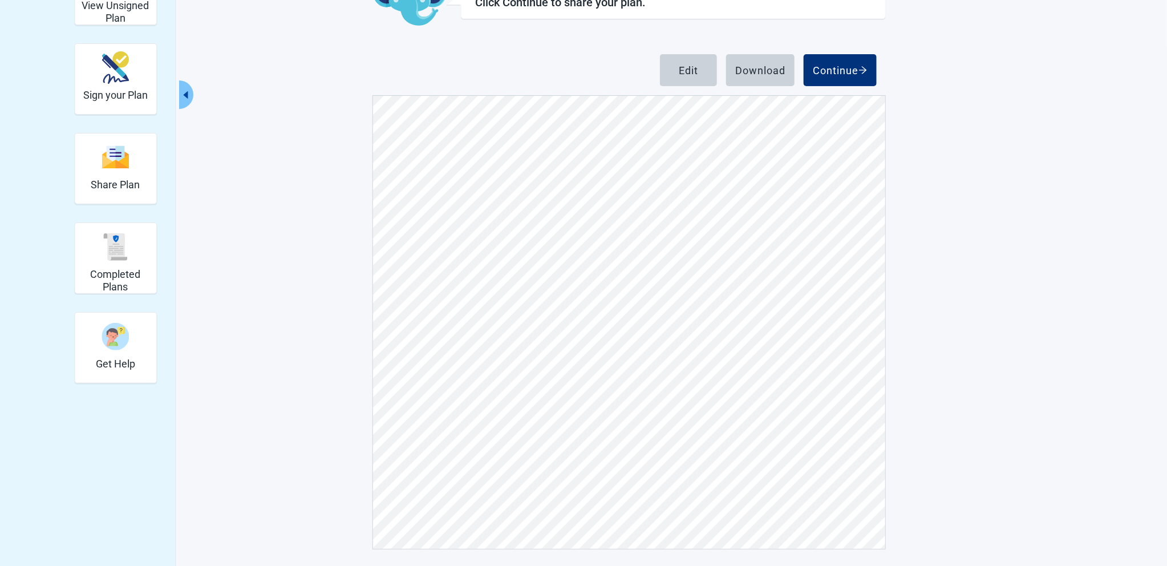
scroll to position [98, 0]
click at [583, 62] on button "Continue" at bounding box center [840, 69] width 73 height 32
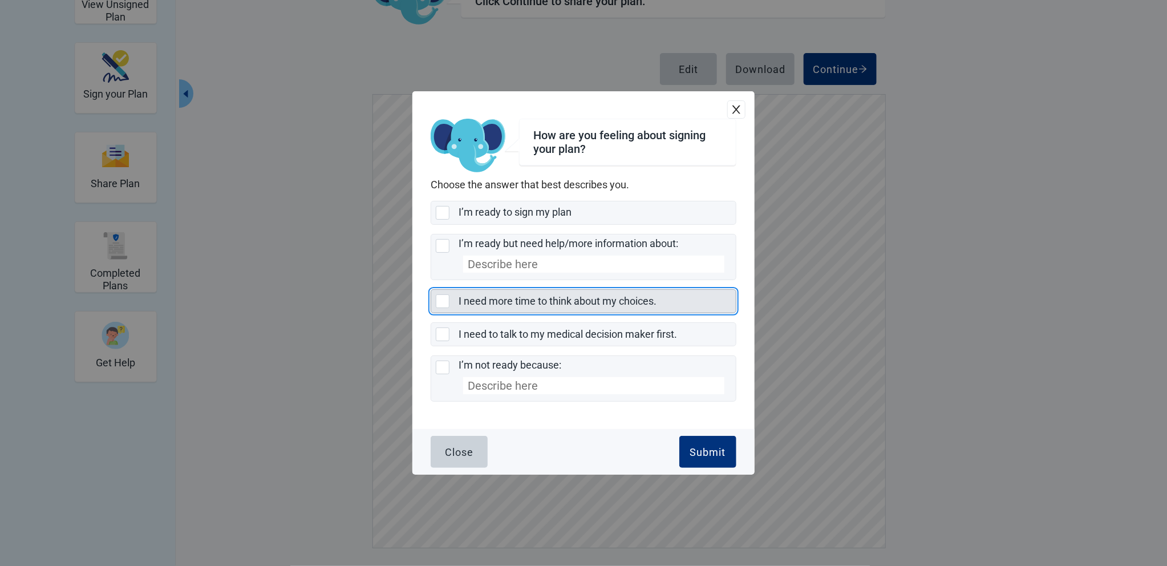
click at [439, 282] on div "I need more time to think about my choices., checkbox, not selected" at bounding box center [443, 301] width 14 height 14
click at [431, 282] on input "I need more time to think about my choices." at bounding box center [431, 289] width 1 height 1
checkbox input "true"
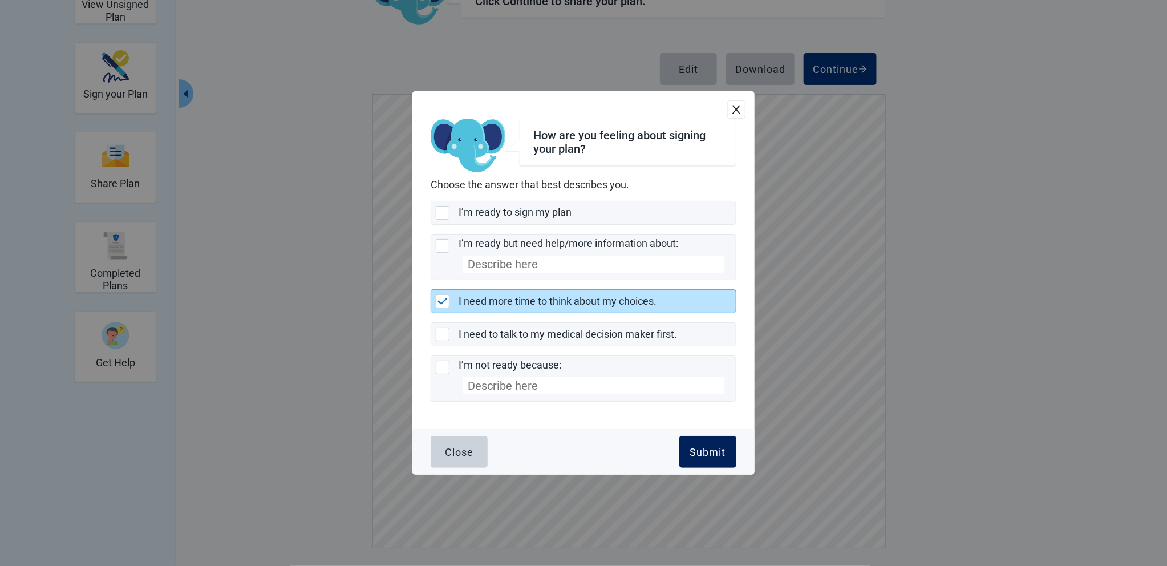
click at [583, 282] on div "Submit" at bounding box center [708, 451] width 36 height 11
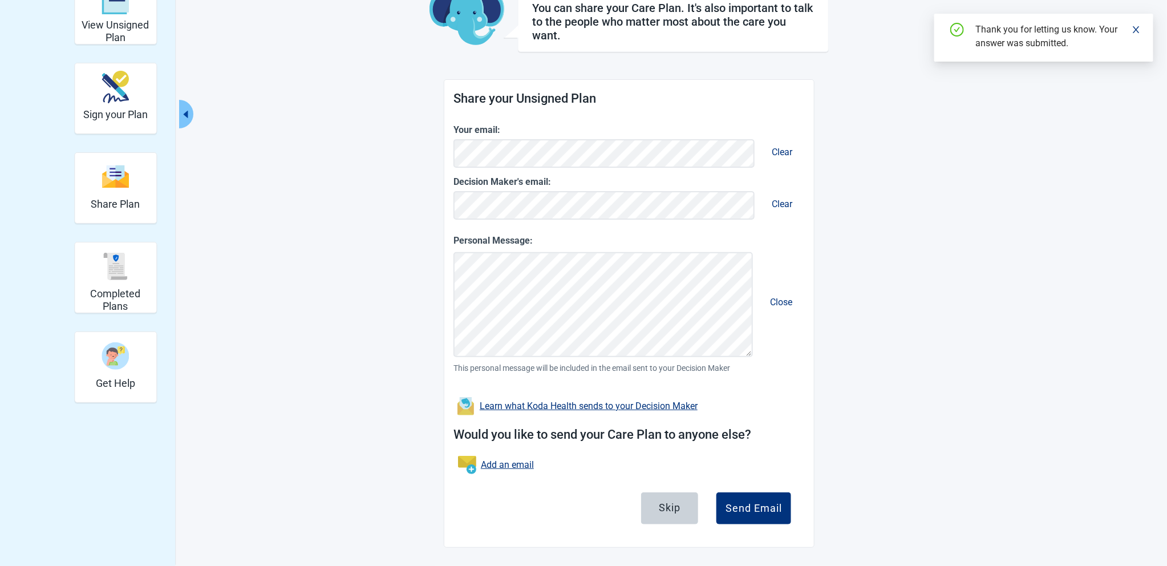
scroll to position [75, 0]
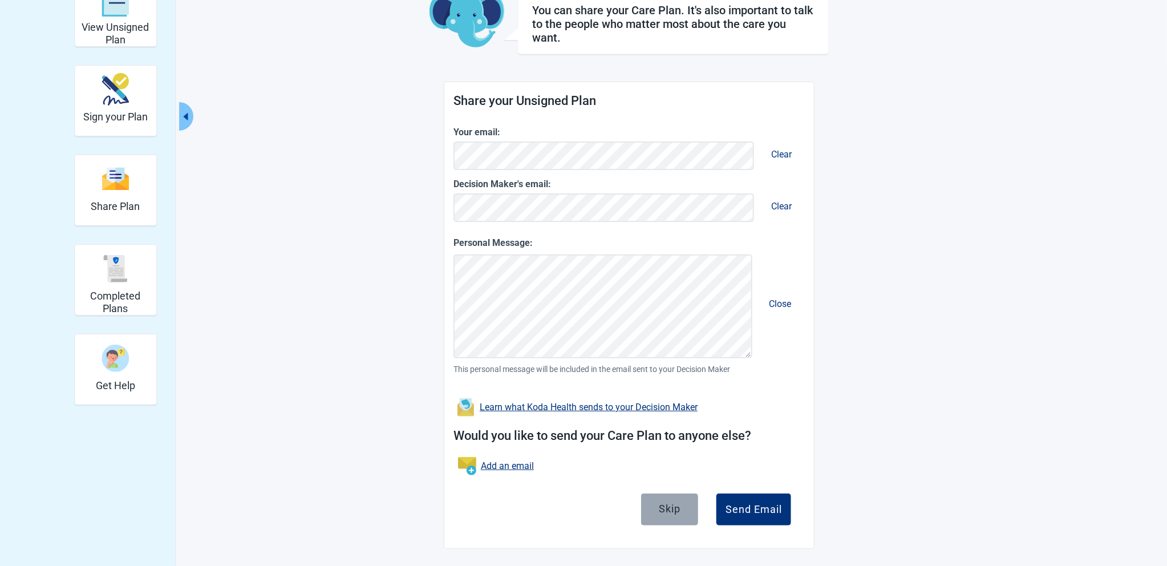
click at [583, 282] on div "Skip" at bounding box center [670, 508] width 22 height 11
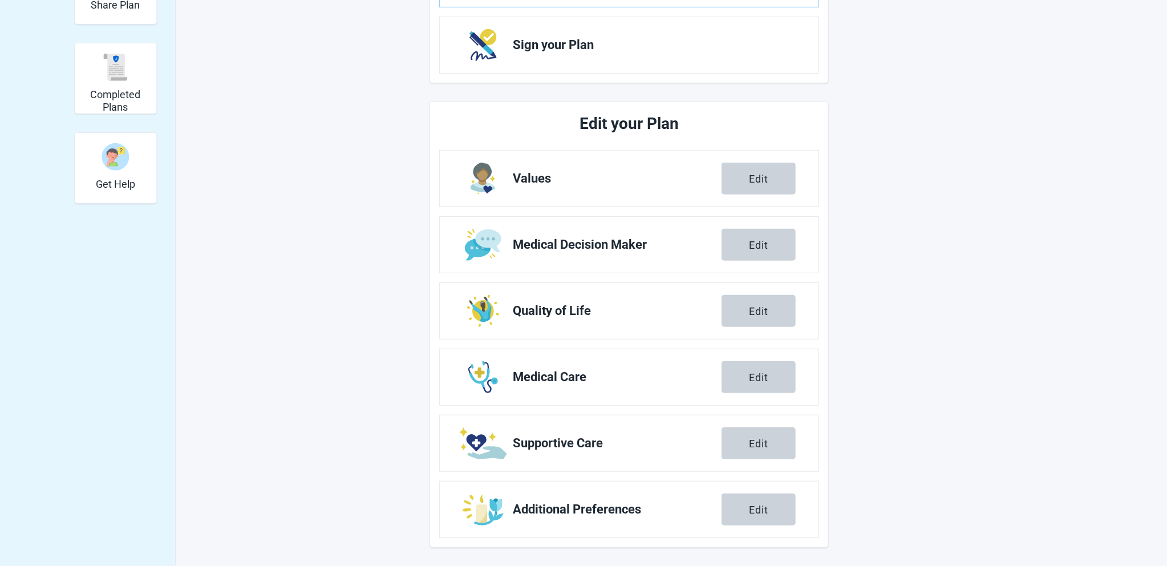
scroll to position [275, 0]
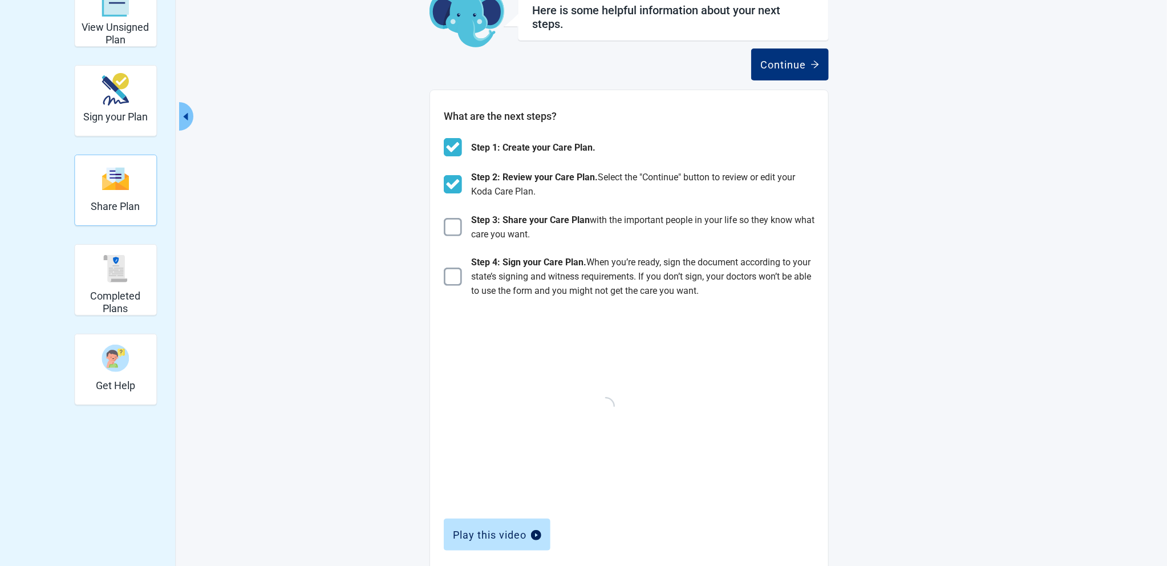
scroll to position [319, 0]
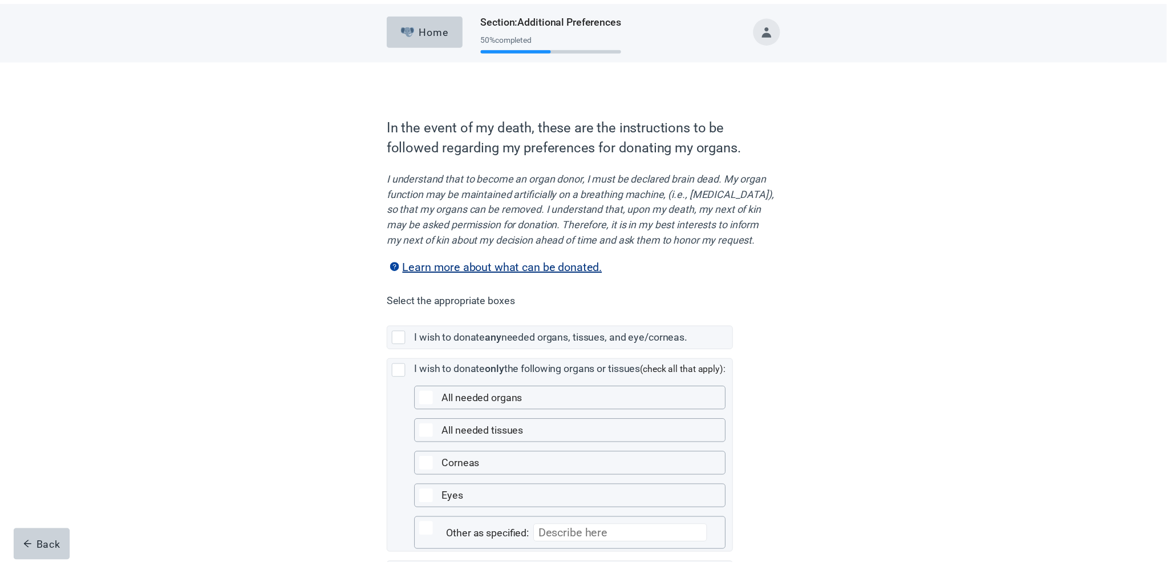
scroll to position [138, 0]
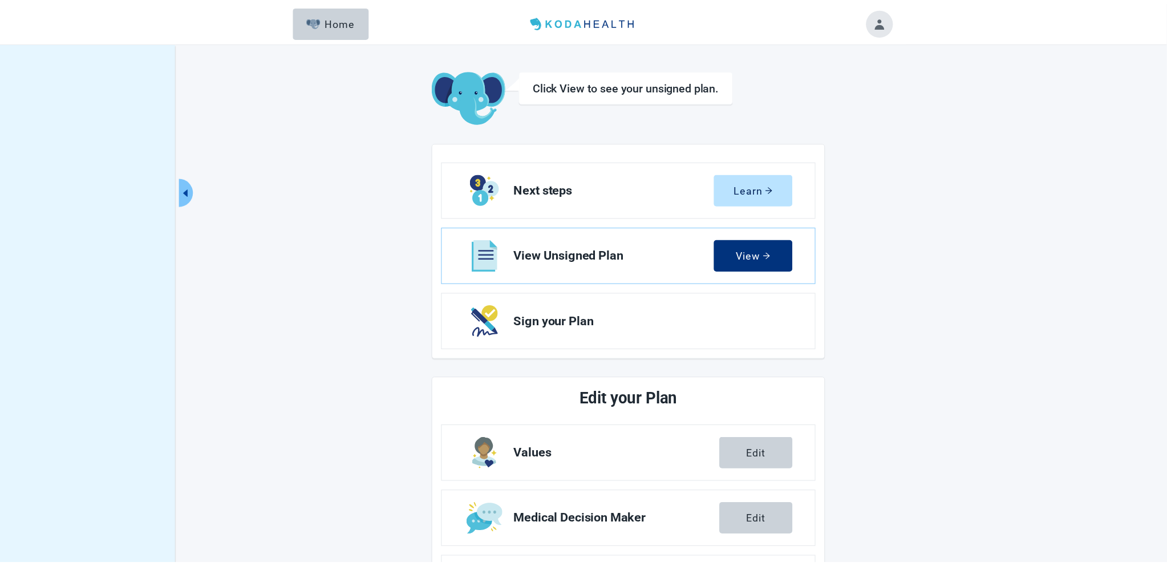
scroll to position [42, 0]
